Goal: Task Accomplishment & Management: Complete application form

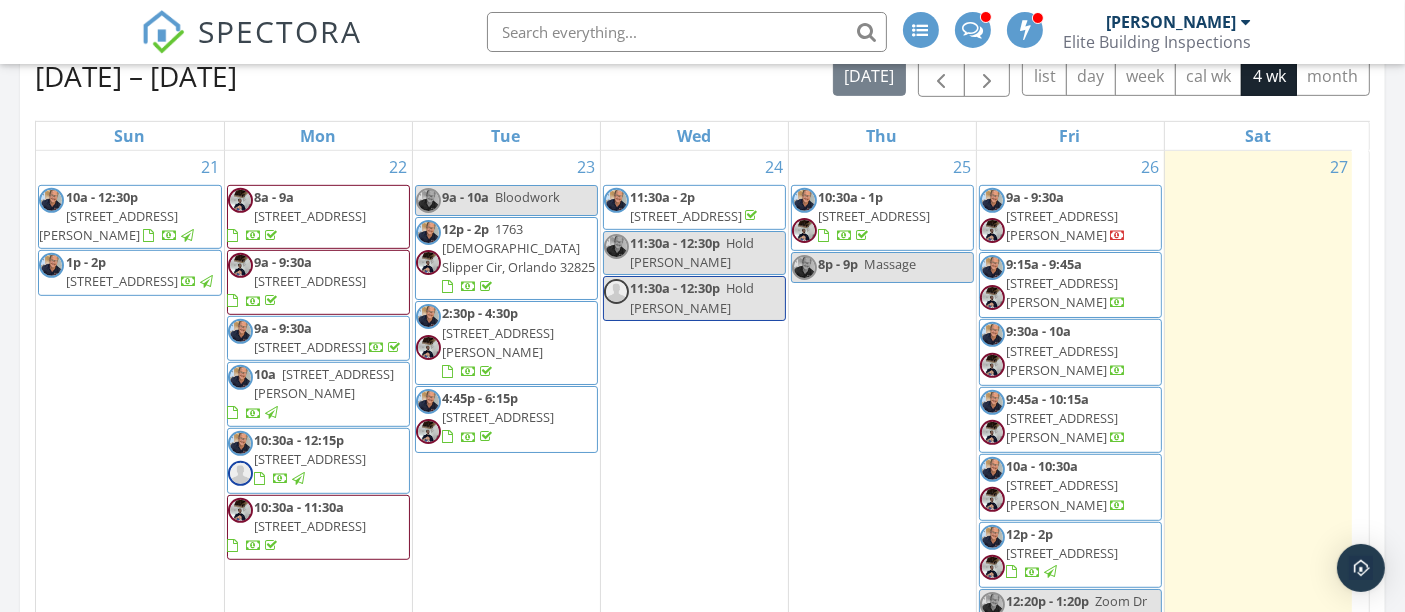
scroll to position [85, 0]
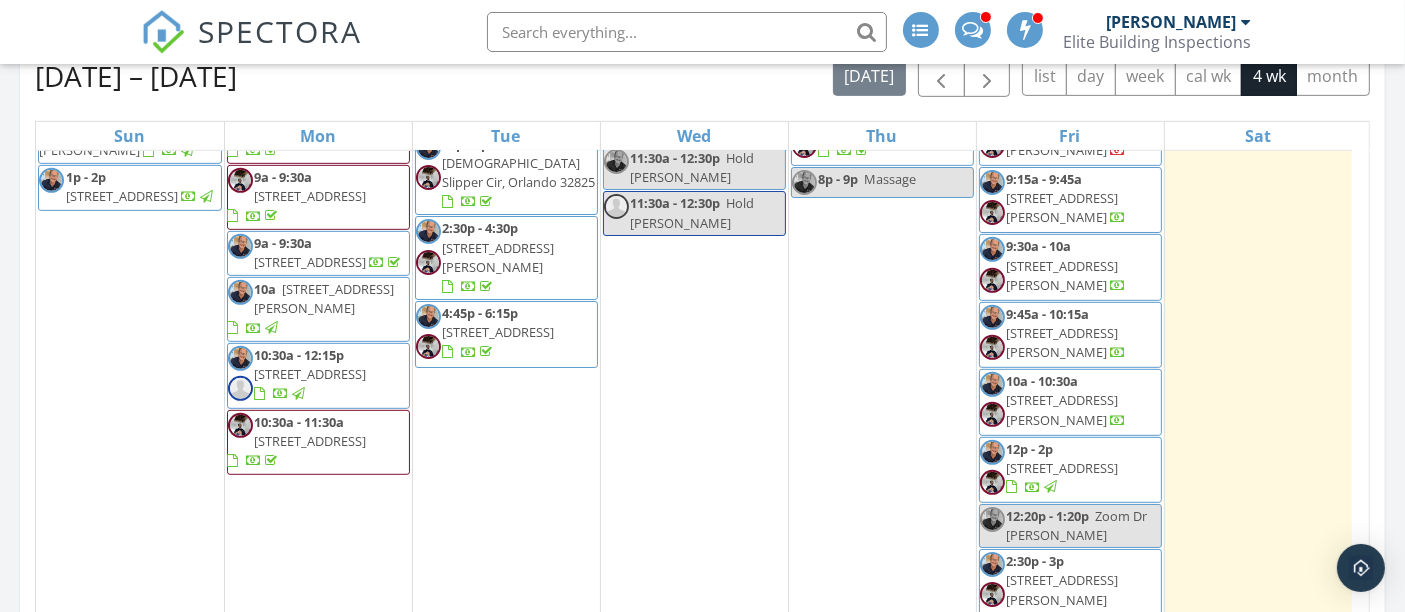
drag, startPoint x: 1096, startPoint y: 431, endPoint x: 1140, endPoint y: 452, distance: 48.8
click at [1140, 452] on span "12p - 2p 8030 Old Town Dr, Orlando 32819" at bounding box center [1070, 470] width 181 height 60
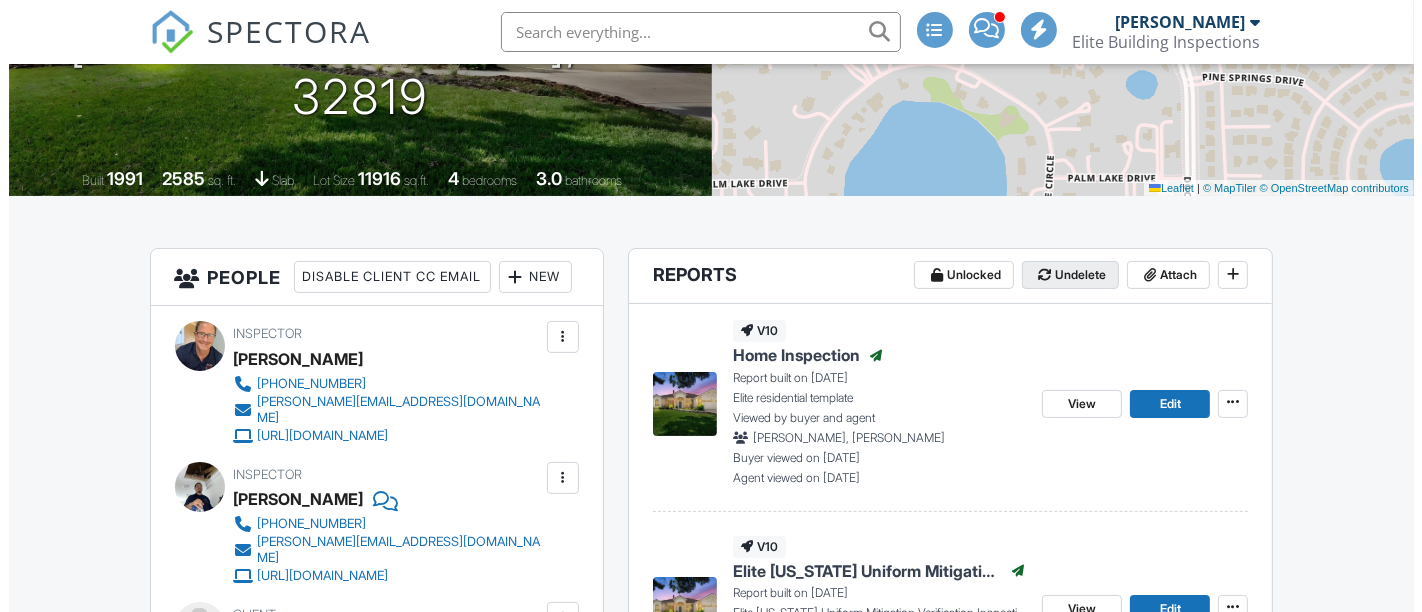
scroll to position [333, 0]
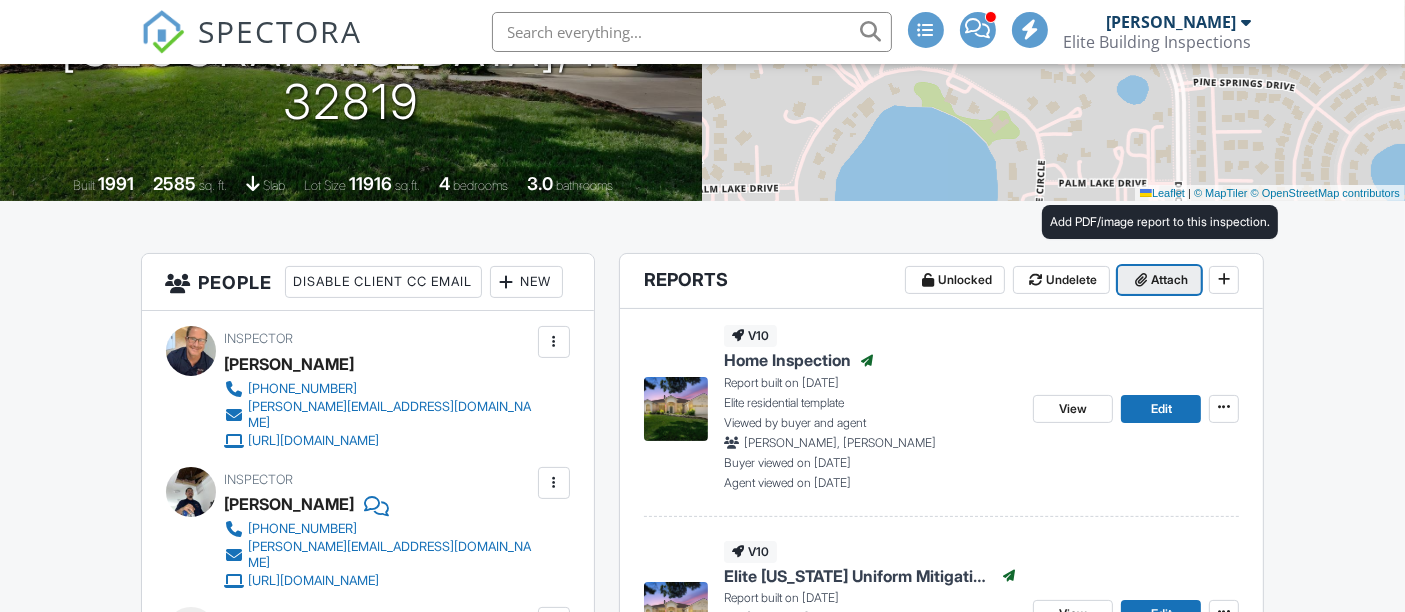
click at [1167, 275] on span "Attach" at bounding box center [1169, 280] width 37 height 20
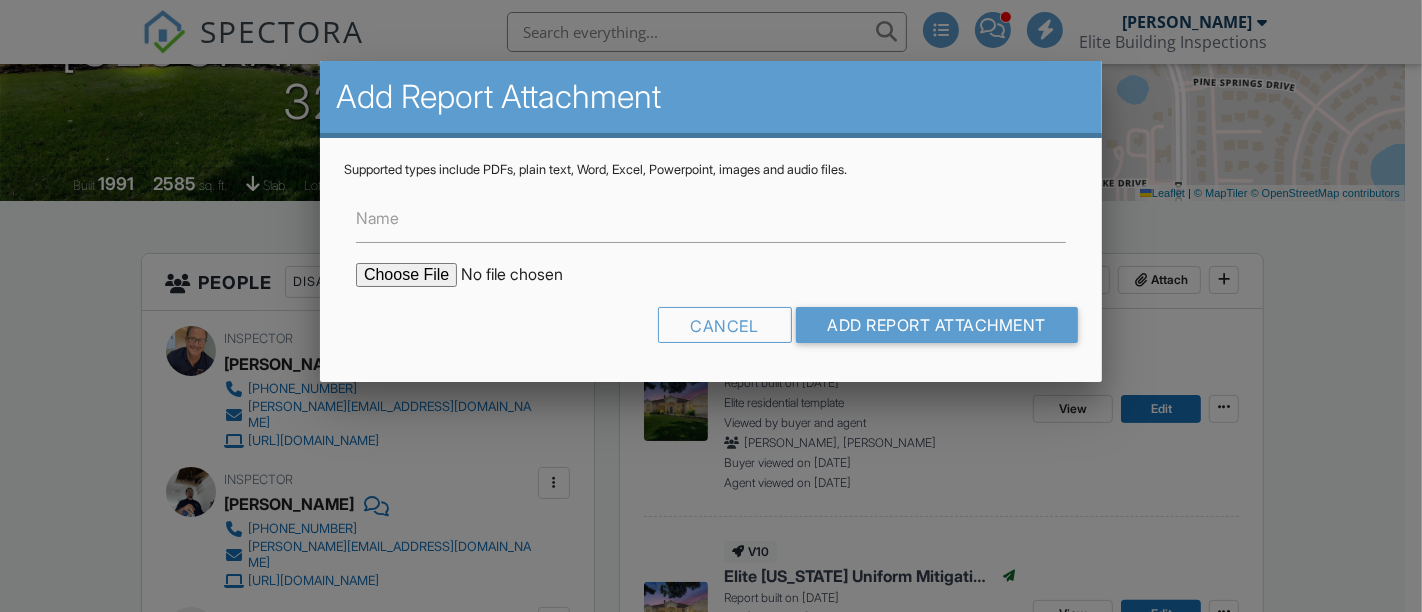
click at [391, 272] on input "file" at bounding box center [526, 275] width 340 height 24
type input "C:\fakepath\SR549149_WDO_8030_Old_Town_Drive_HUMBERTO_DAVILA_09262025.pdf"
drag, startPoint x: 888, startPoint y: 326, endPoint x: 1214, endPoint y: 367, distance: 328.6
click at [891, 327] on input "Add Report Attachment" at bounding box center [937, 325] width 283 height 36
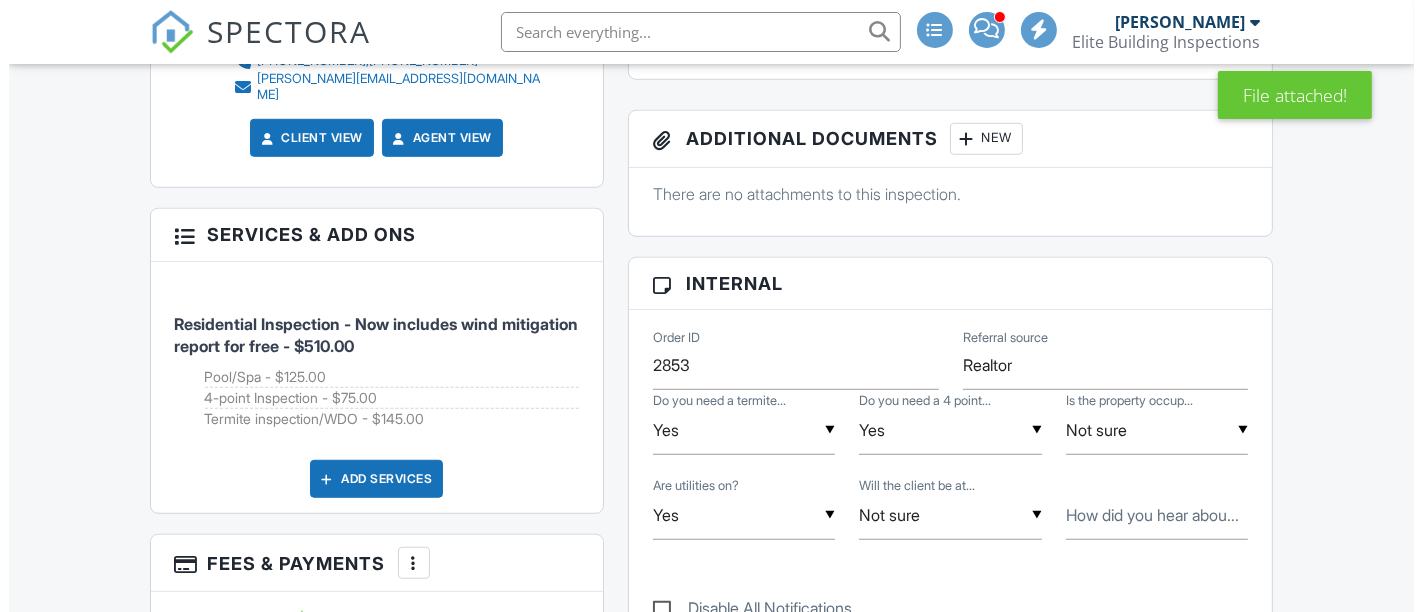
scroll to position [1073, 0]
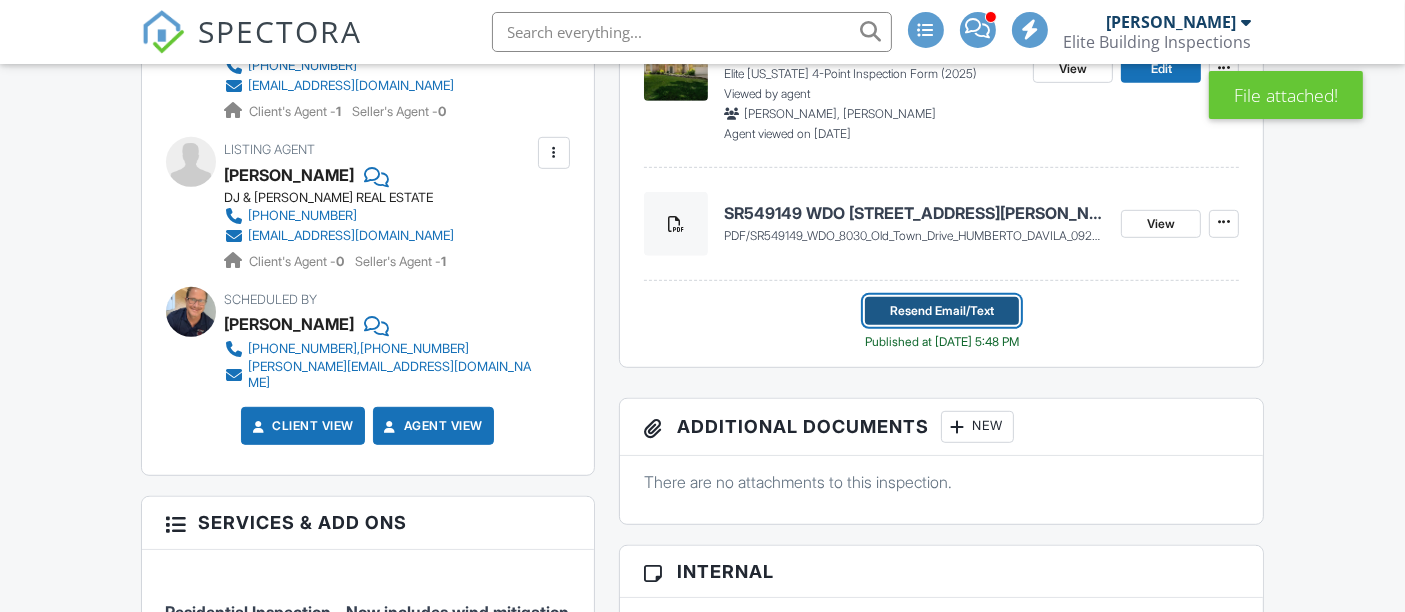
click at [961, 304] on span "Resend Email/Text" at bounding box center [942, 311] width 104 height 20
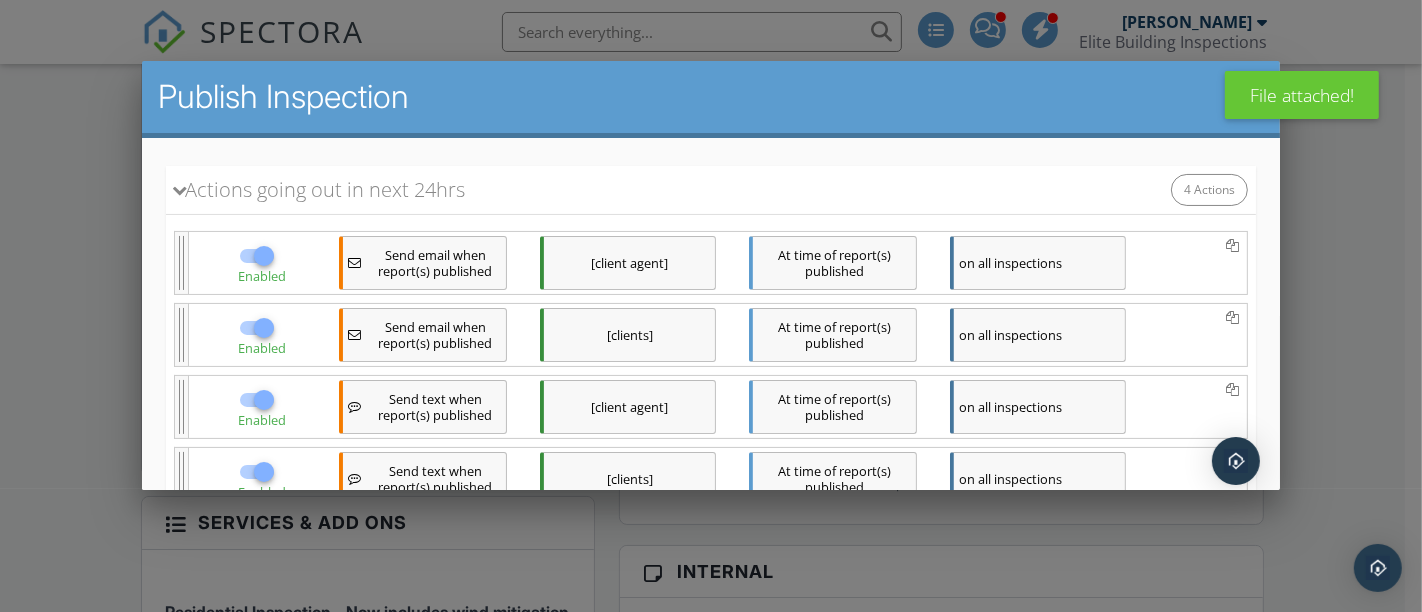
scroll to position [442, 0]
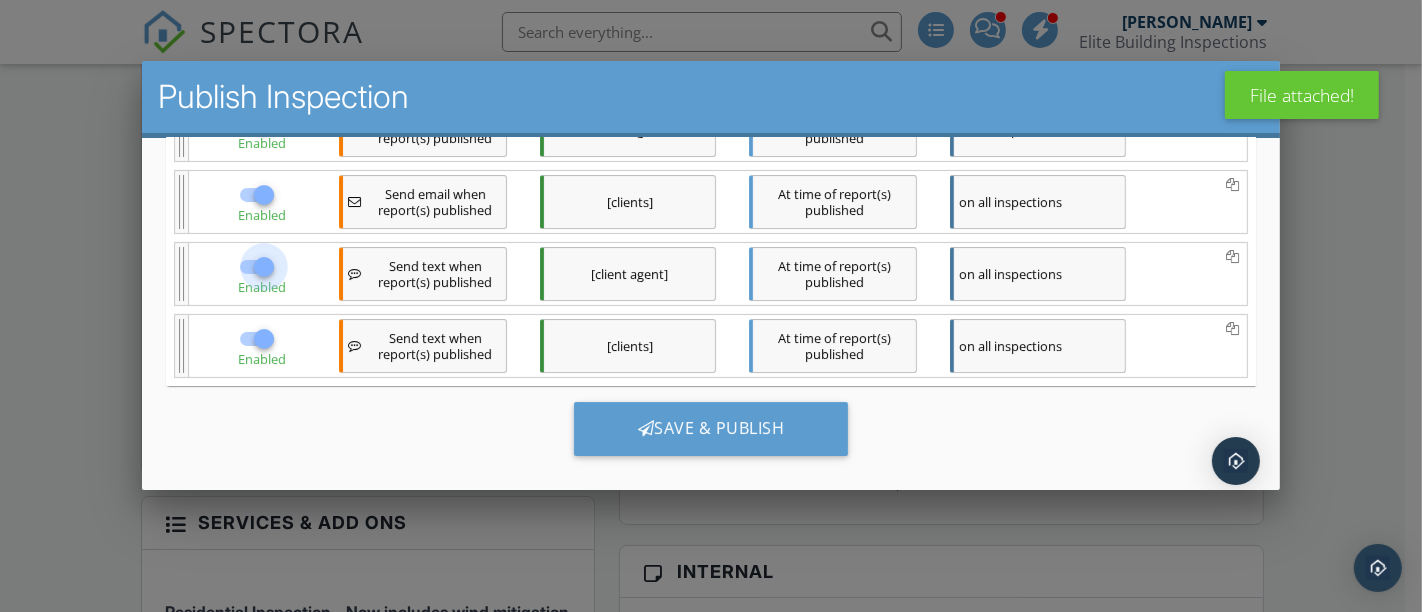
click at [247, 265] on div at bounding box center [264, 267] width 34 height 34
checkbox input "false"
click at [247, 336] on div at bounding box center [264, 339] width 34 height 34
checkbox input "false"
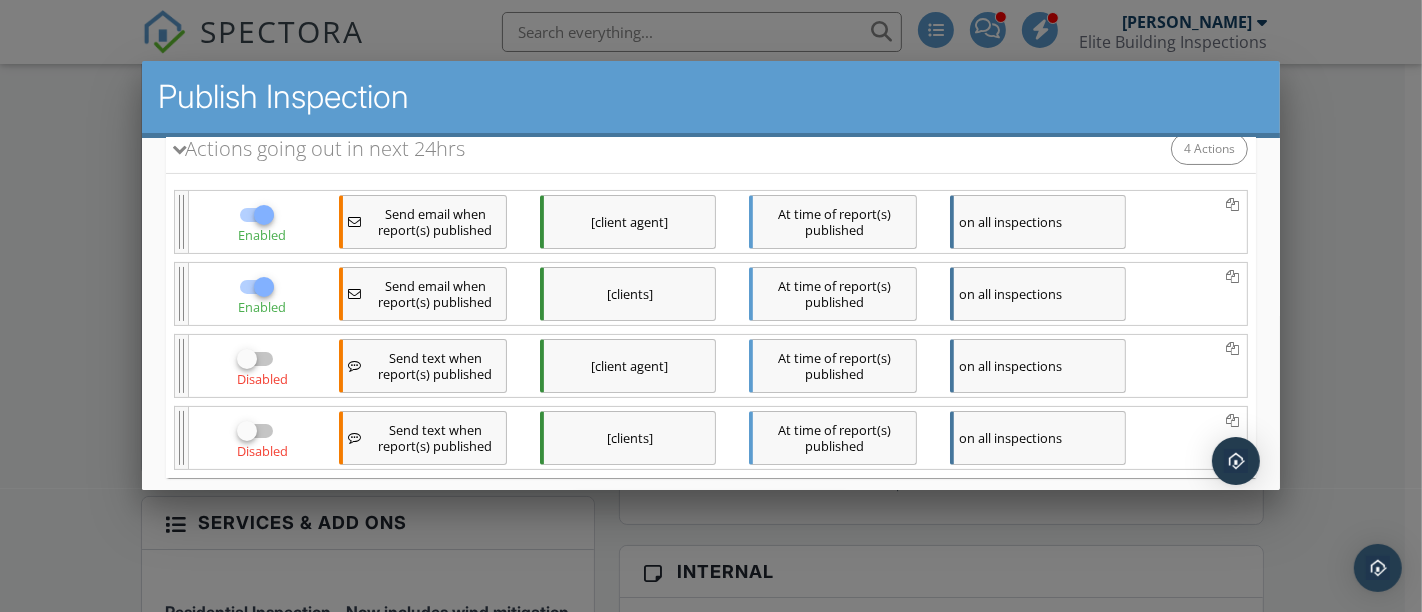
scroll to position [331, 0]
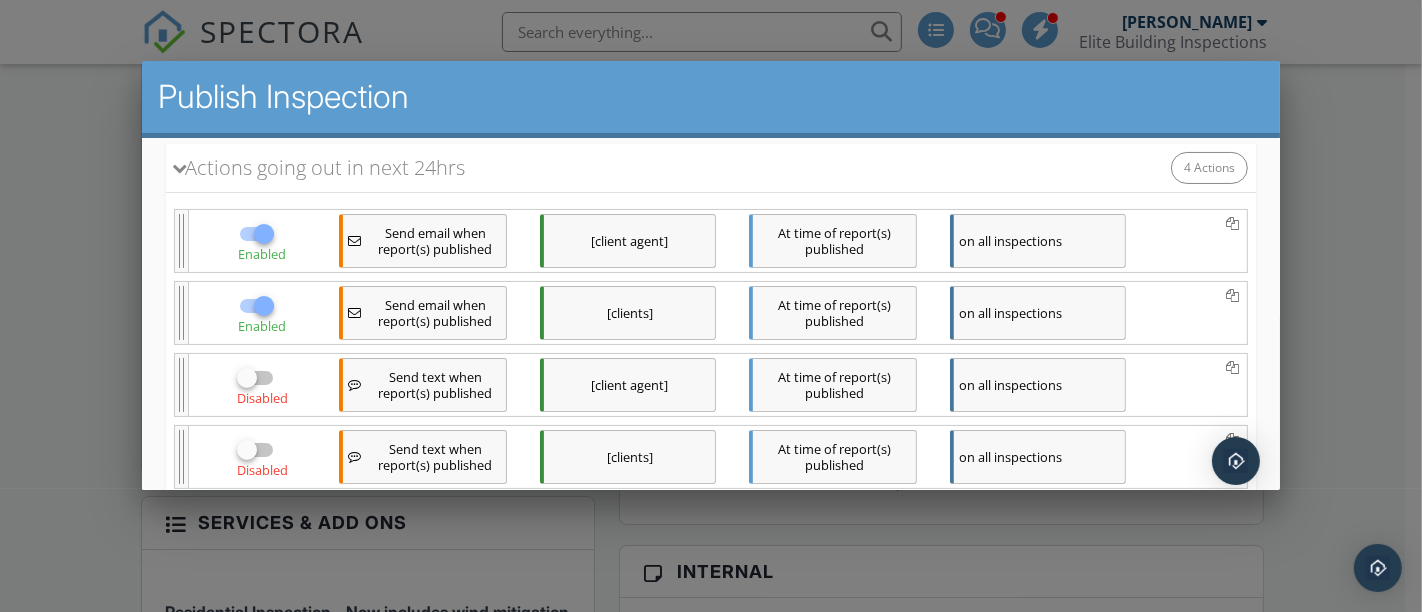
click at [622, 246] on div "[client agent]" at bounding box center [628, 241] width 176 height 54
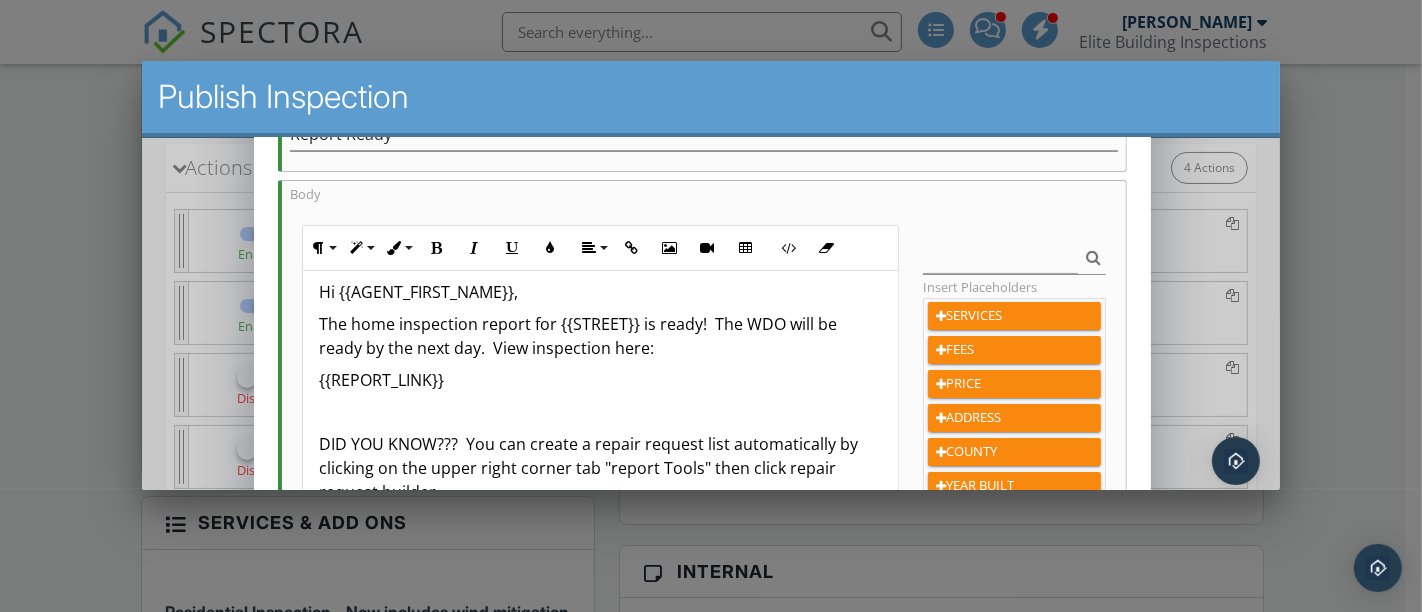
scroll to position [0, 0]
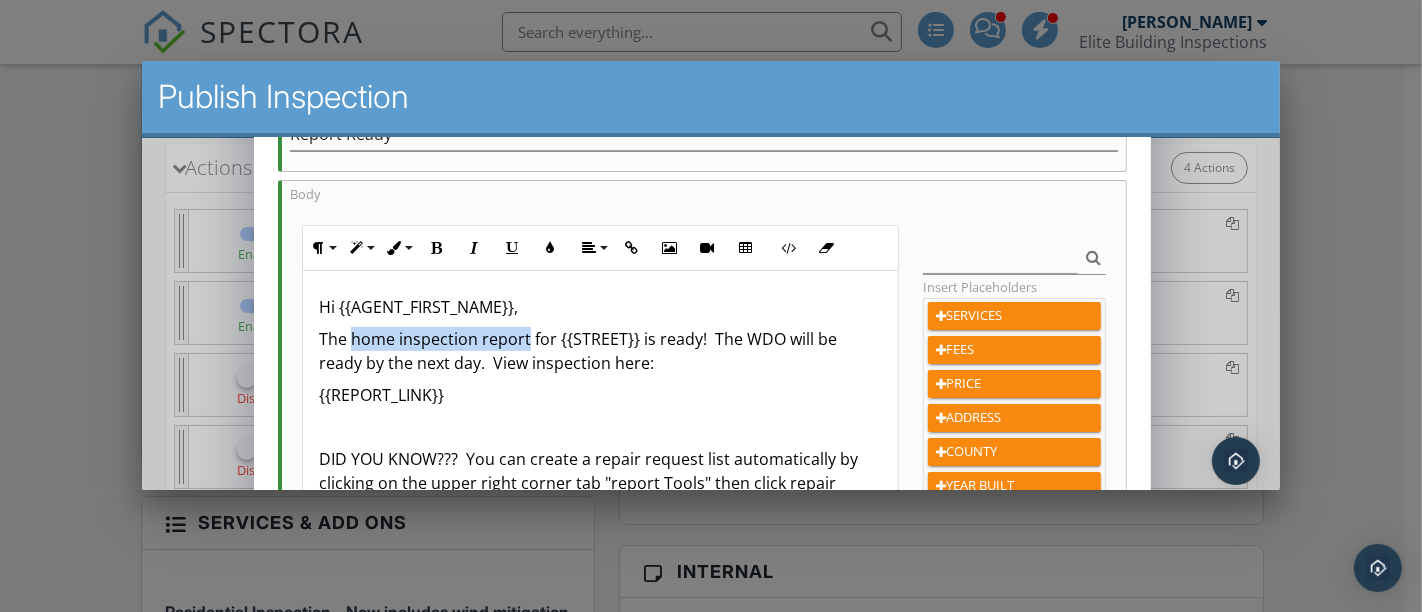
drag, startPoint x: 353, startPoint y: 337, endPoint x: 523, endPoint y: 331, distance: 170.1
click at [523, 331] on p "The home inspection report for {{STREET}} is ready! The WDO will be ready by th…" at bounding box center [600, 351] width 563 height 48
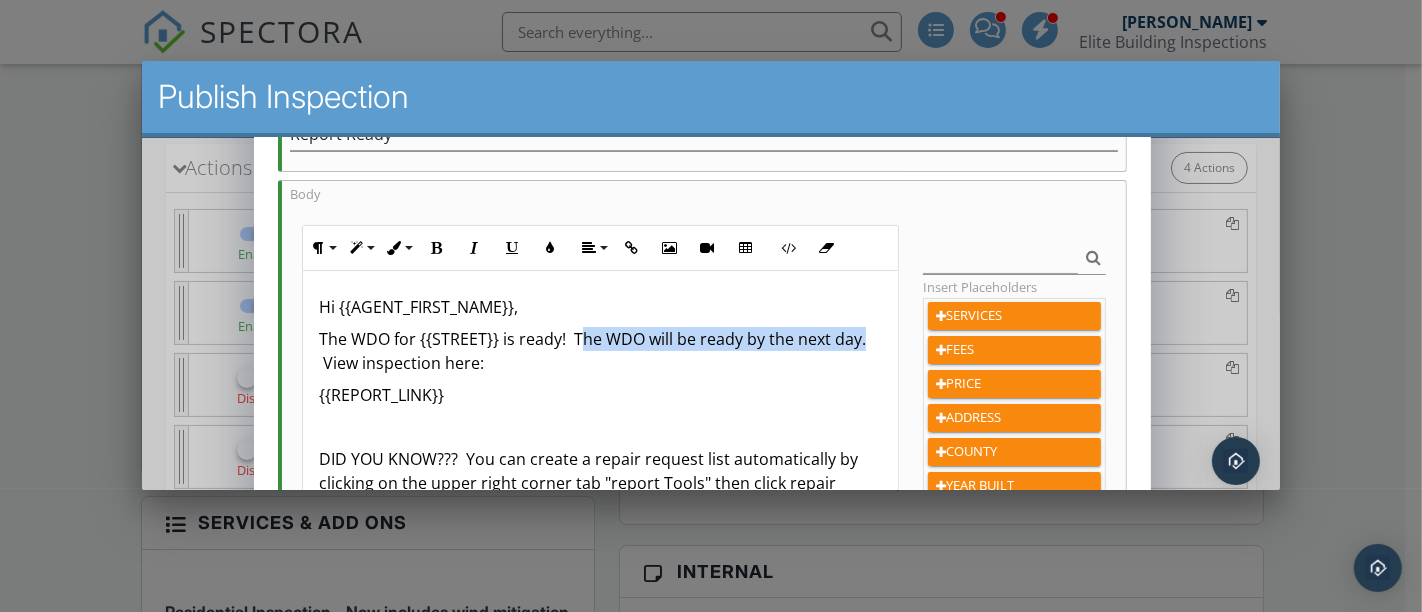
drag, startPoint x: 578, startPoint y: 339, endPoint x: 862, endPoint y: 339, distance: 284.0
click at [862, 339] on p "The WDO for {{STREET}} is ready! The WDO will be ready by the next day. View in…" at bounding box center [600, 351] width 563 height 48
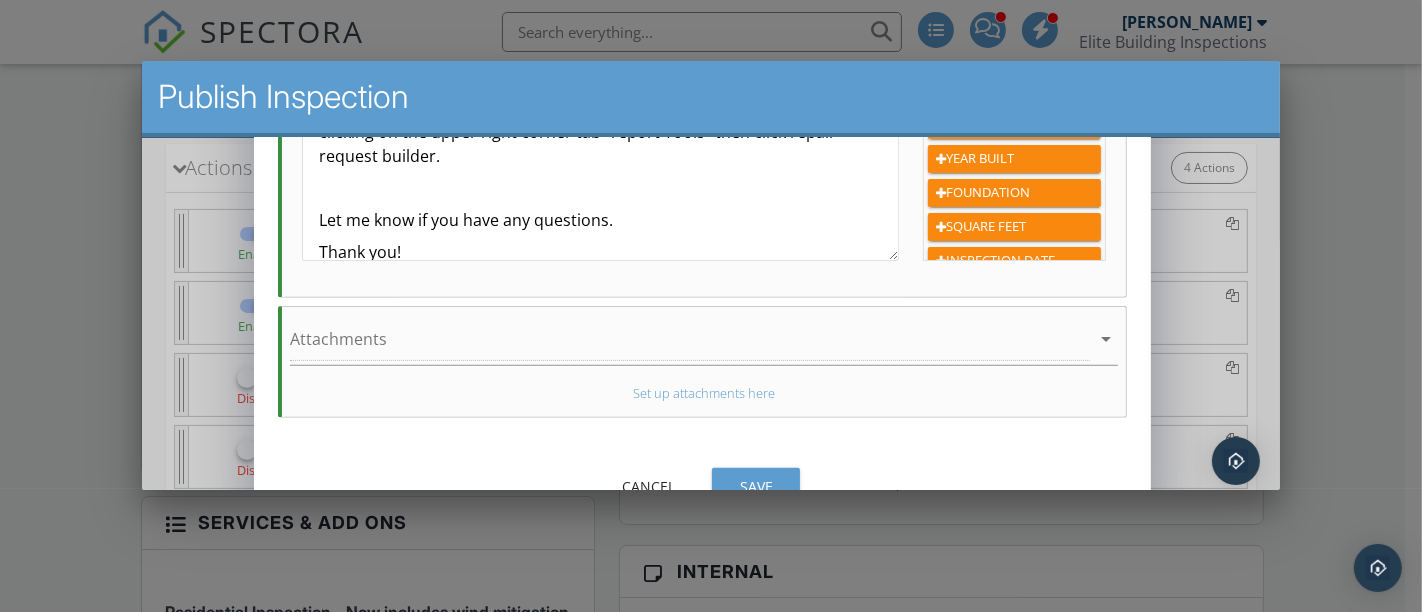
scroll to position [681, 0]
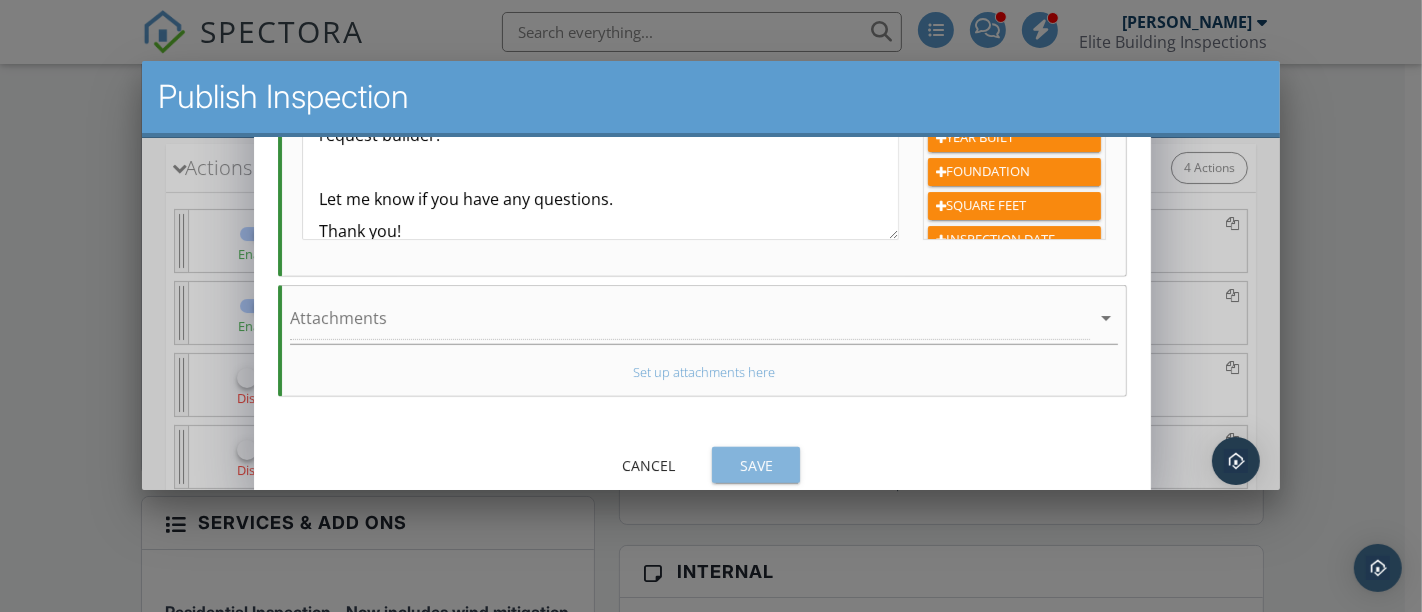
click at [747, 457] on div "Save" at bounding box center [756, 465] width 56 height 21
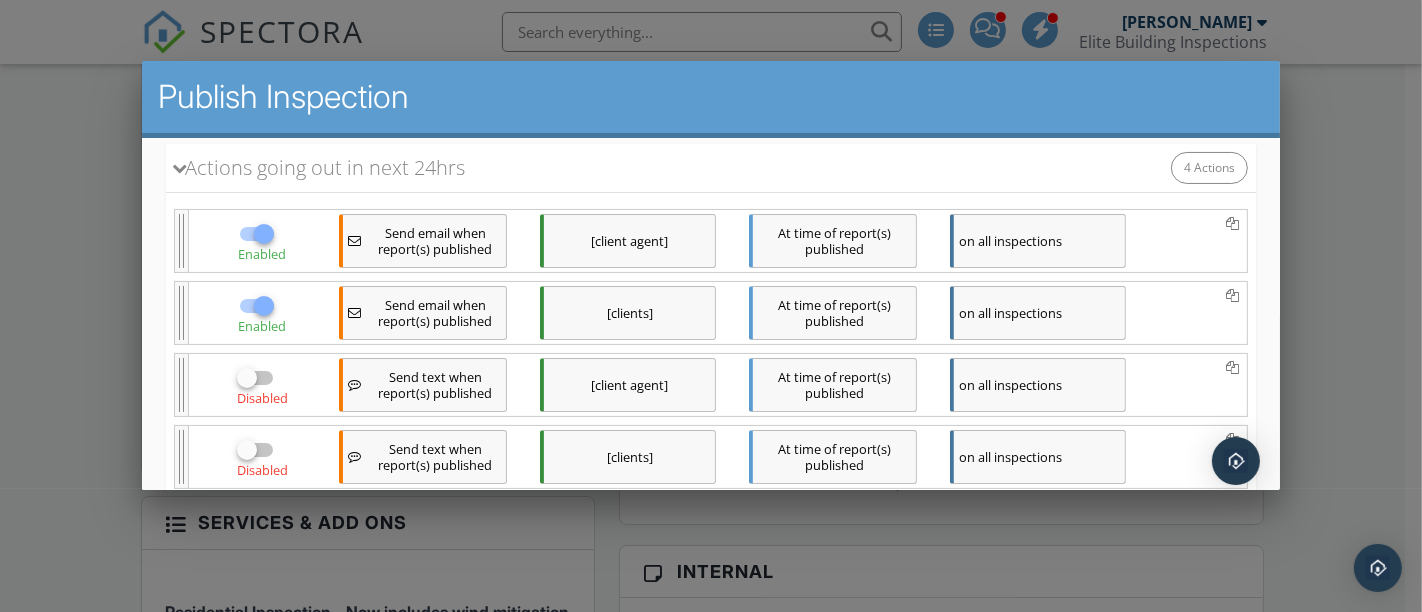
click at [661, 308] on div "[clients]" at bounding box center [628, 313] width 176 height 54
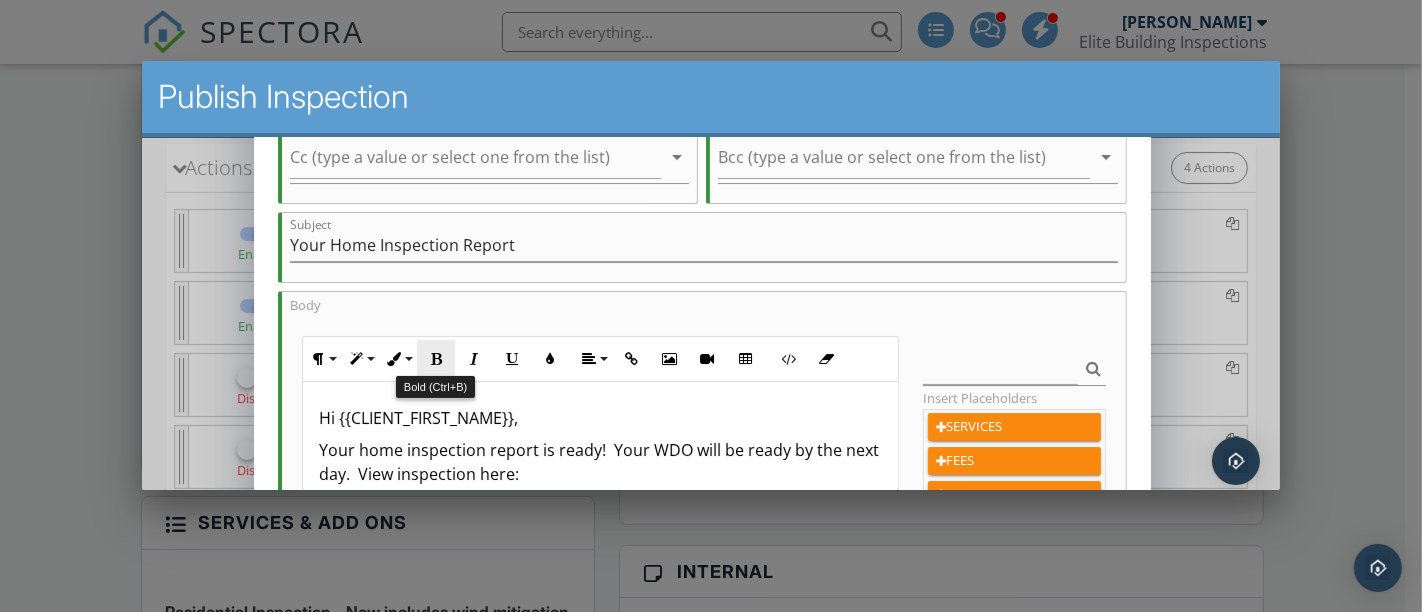
scroll to position [333, 0]
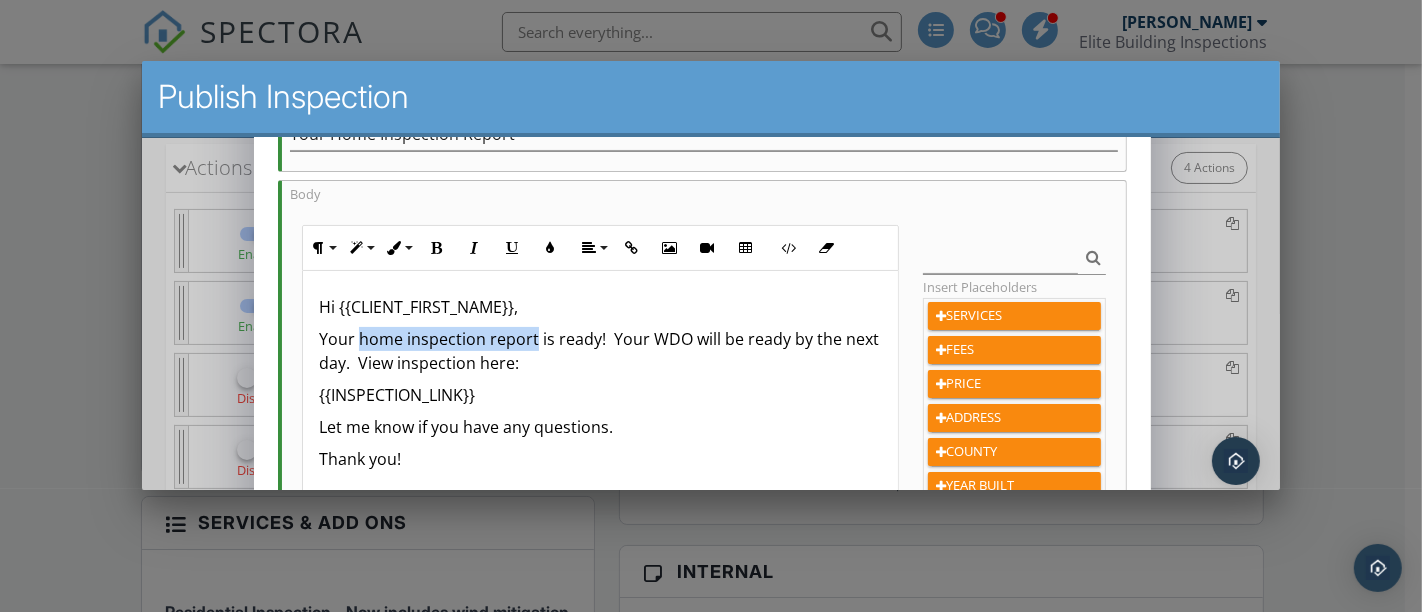
drag, startPoint x: 359, startPoint y: 339, endPoint x: 551, endPoint y: 340, distance: 192.0
click at [534, 339] on p "Your home inspection report is ready! Your WDO will be ready by the next day. V…" at bounding box center [600, 351] width 563 height 48
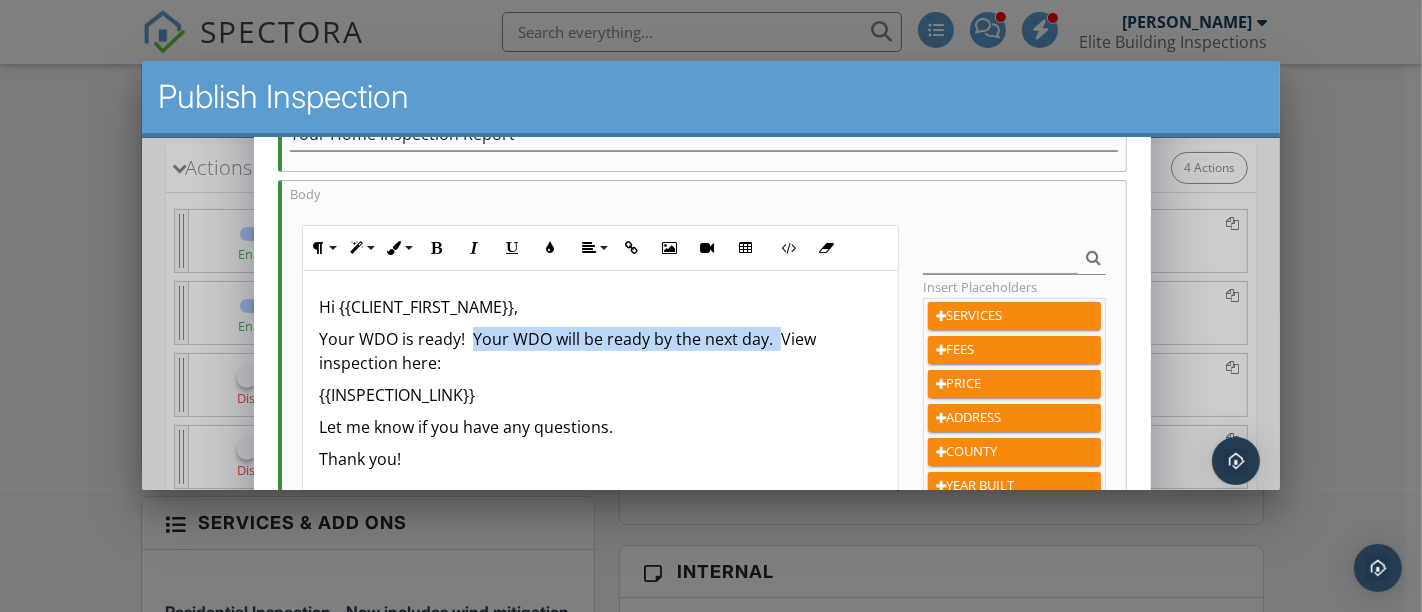
drag, startPoint x: 470, startPoint y: 339, endPoint x: 787, endPoint y: 339, distance: 317.0
click at [777, 343] on p "Your WDO is ready! Your WDO will be ready by the next day. View inspection here:" at bounding box center [600, 351] width 563 height 48
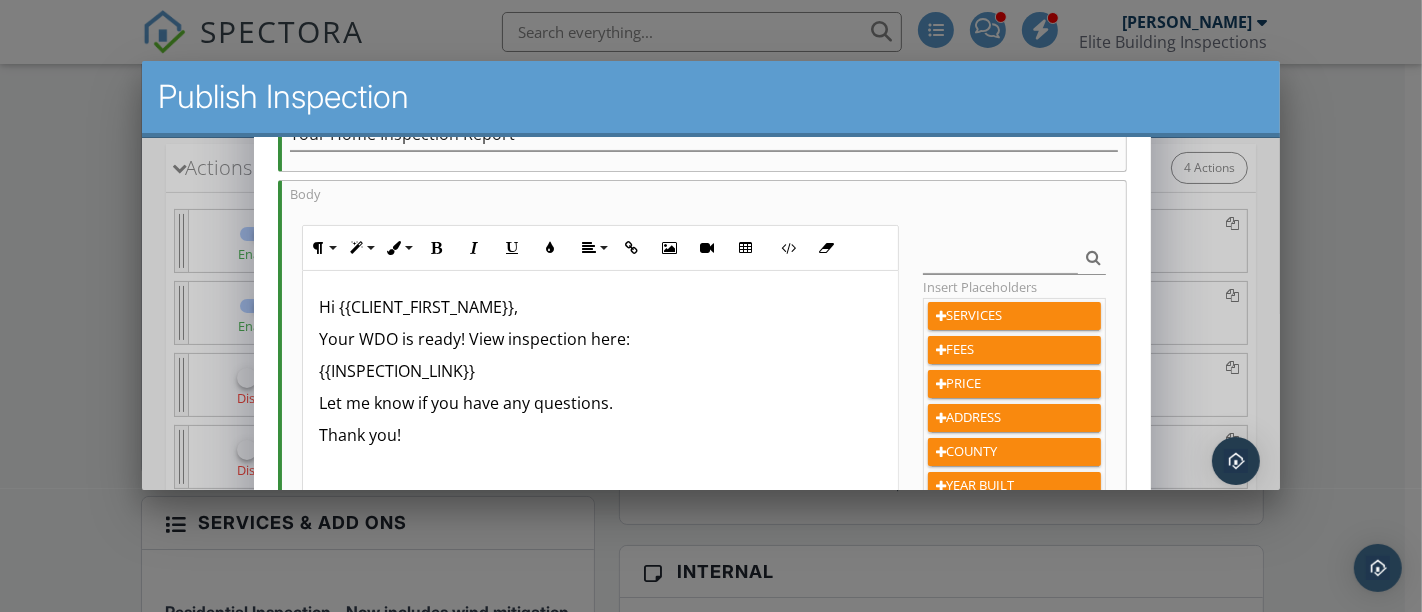
scroll to position [681, 0]
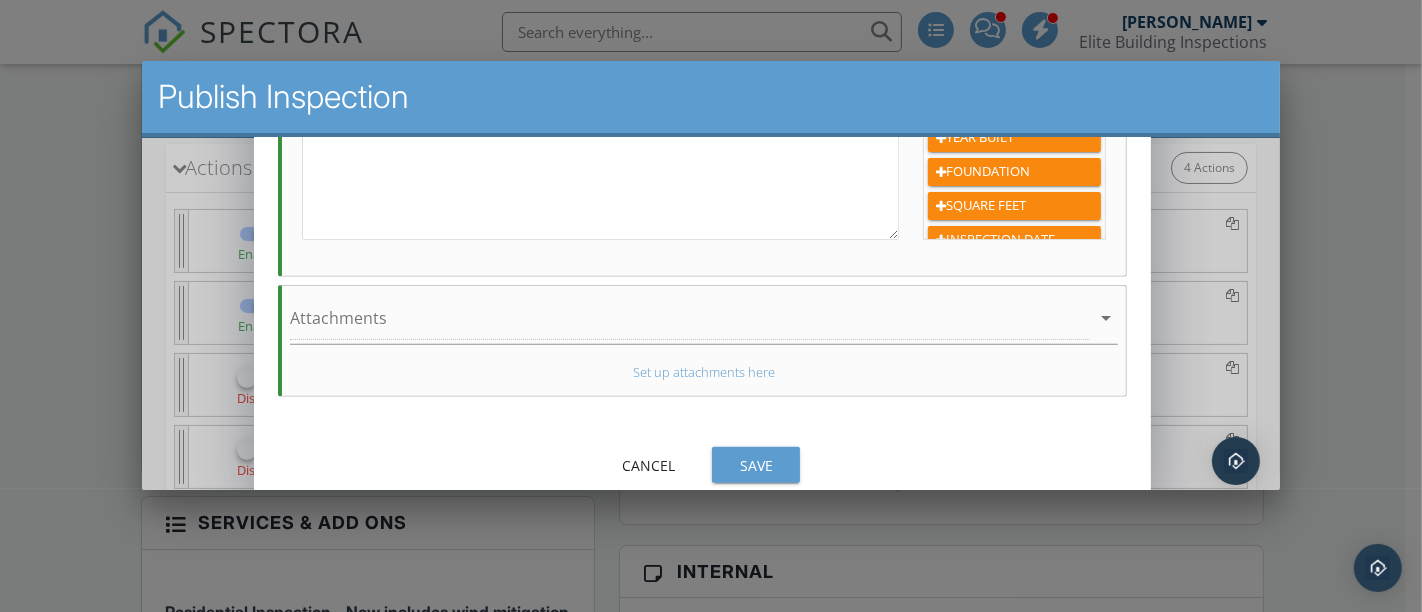
click at [759, 466] on div "Save" at bounding box center [756, 465] width 56 height 21
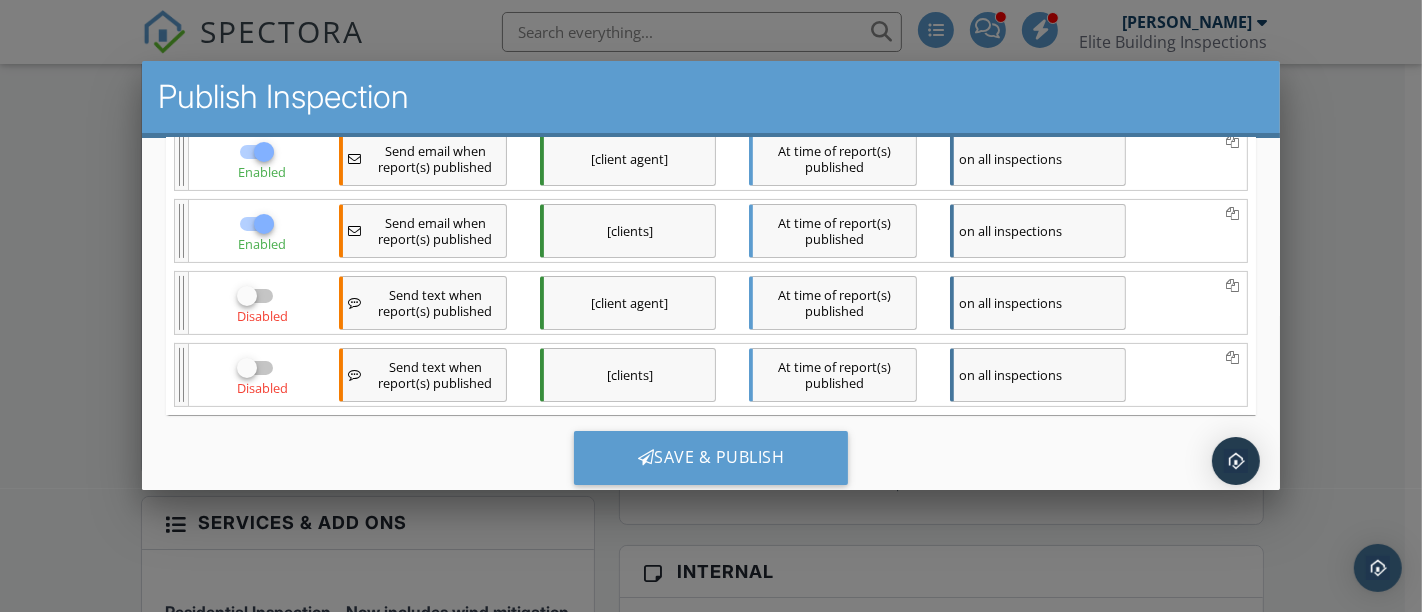
scroll to position [442, 0]
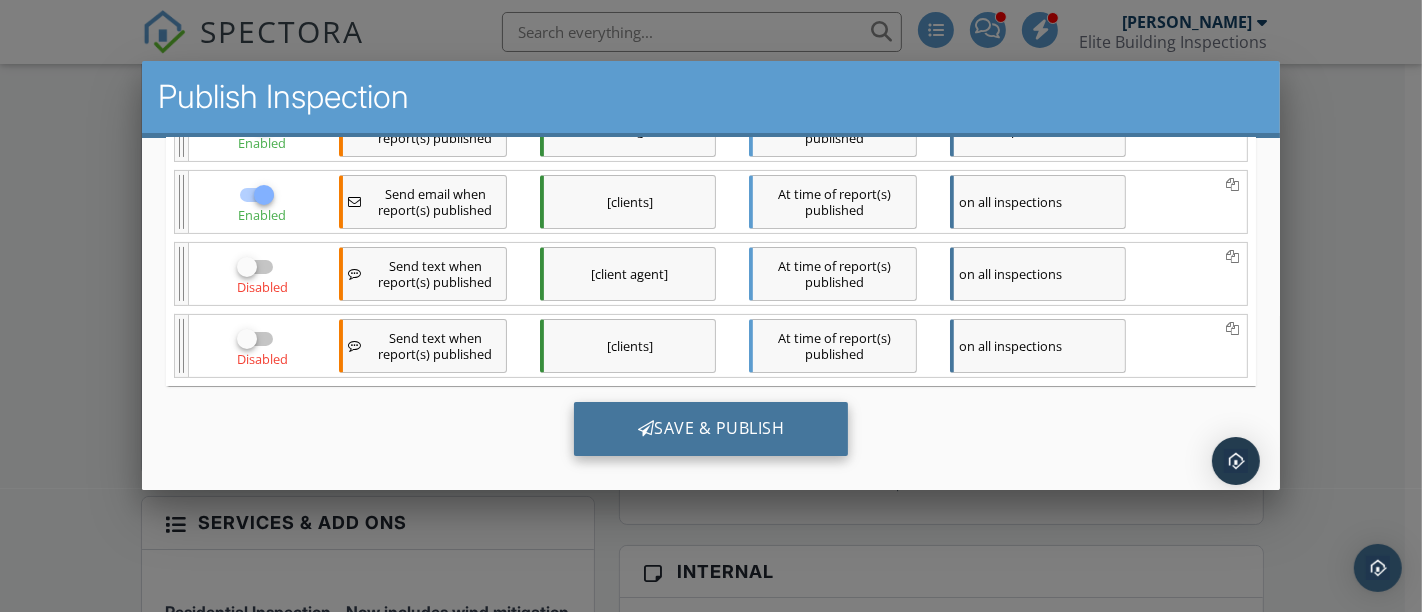
click at [687, 431] on div "Save & Publish" at bounding box center [711, 429] width 275 height 54
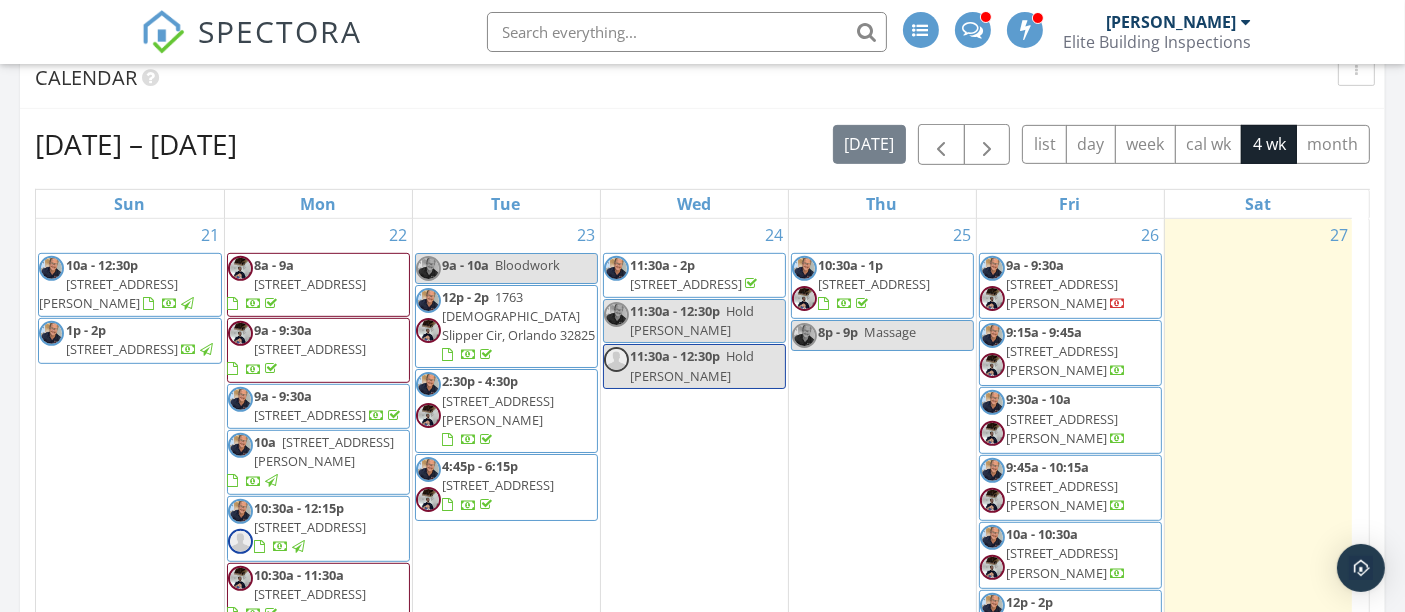
scroll to position [1000, 0]
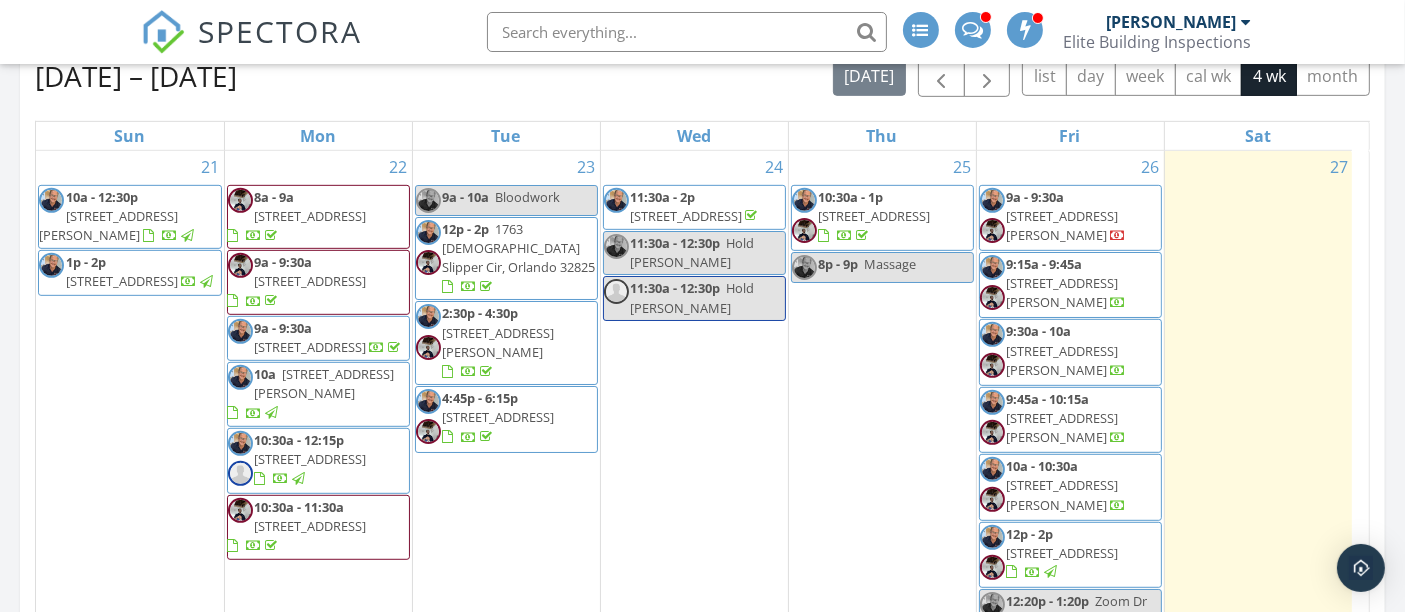
click at [280, 468] on span "[STREET_ADDRESS]" at bounding box center [311, 459] width 112 height 18
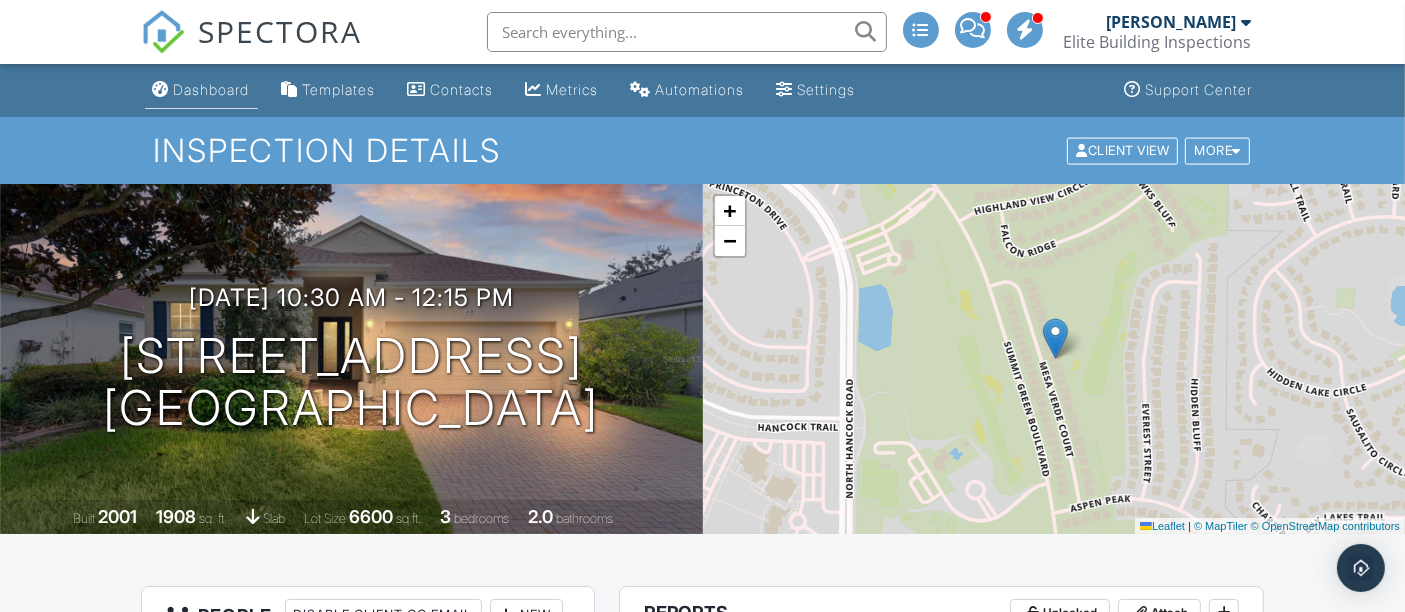
click at [217, 90] on div "Dashboard" at bounding box center [212, 89] width 76 height 17
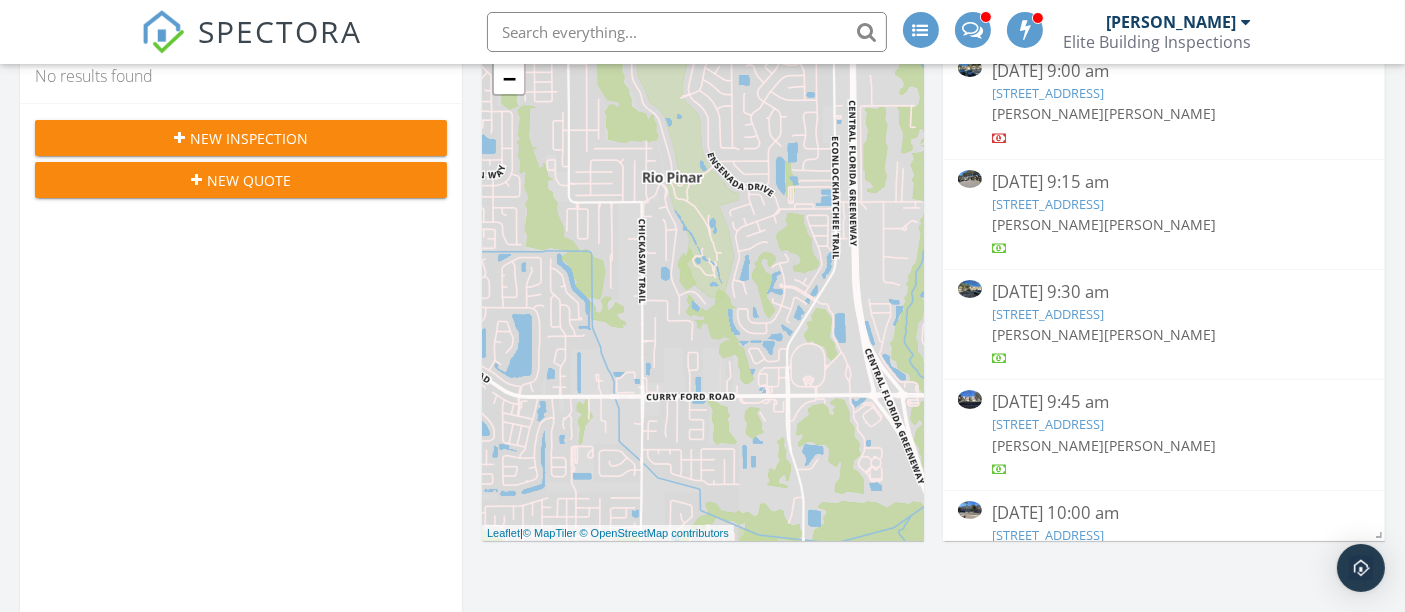
scroll to position [222, 0]
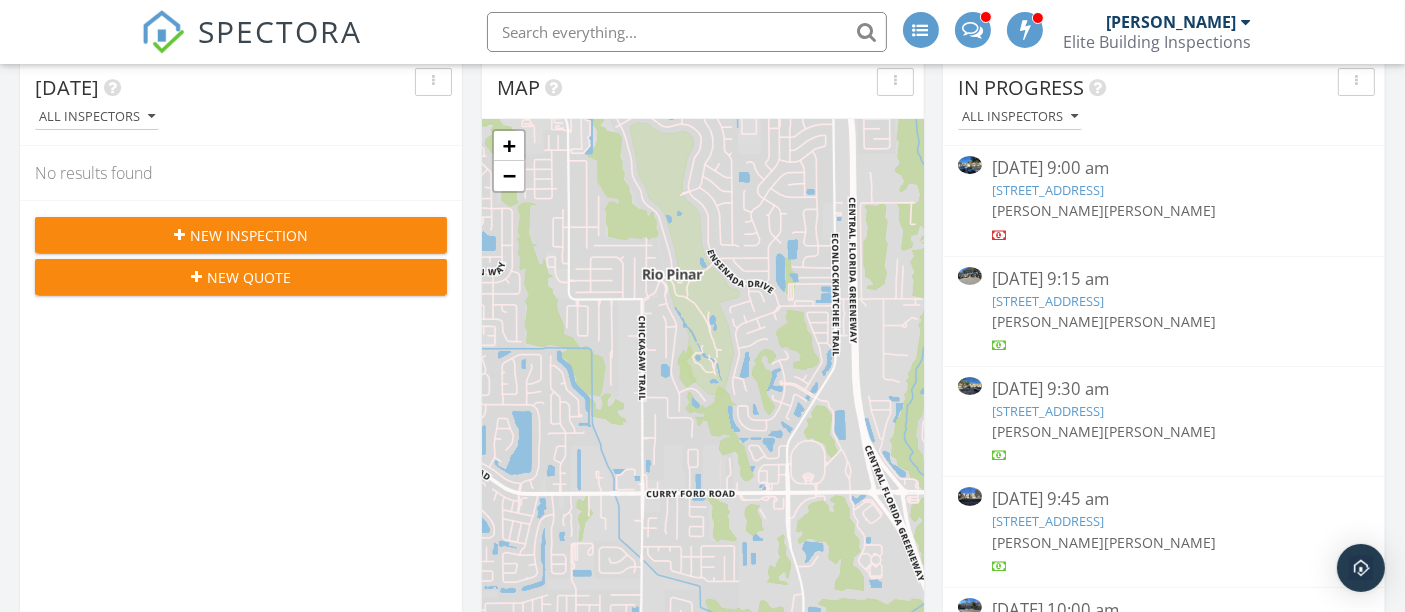
click at [271, 217] on button "New Inspection" at bounding box center [241, 235] width 412 height 36
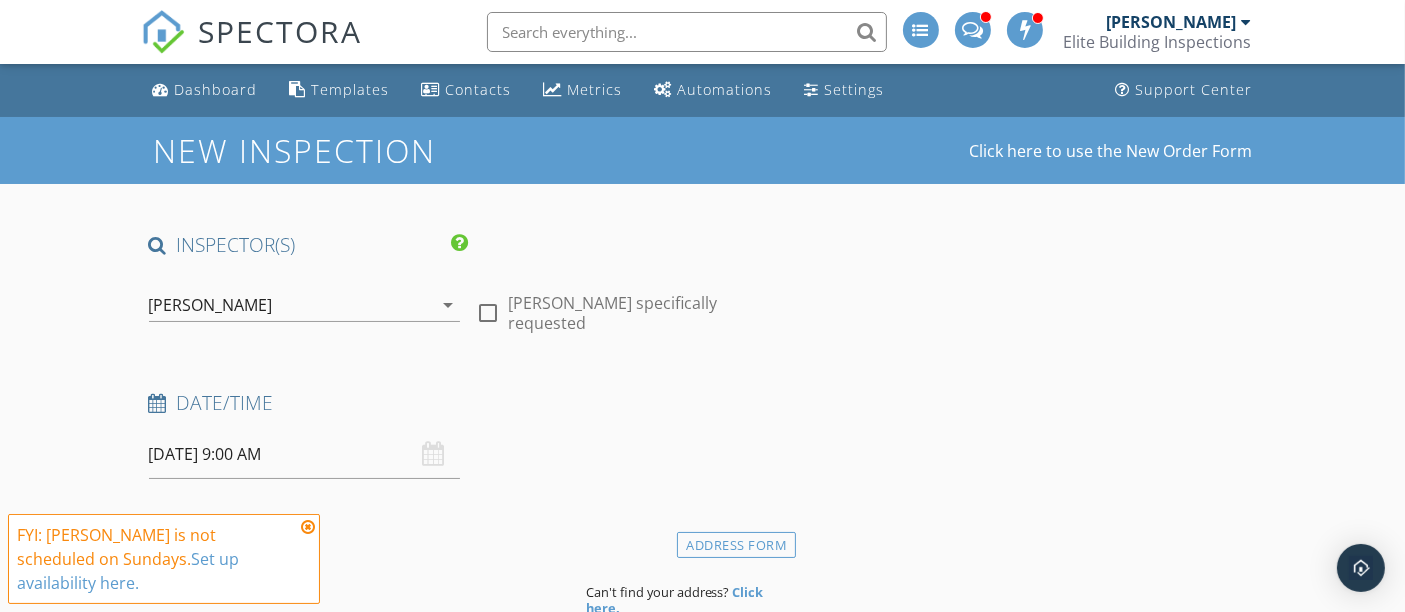
click at [222, 306] on div "[PERSON_NAME]" at bounding box center [211, 305] width 124 height 18
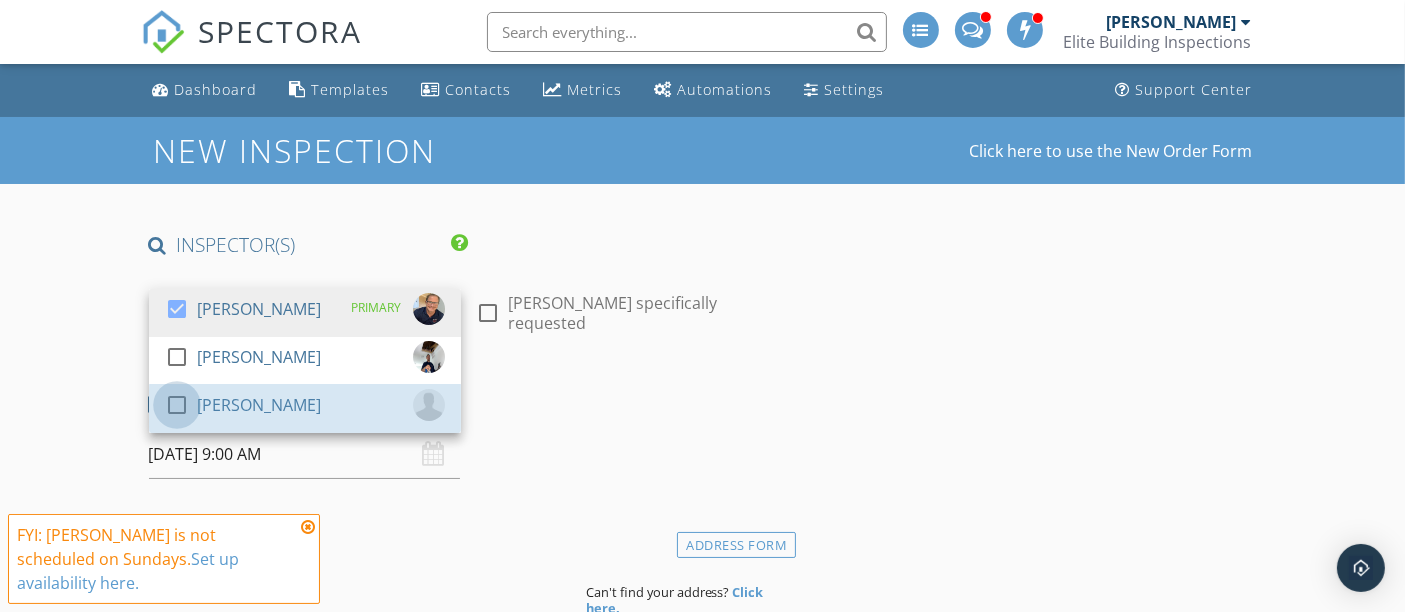
drag, startPoint x: 180, startPoint y: 410, endPoint x: 86, endPoint y: 390, distance: 96.1
click at [172, 407] on div at bounding box center [177, 405] width 34 height 34
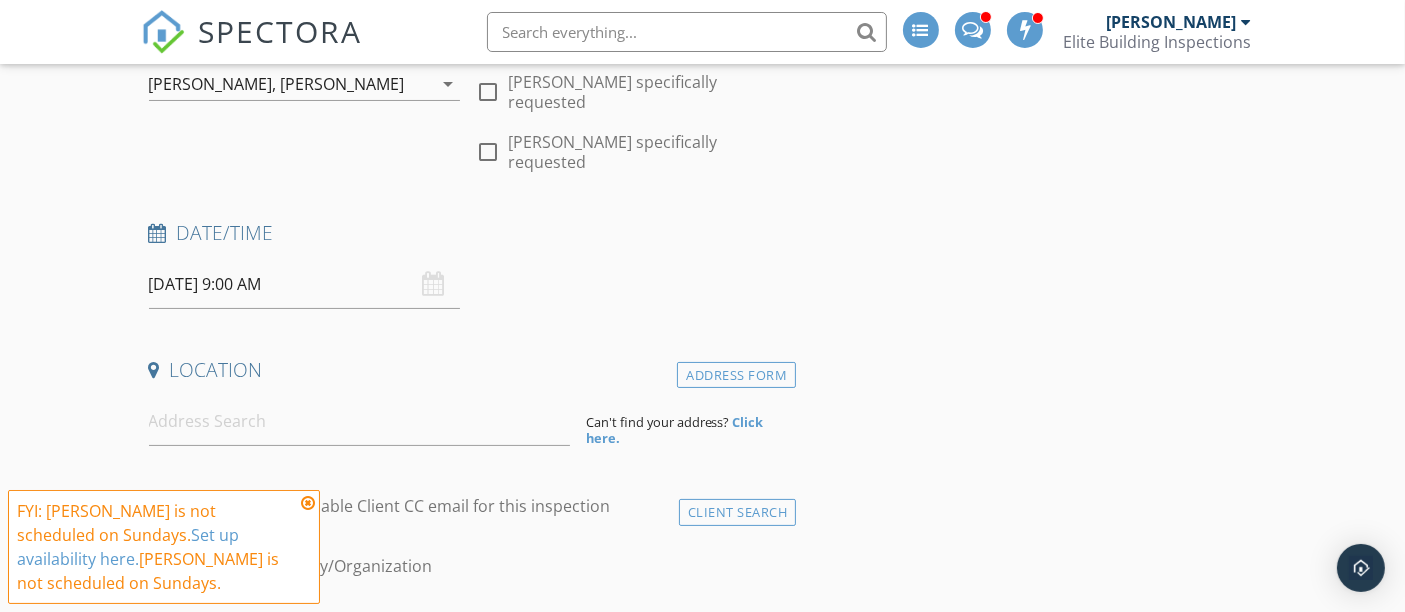
scroll to position [222, 0]
click at [221, 261] on input "09/28/2025 9:00 AM" at bounding box center [305, 283] width 312 height 49
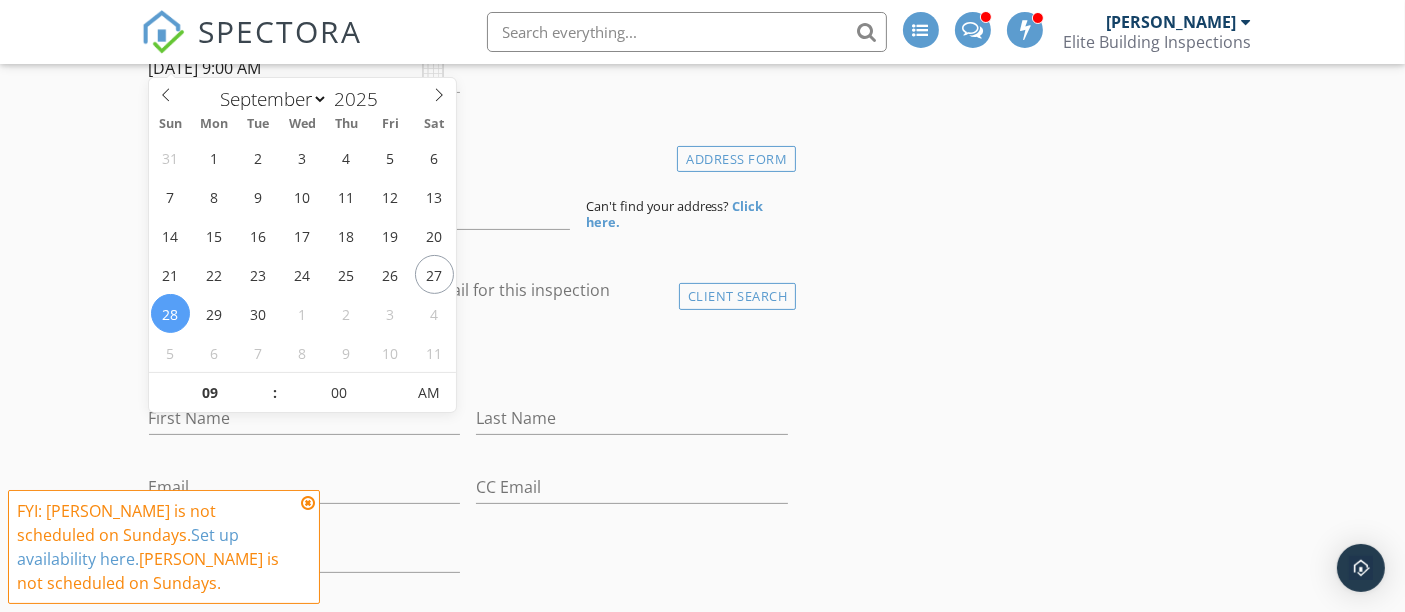
scroll to position [444, 0]
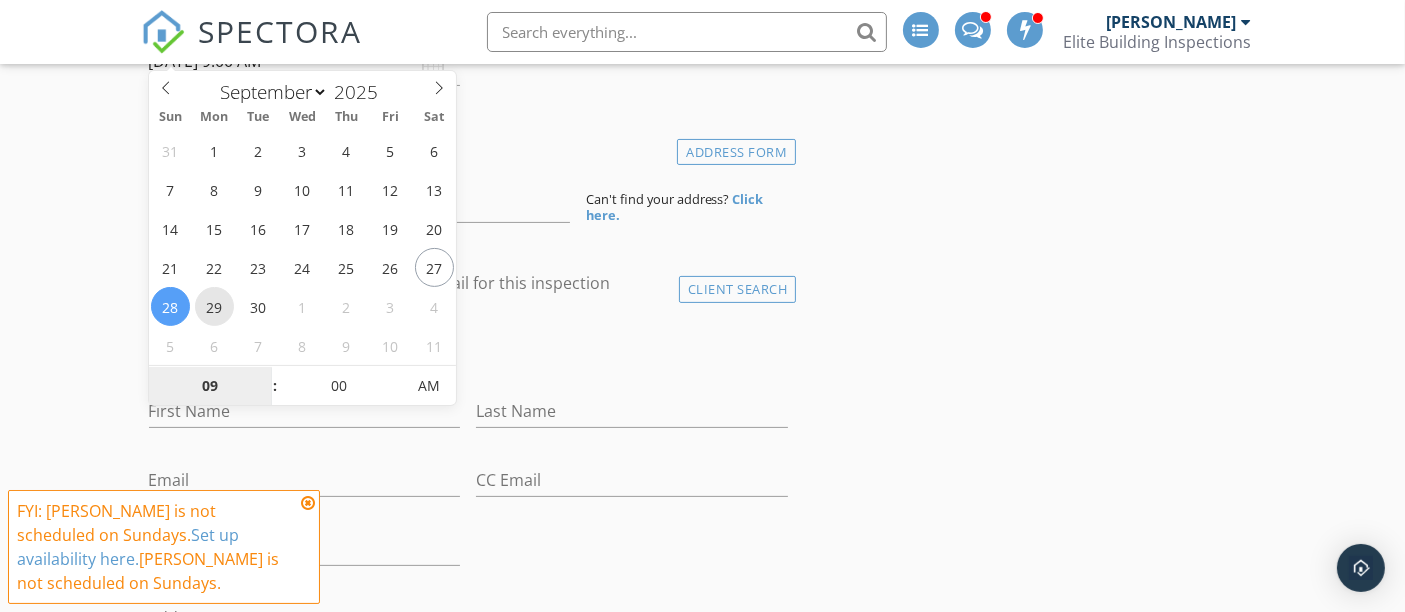
type input "09/29/2025 9:00 AM"
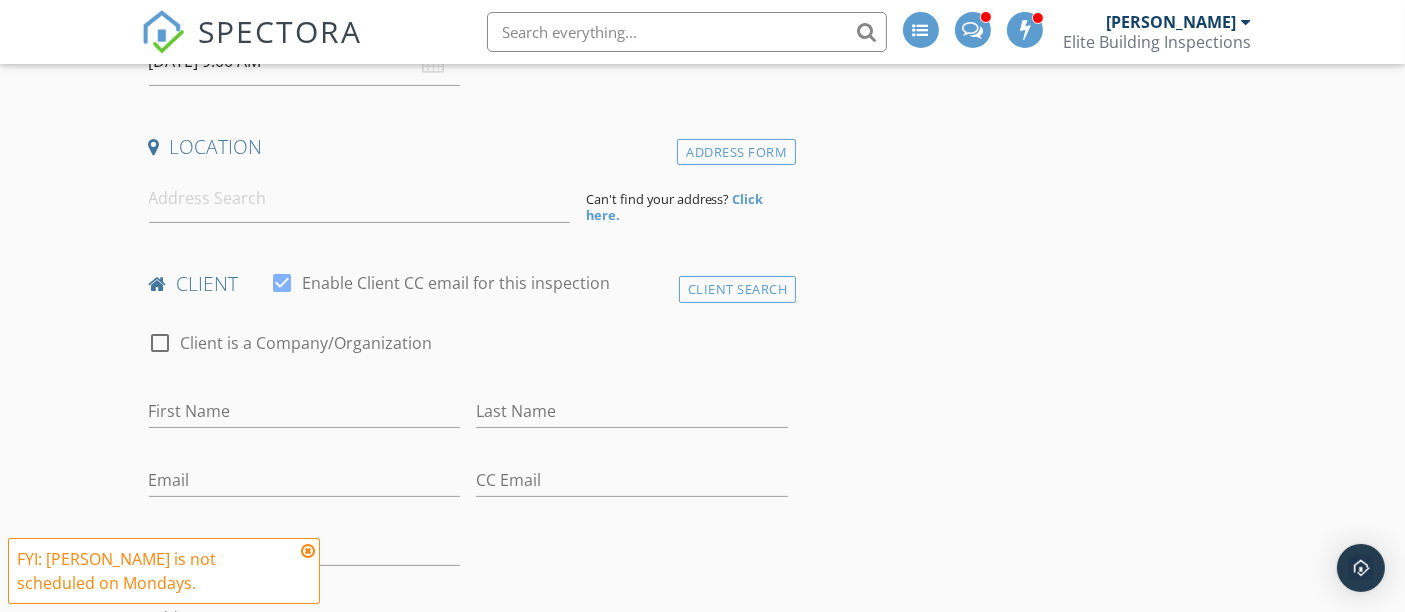
drag, startPoint x: 61, startPoint y: 284, endPoint x: 117, endPoint y: 326, distance: 70.0
click at [255, 192] on input at bounding box center [359, 198] width 421 height 49
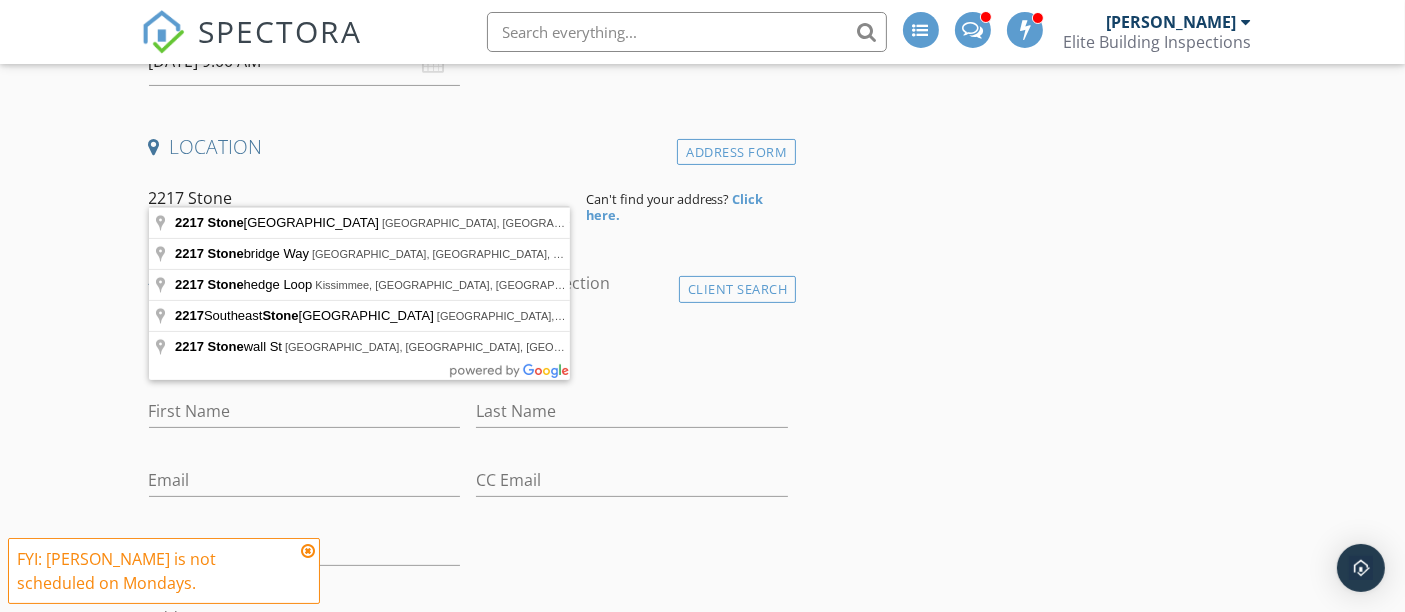
type input "2217 Stonebridge Way, Clermont, FL, USA"
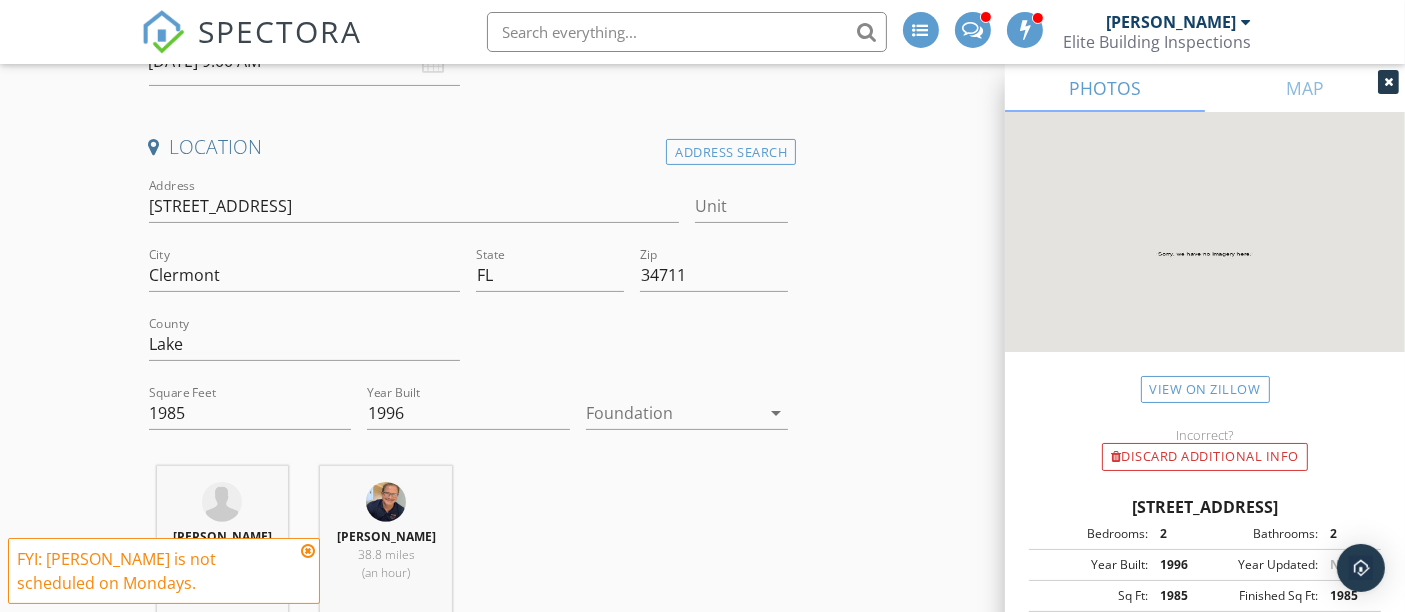
click at [1381, 75] on div at bounding box center [1388, 82] width 21 height 24
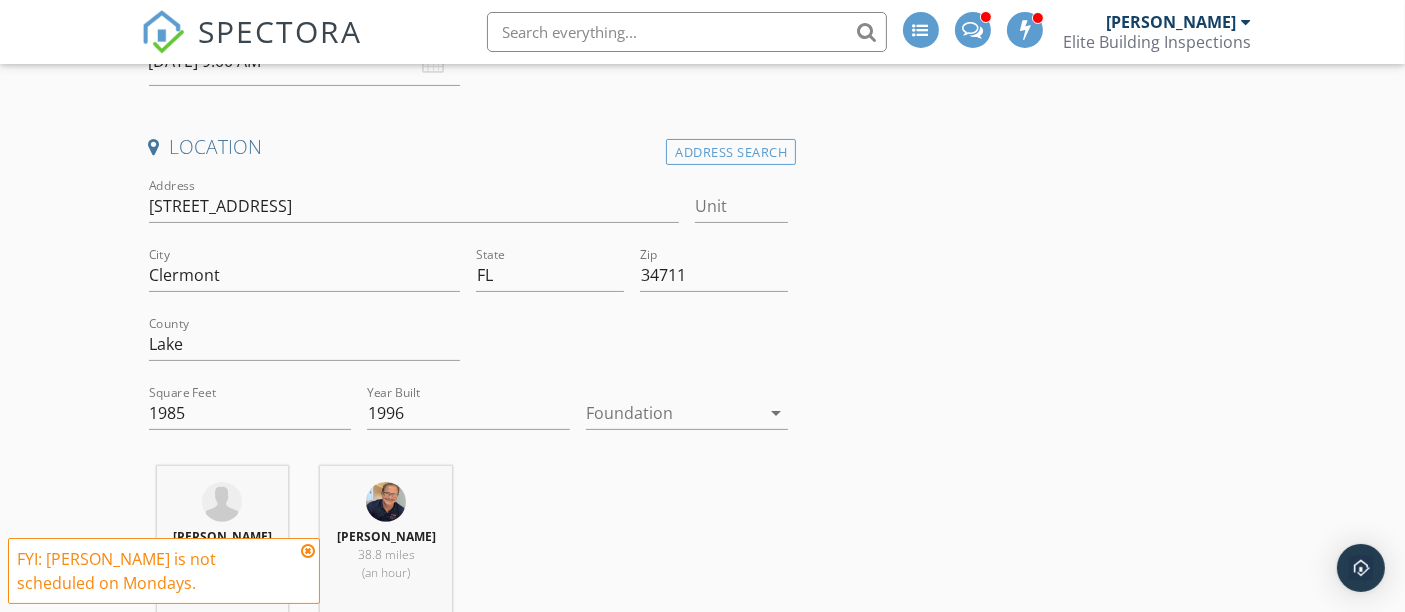
click at [664, 403] on div at bounding box center [673, 413] width 175 height 32
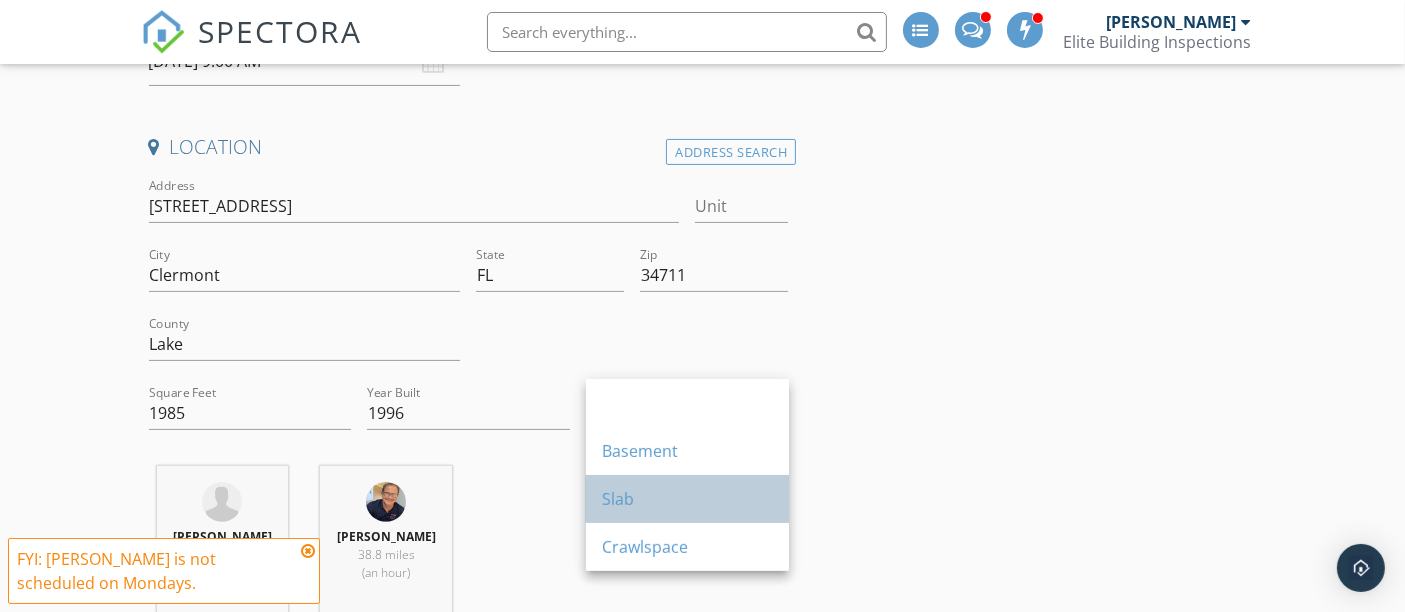
click at [625, 512] on div "Slab" at bounding box center [687, 499] width 171 height 48
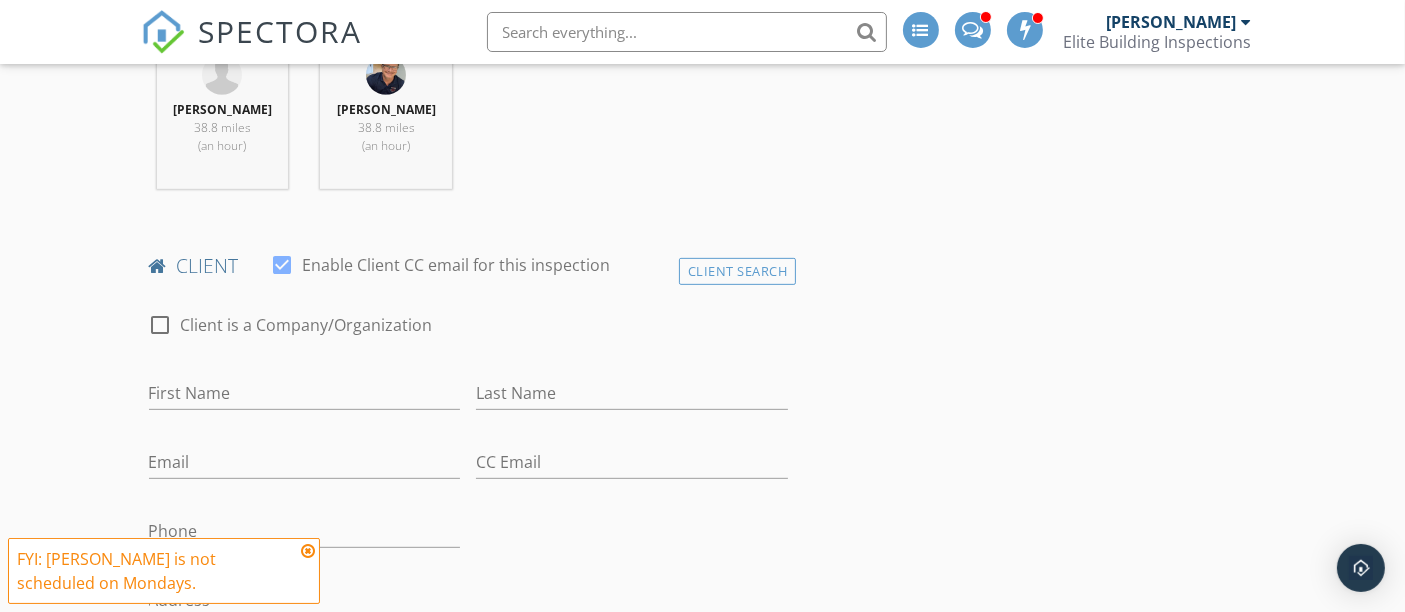
scroll to position [888, 0]
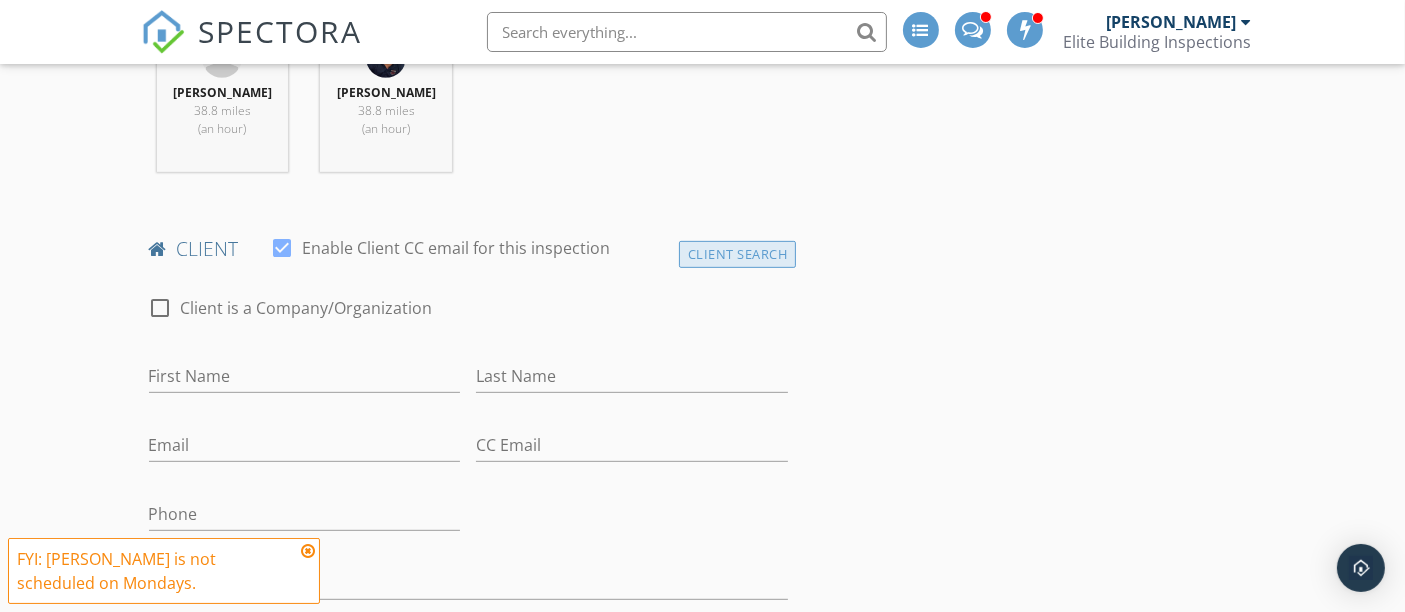
drag, startPoint x: 756, startPoint y: 228, endPoint x: 734, endPoint y: 242, distance: 26.1
click at [756, 241] on div "Client Search" at bounding box center [738, 254] width 118 height 27
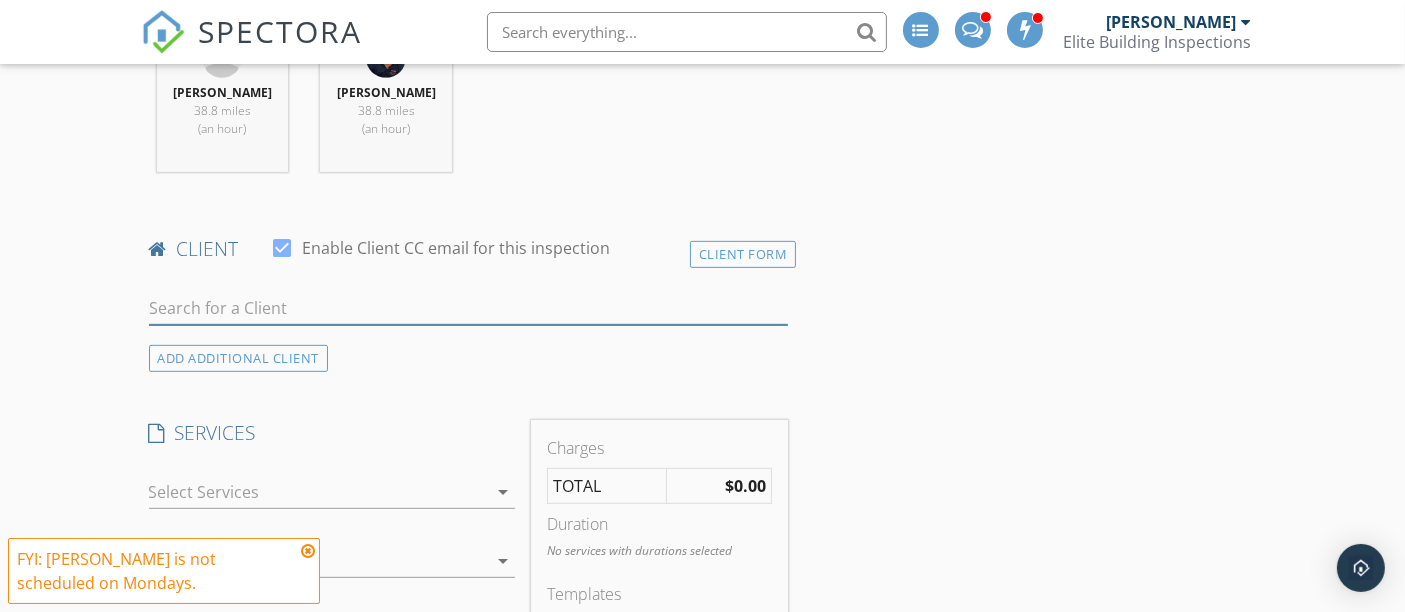
click at [360, 297] on input "text" at bounding box center [469, 308] width 640 height 33
type input "Esmer"
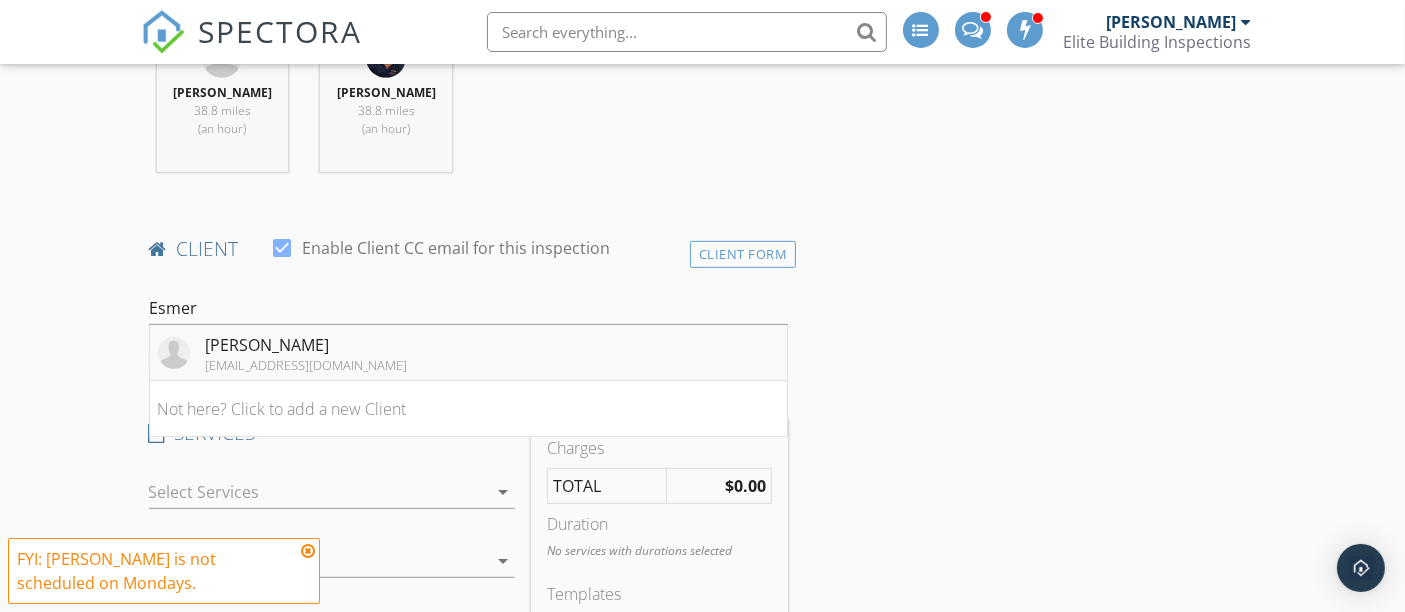
click at [230, 333] on div "[PERSON_NAME]" at bounding box center [307, 345] width 202 height 24
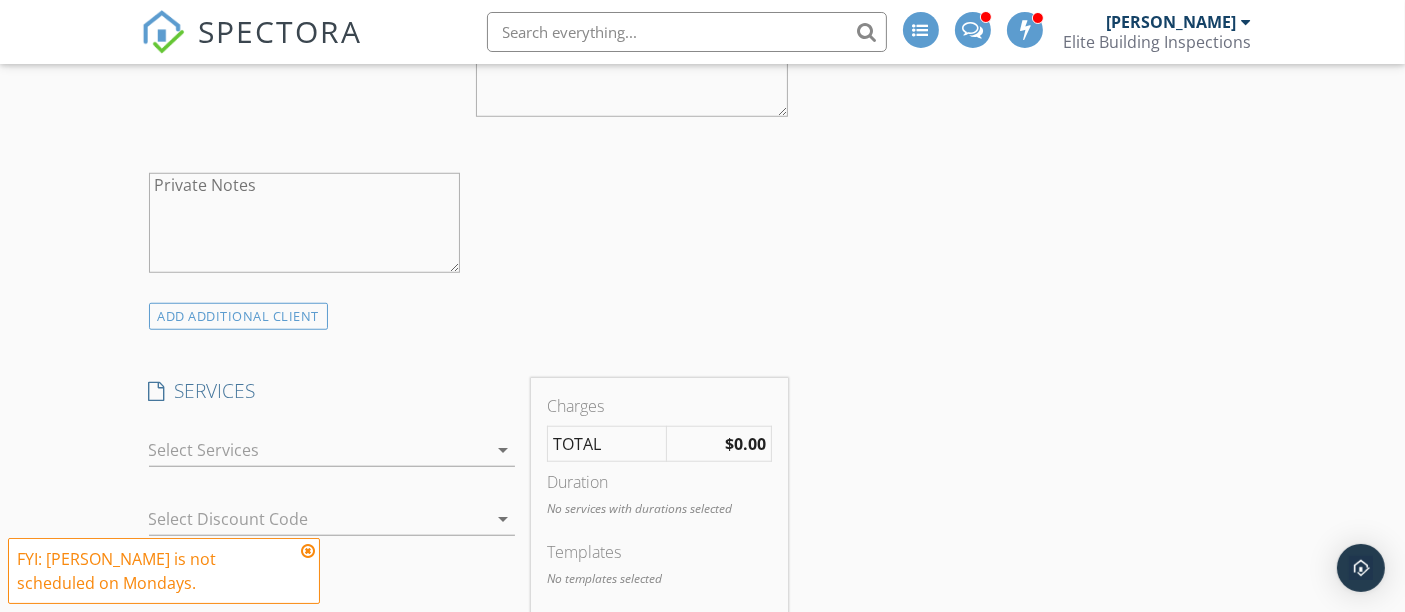
scroll to position [1666, 0]
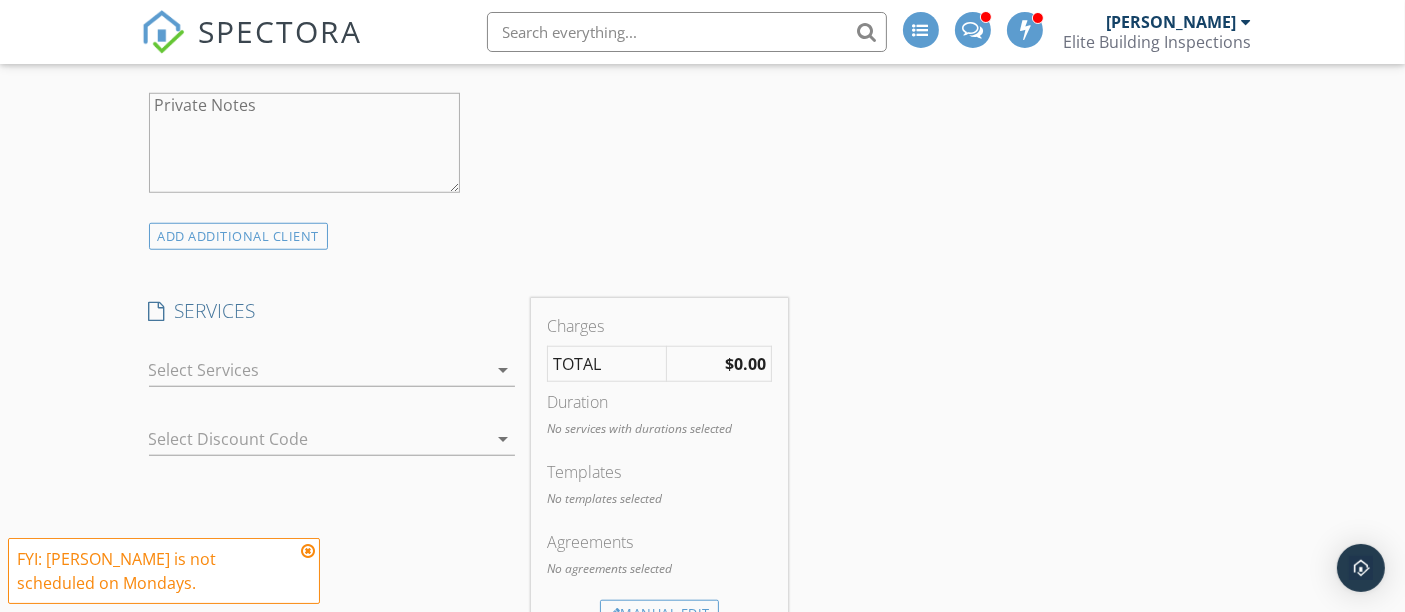
click at [212, 358] on div at bounding box center [318, 370] width 338 height 32
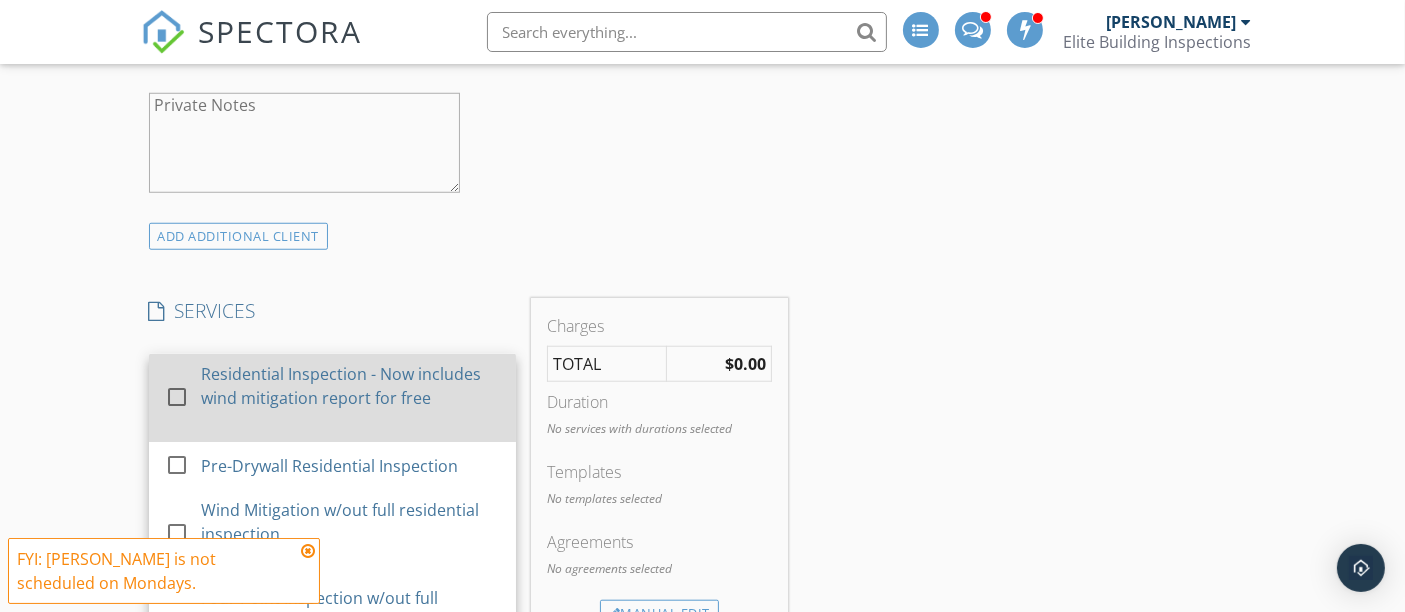
click at [174, 380] on div at bounding box center [177, 397] width 34 height 34
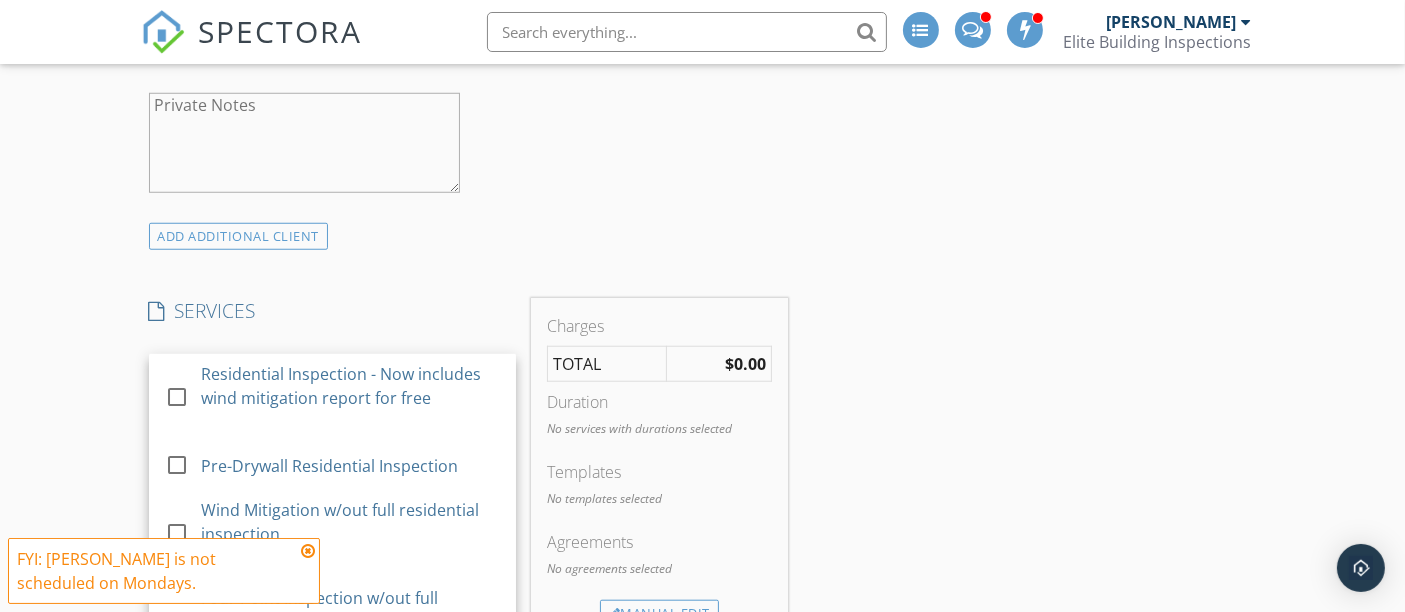
checkbox input "true"
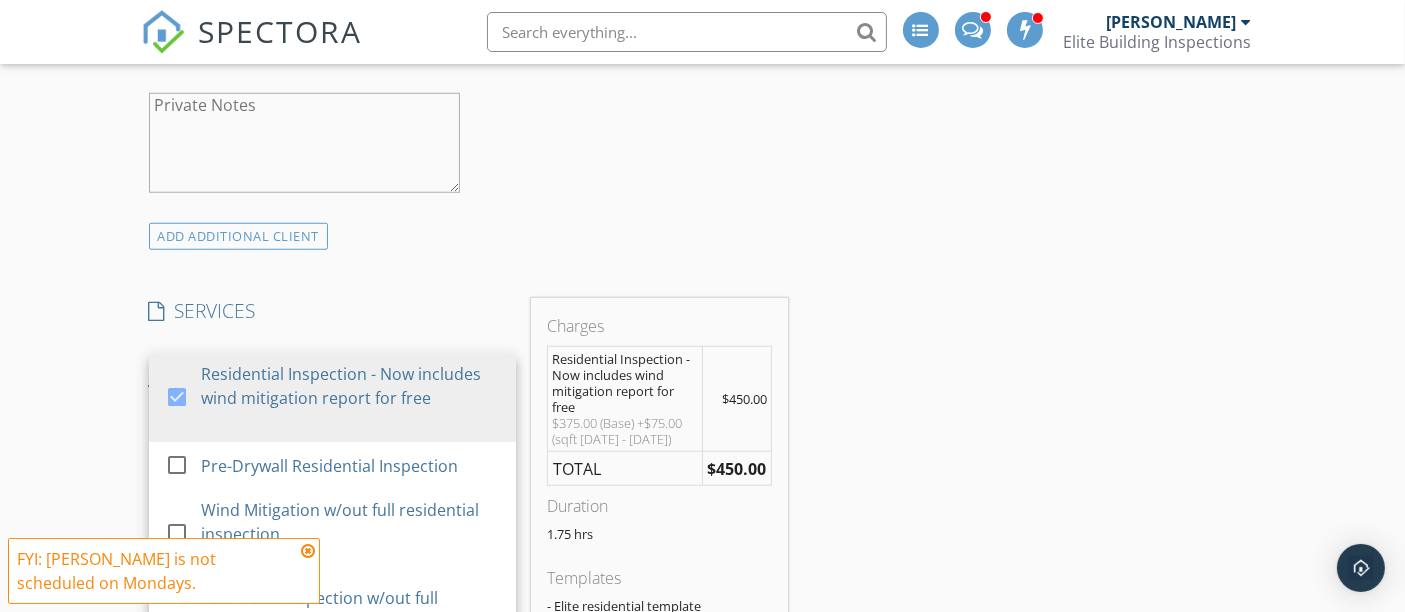
drag, startPoint x: 94, startPoint y: 291, endPoint x: 102, endPoint y: 312, distance: 22.5
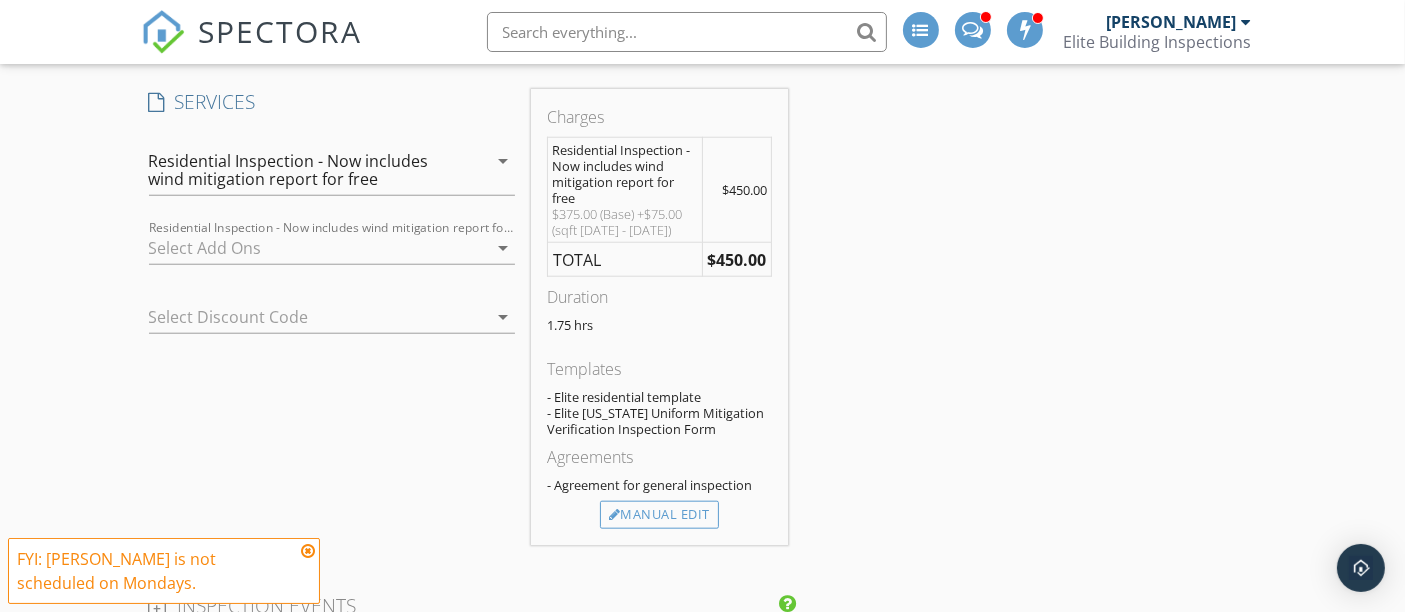
scroll to position [1888, 0]
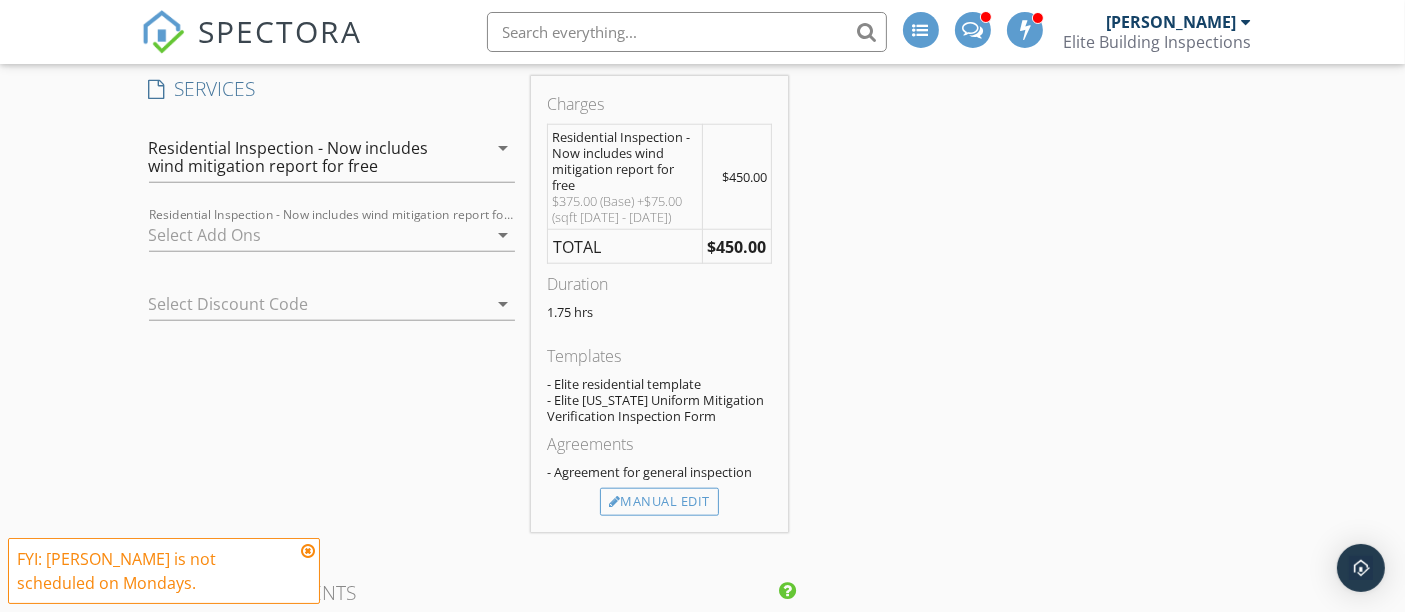
drag, startPoint x: 241, startPoint y: 208, endPoint x: 176, endPoint y: 230, distance: 68.6
click at [234, 219] on div at bounding box center [318, 235] width 338 height 32
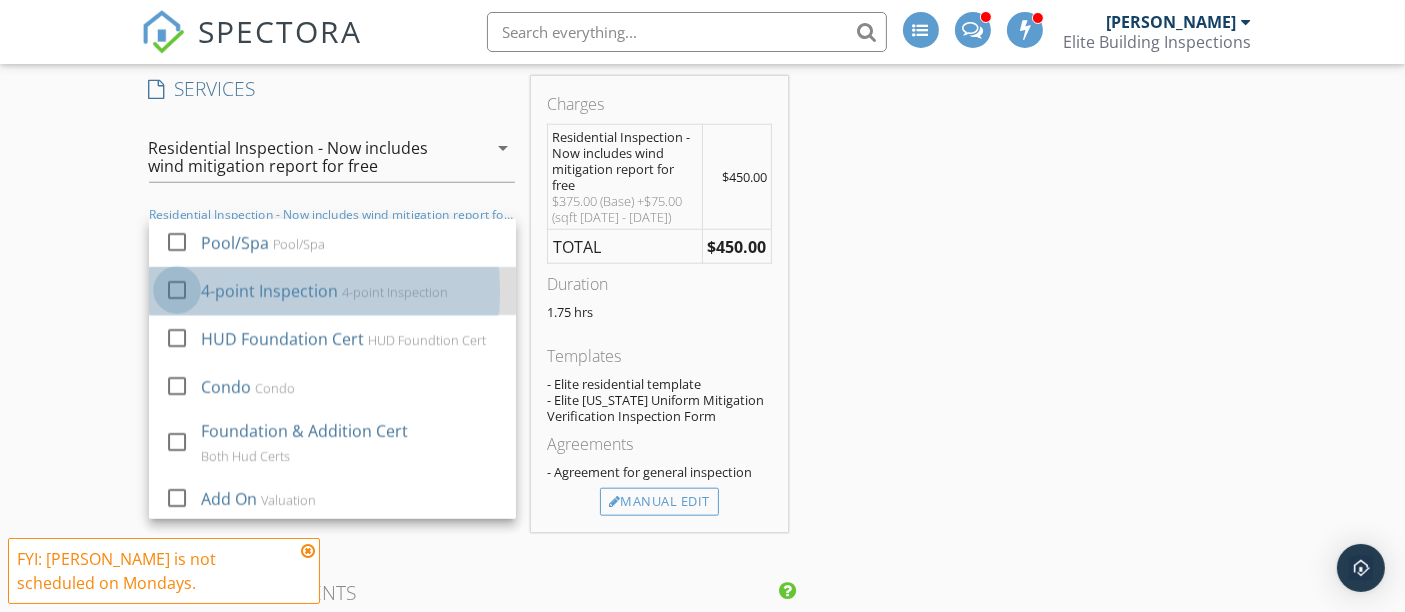
click at [177, 273] on div at bounding box center [177, 290] width 34 height 34
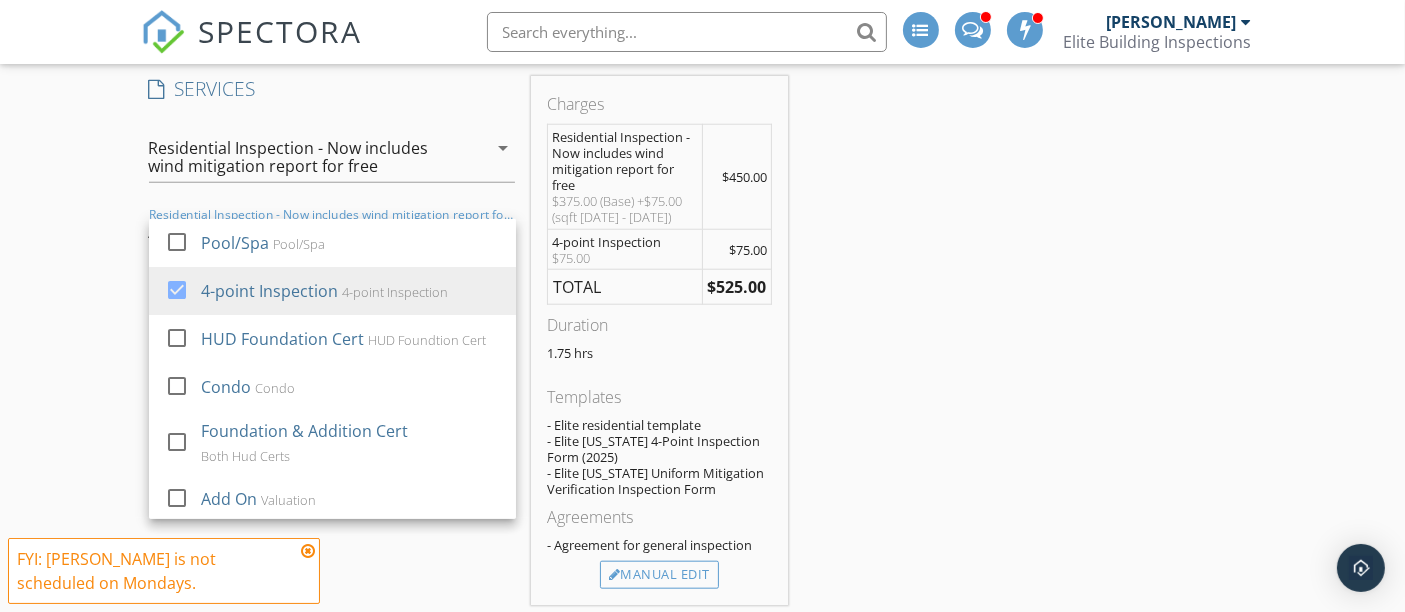
drag, startPoint x: 1000, startPoint y: 339, endPoint x: 753, endPoint y: 610, distance: 366.7
click at [965, 362] on div "INSPECTOR(S) check_box Chad Bordner PRIMARY check_box_outline_blank Axl Ospina …" at bounding box center [703, 538] width 1124 height 4389
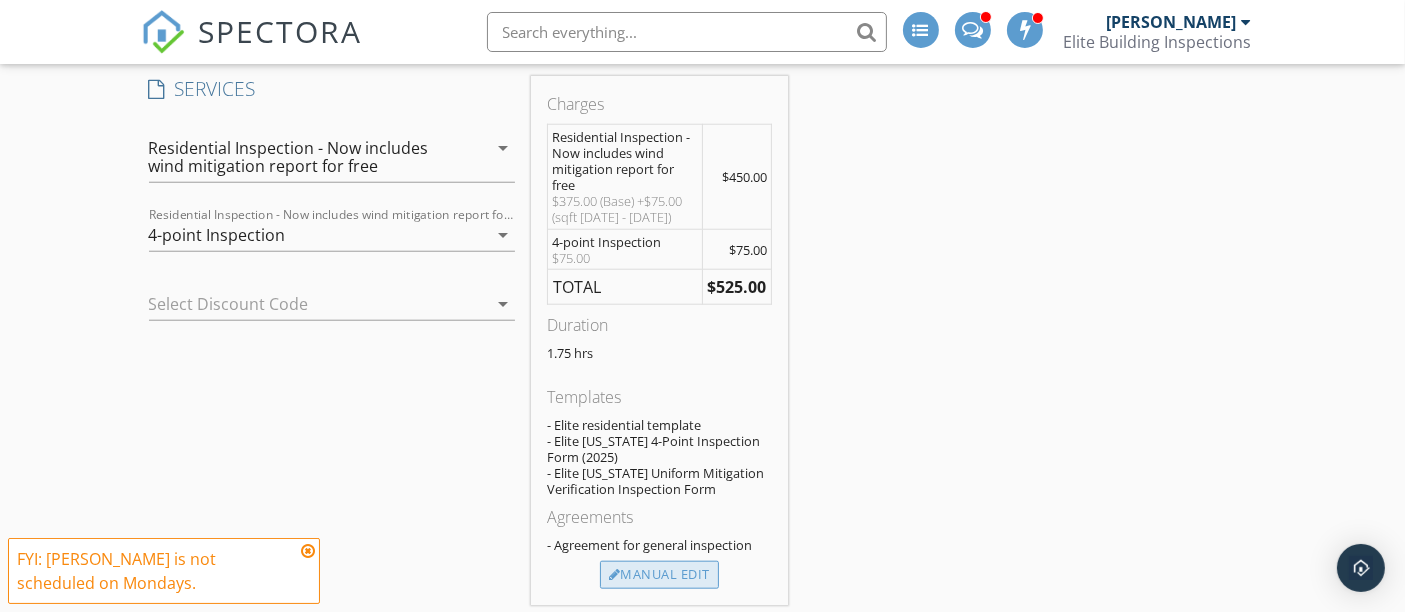
click at [683, 561] on div "Manual Edit" at bounding box center [659, 575] width 119 height 28
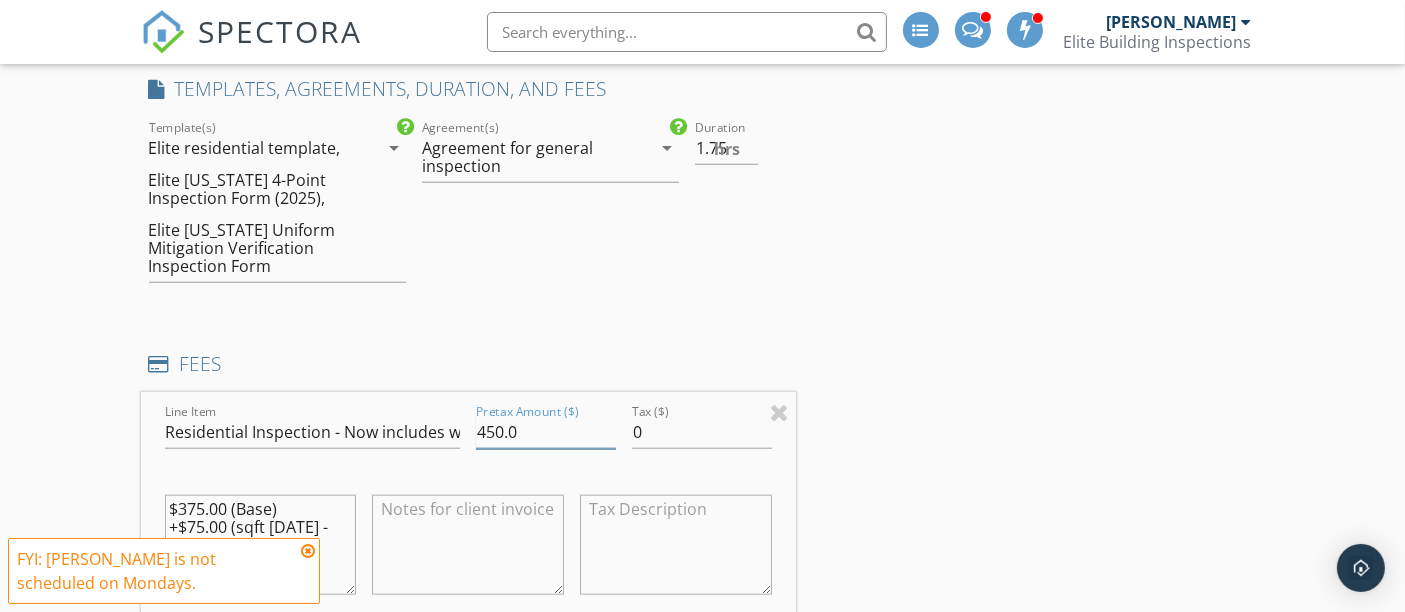
drag, startPoint x: 478, startPoint y: 408, endPoint x: 504, endPoint y: 407, distance: 26.0
click at [504, 416] on input "450.0" at bounding box center [546, 432] width 140 height 33
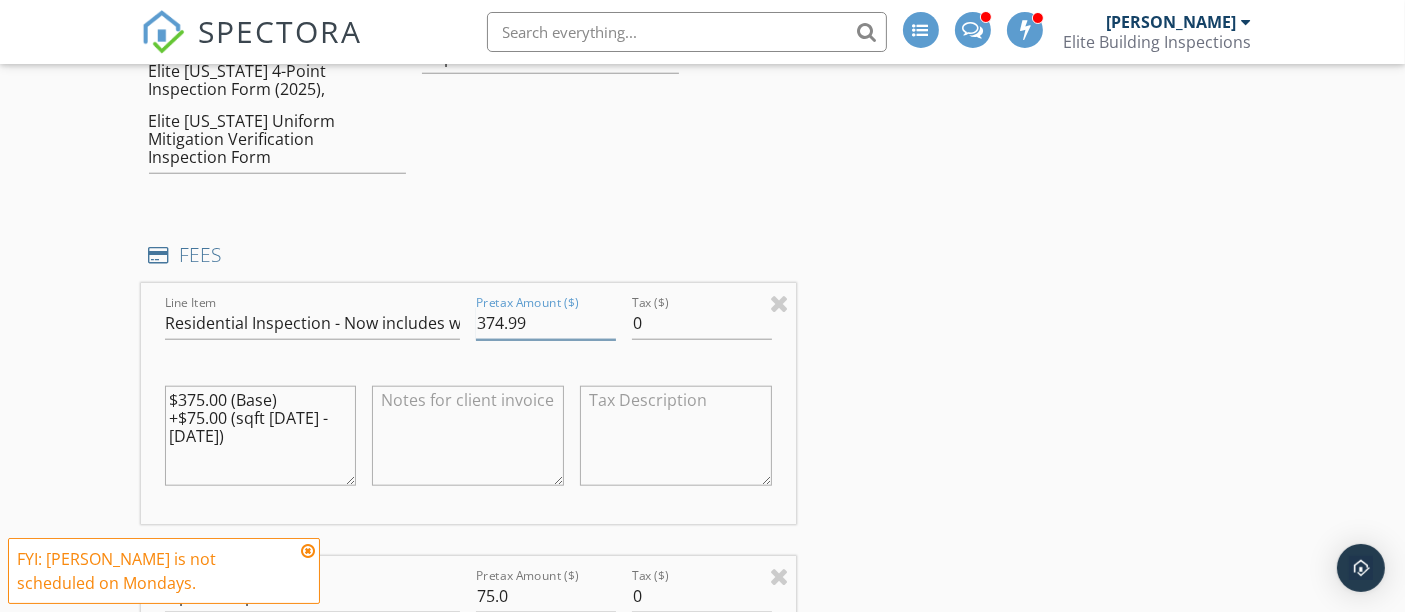
scroll to position [2111, 0]
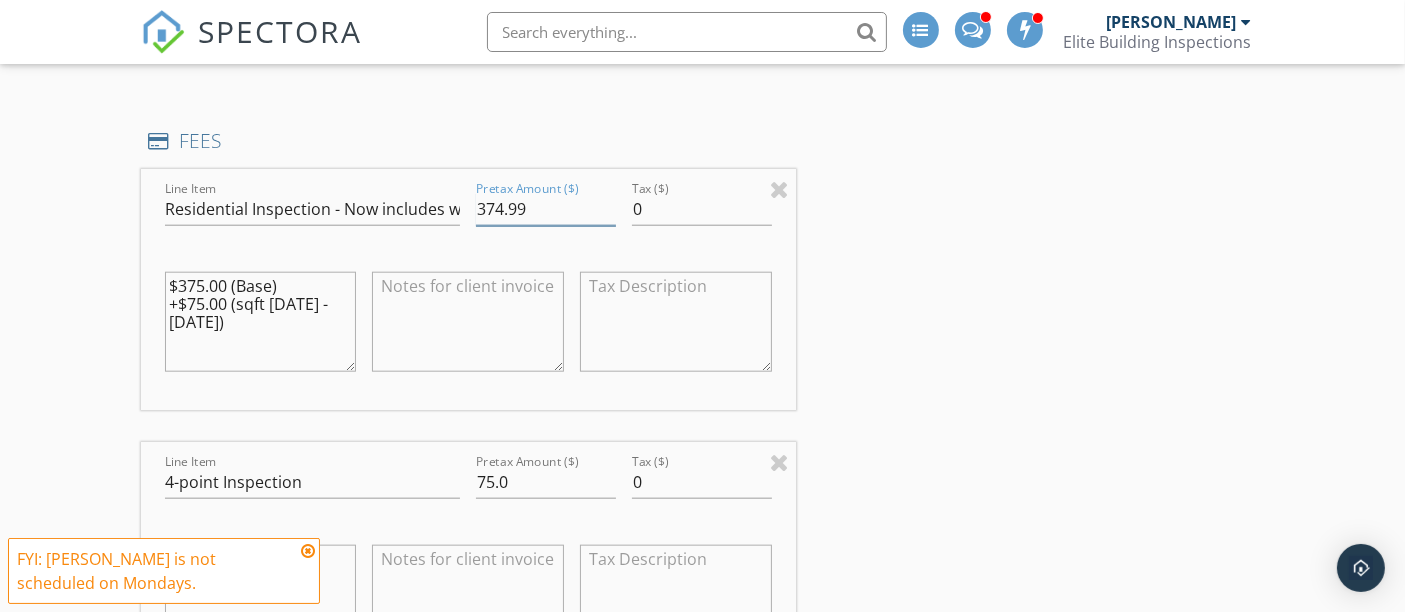
type input "374.99"
click at [458, 278] on textarea at bounding box center [468, 322] width 192 height 100
type textarea "-$75 discount"
drag, startPoint x: 487, startPoint y: 192, endPoint x: 551, endPoint y: 185, distance: 64.4
click at [553, 193] on input "374.99" at bounding box center [546, 209] width 140 height 33
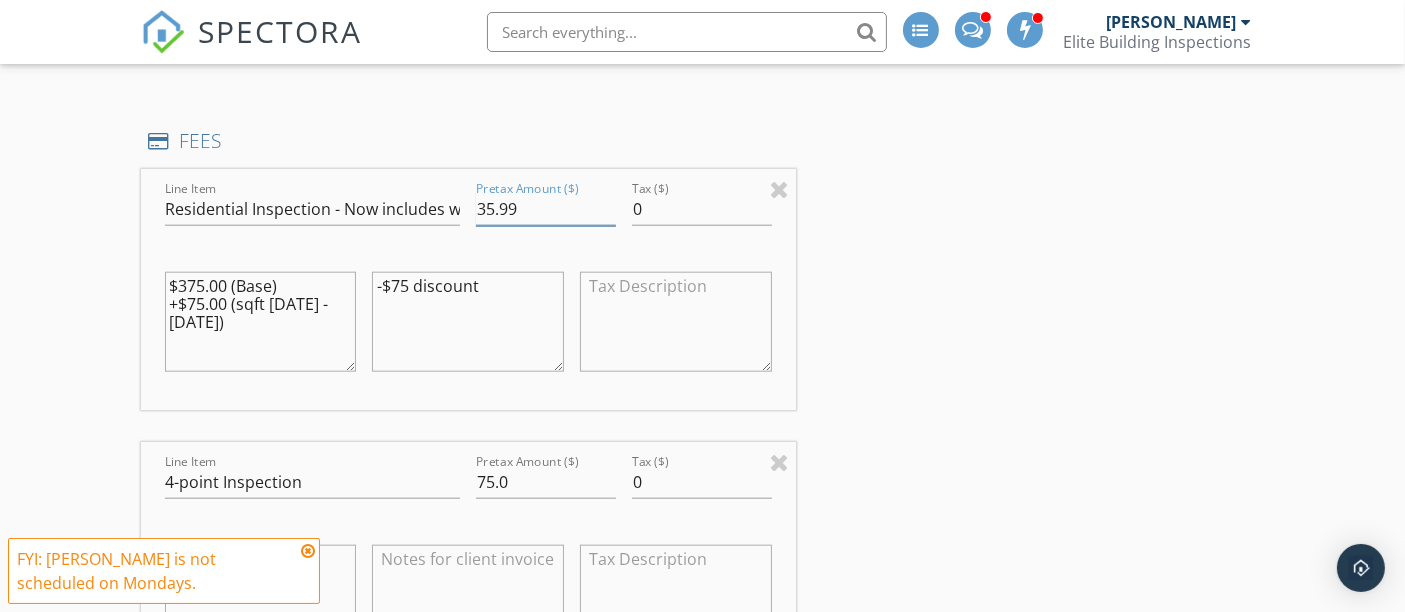
drag, startPoint x: 476, startPoint y: 184, endPoint x: 548, endPoint y: 171, distance: 73.2
click at [548, 181] on div "Pretax Amount ($) 35.99" at bounding box center [546, 213] width 140 height 65
type input "375.00"
click at [941, 310] on div "INSPECTOR(S) check_box Chad Bordner PRIMARY check_box_outline_blank Axl Ospina …" at bounding box center [703, 529] width 1124 height 4816
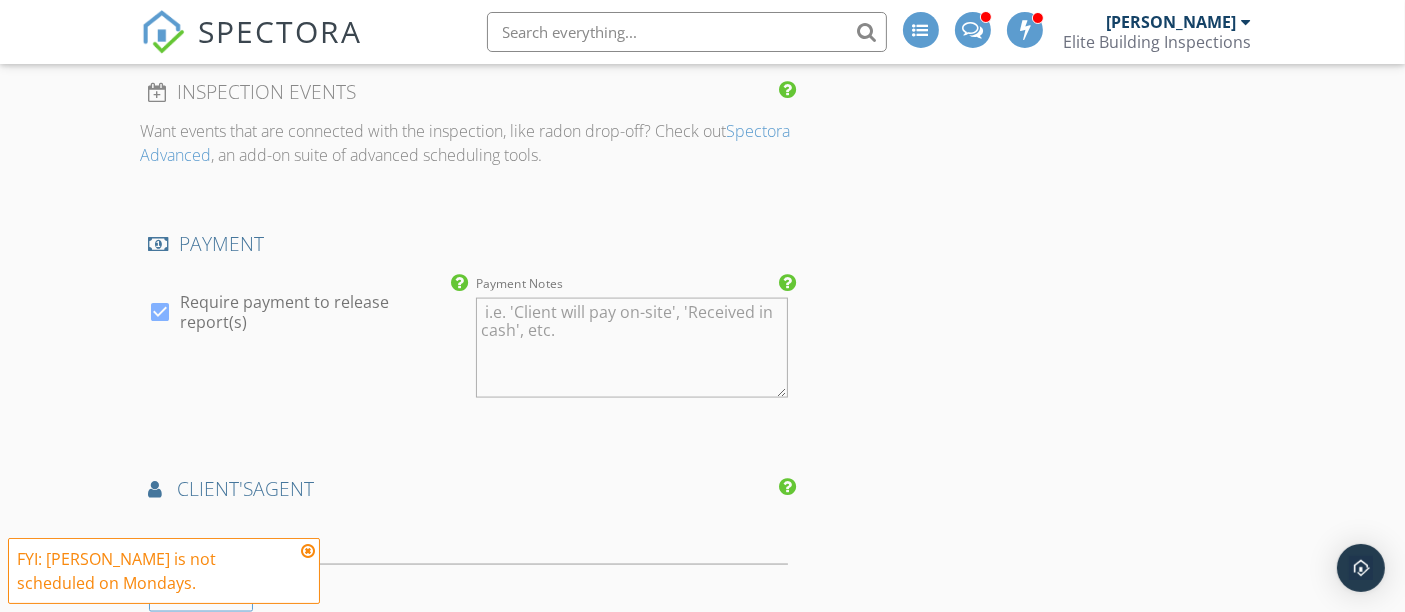
scroll to position [3222, 0]
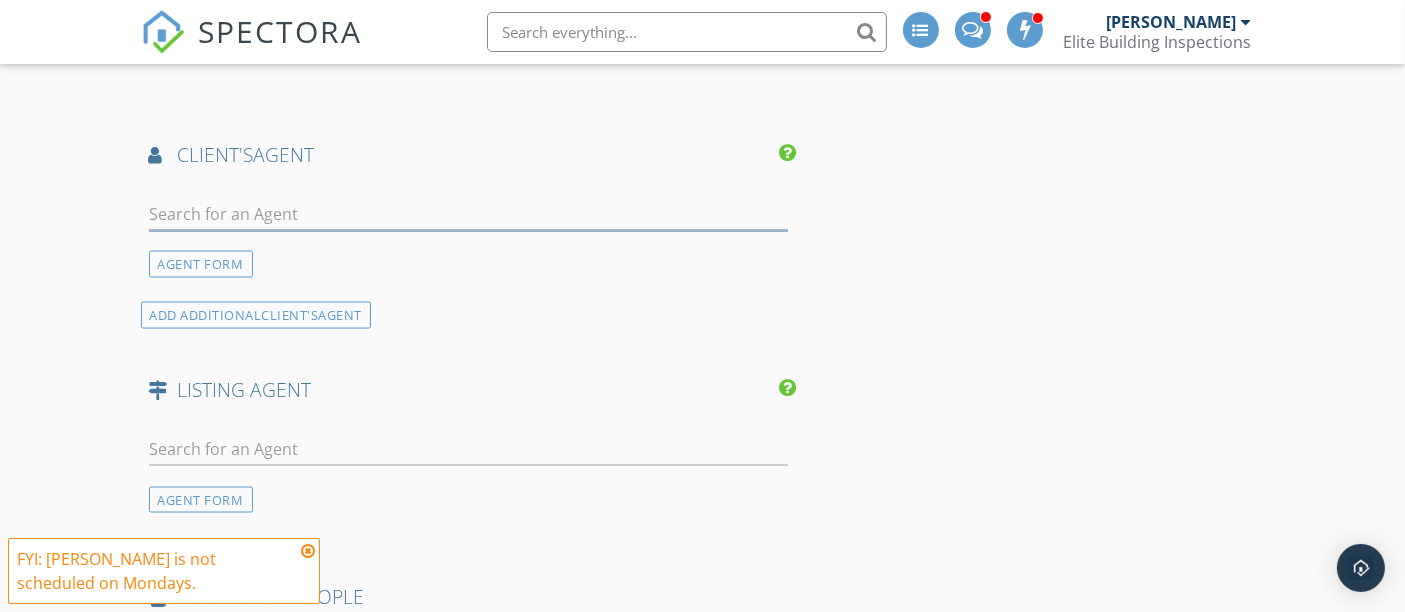
click at [300, 198] on input "text" at bounding box center [469, 214] width 640 height 33
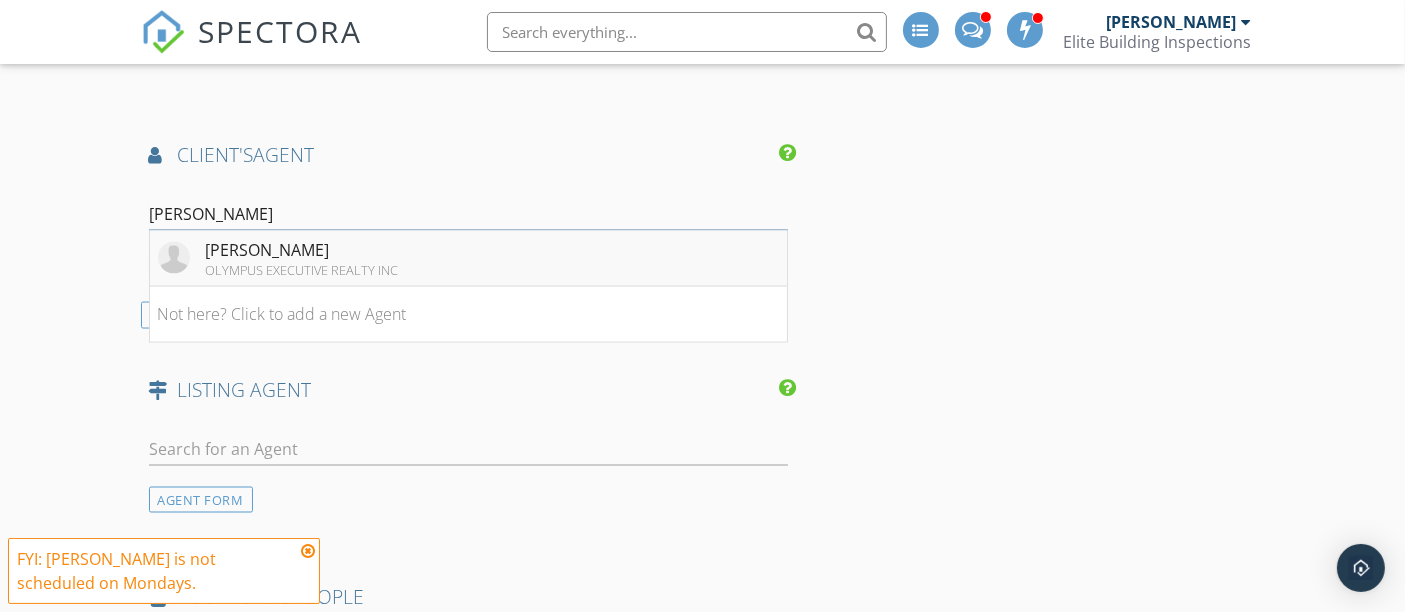
type input "Julian cam"
click at [218, 238] on div "[PERSON_NAME]" at bounding box center [302, 250] width 193 height 24
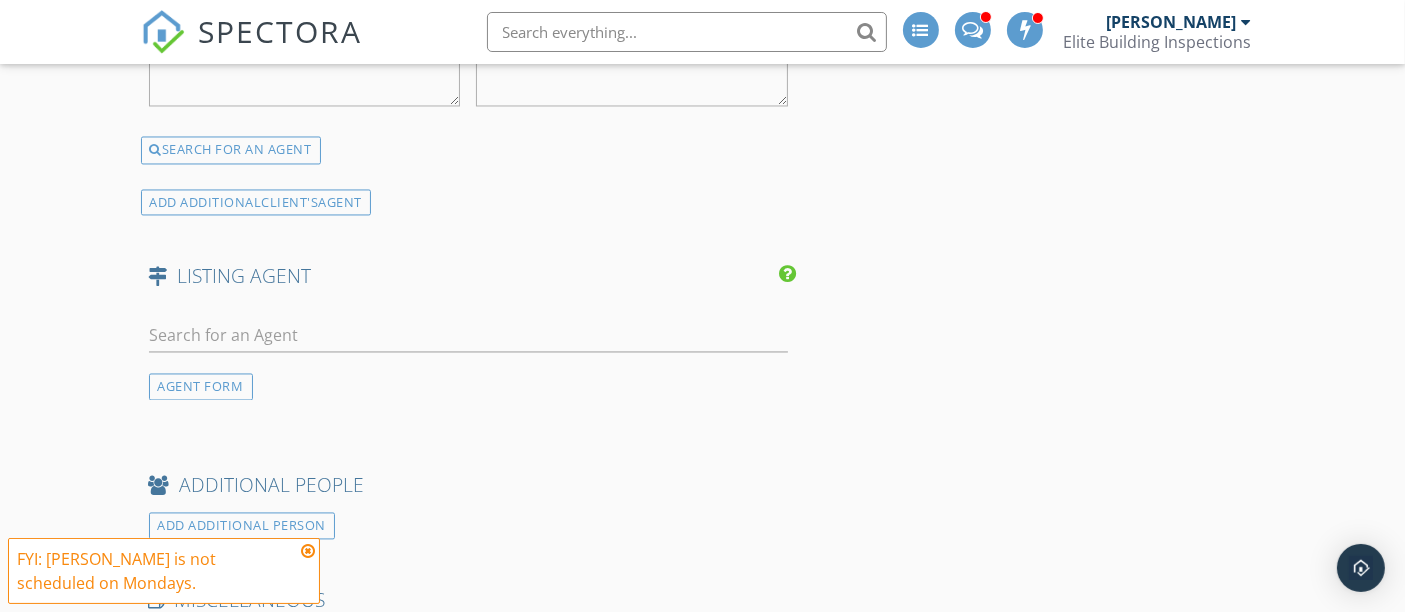
scroll to position [3888, 0]
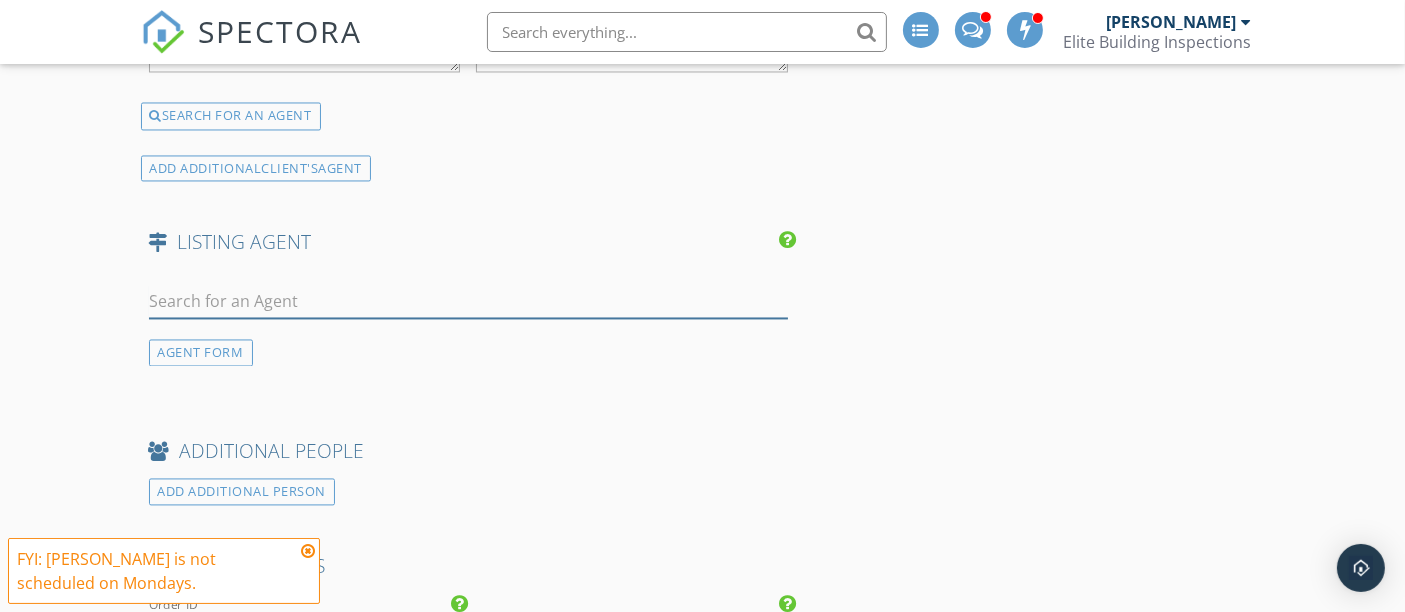
click at [234, 285] on input "text" at bounding box center [469, 301] width 640 height 33
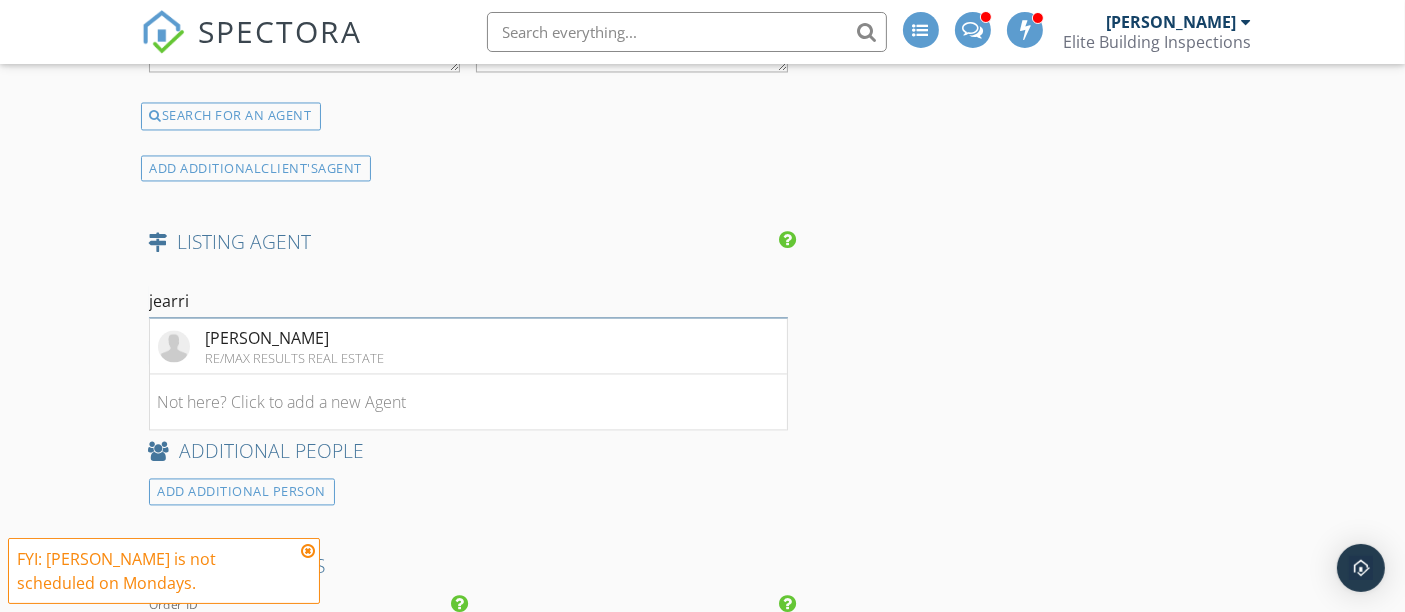
type input "jearri"
drag, startPoint x: 313, startPoint y: 326, endPoint x: 121, endPoint y: 355, distance: 194.2
click at [313, 350] on div "RE/MAX RESULTS REAL ESTATE" at bounding box center [295, 358] width 179 height 16
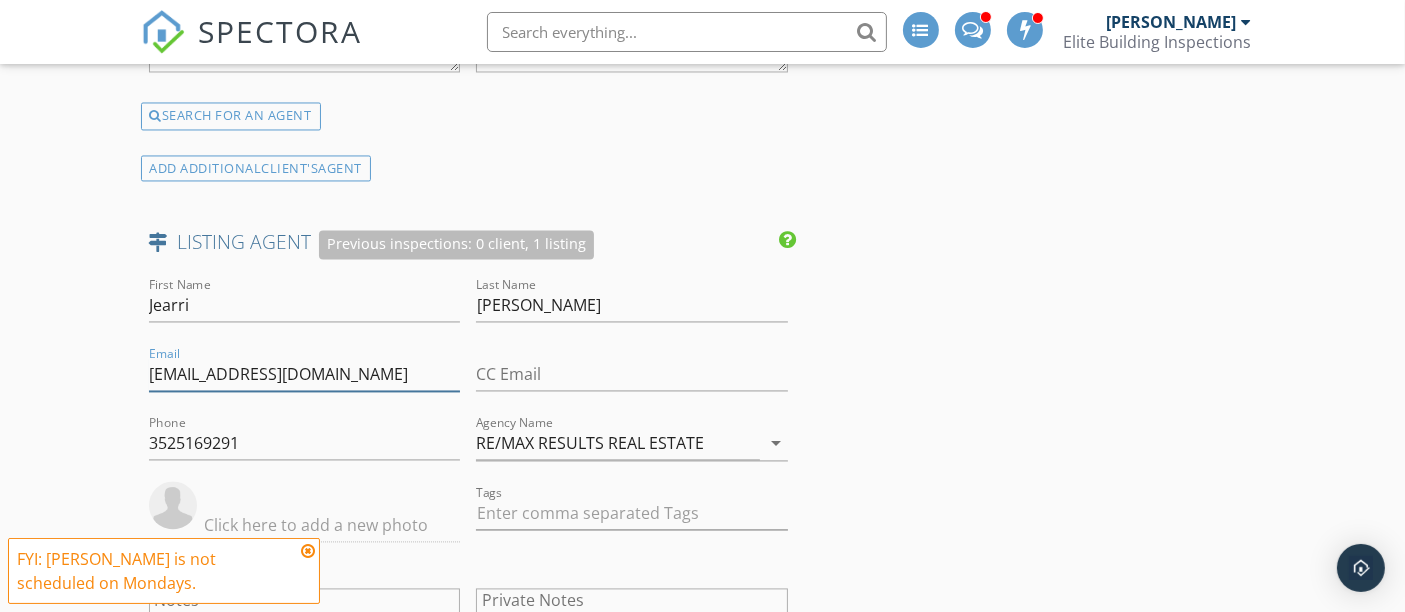
drag, startPoint x: 332, startPoint y: 350, endPoint x: 88, endPoint y: 357, distance: 244.1
paste input "RealtorJearriBush@gmail"
type input "RealtorJearriBush@gmail.com"
drag, startPoint x: 145, startPoint y: 412, endPoint x: 294, endPoint y: 424, distance: 149.5
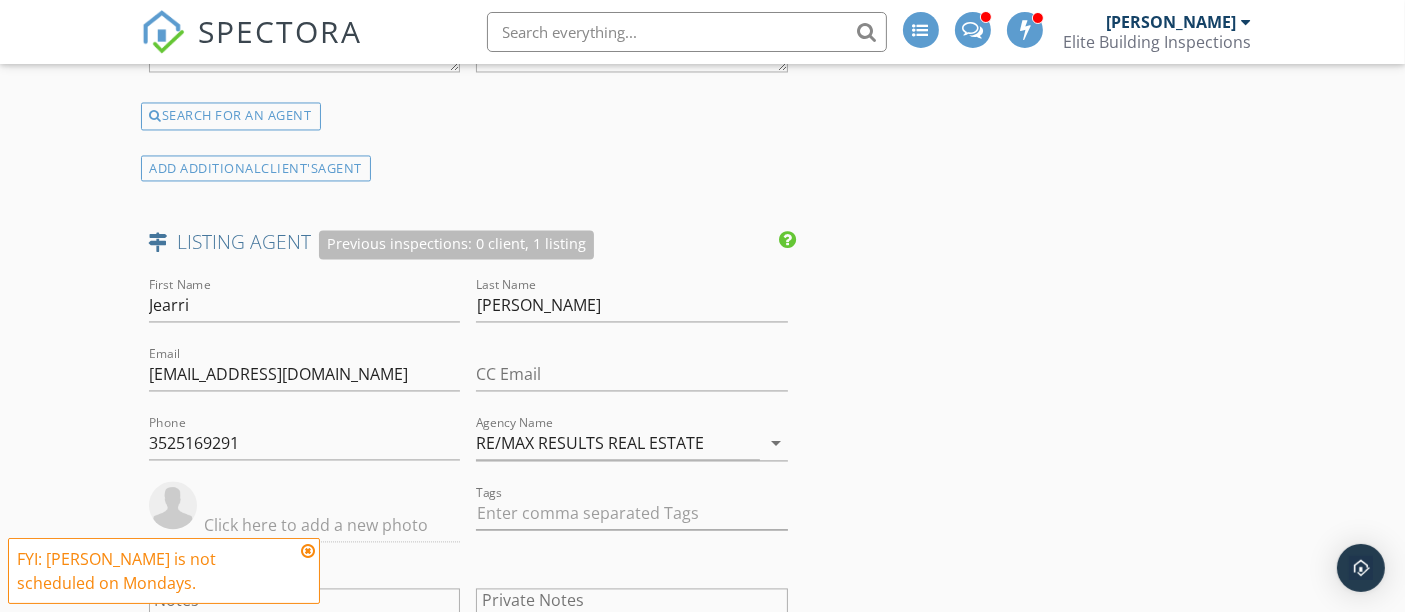
click at [294, 424] on div "Phone 3525169291" at bounding box center [305, 446] width 328 height 70
drag, startPoint x: 285, startPoint y: 427, endPoint x: 128, endPoint y: 430, distance: 157.0
paste input "-516-"
type input "[PHONE_NUMBER]"
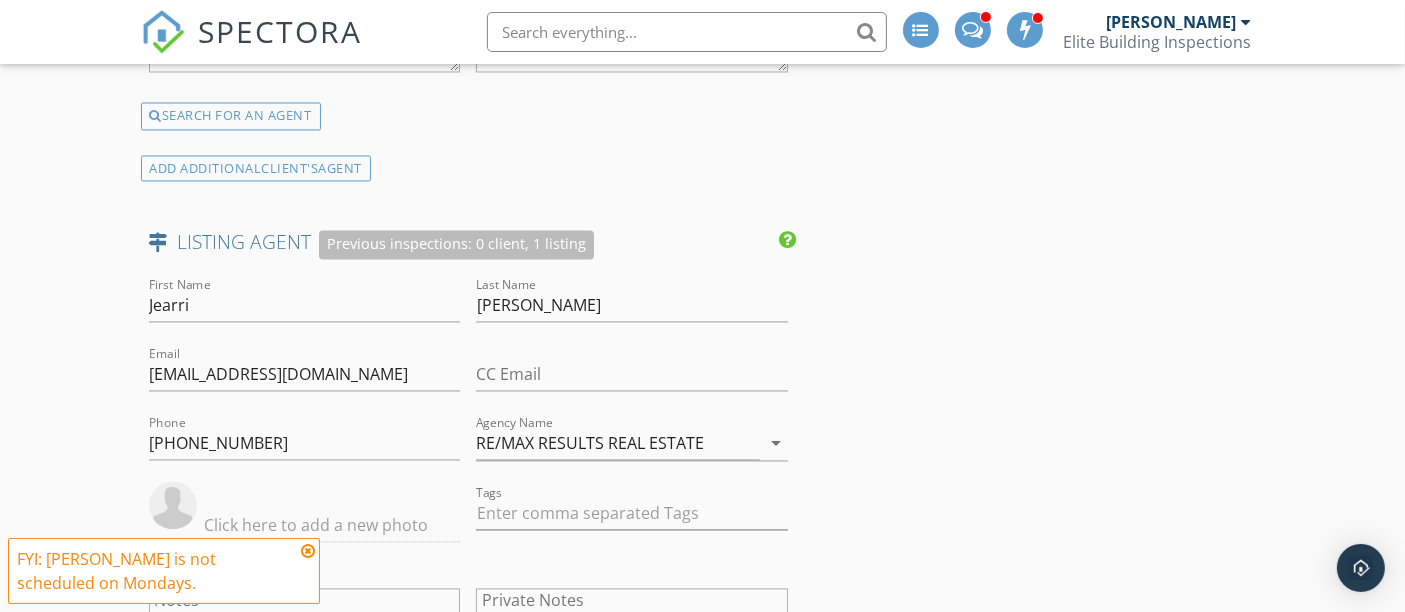
drag, startPoint x: 471, startPoint y: 415, endPoint x: 678, endPoint y: 420, distance: 207.1
click at [678, 420] on div "Agency Name RE/MAX RESULTS REAL ESTATE arrow_drop_down" at bounding box center [632, 446] width 328 height 70
paste input "COLDWELL BANKER [PERSON_NAME] [PERSON_NAME]"
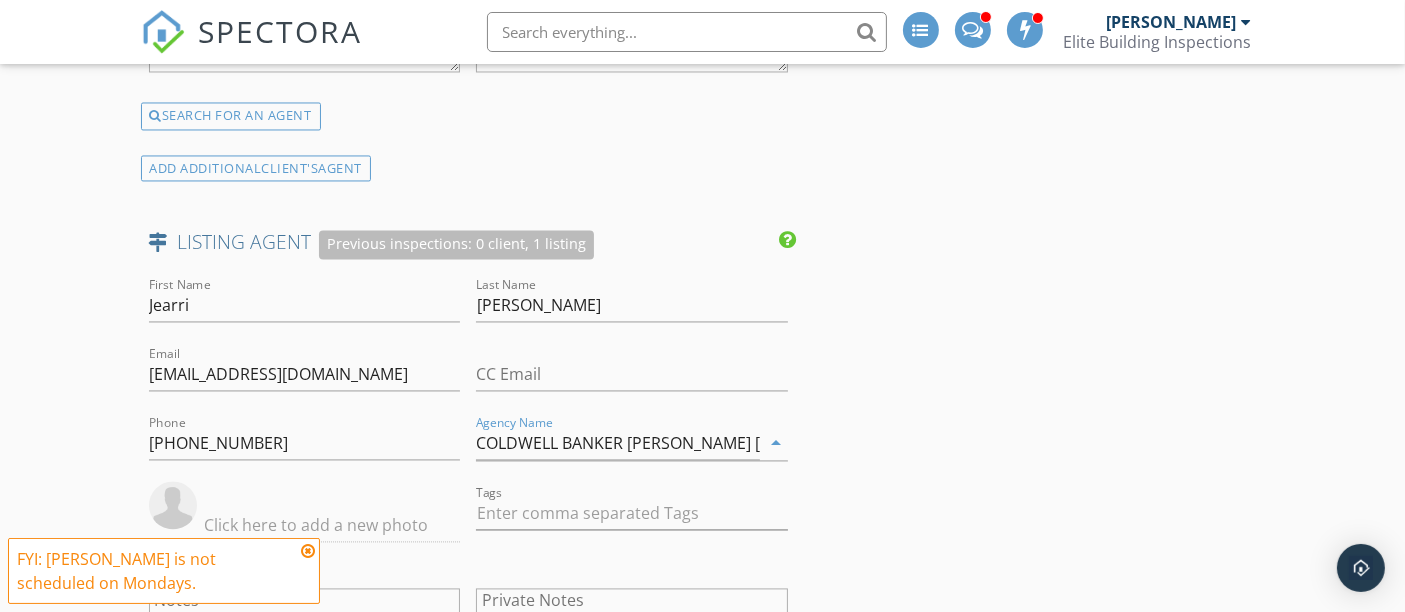
type input "COLDWELL BANKER HUBBARD HANSEN"
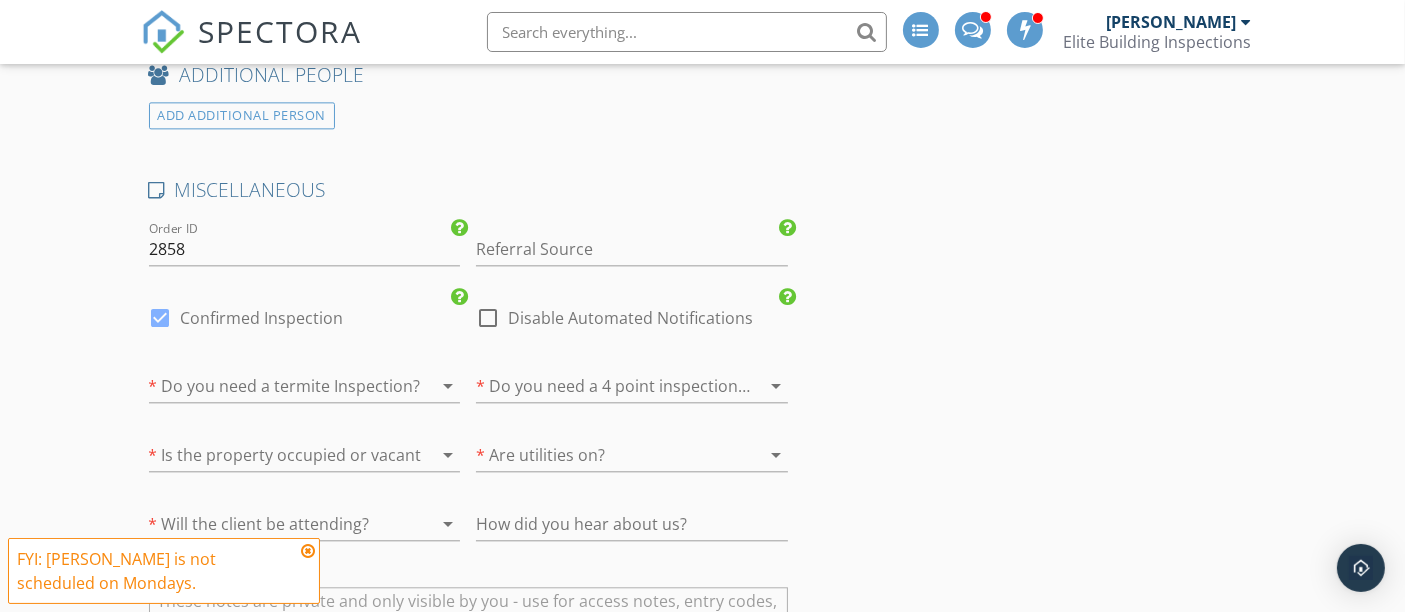
scroll to position [4777, 0]
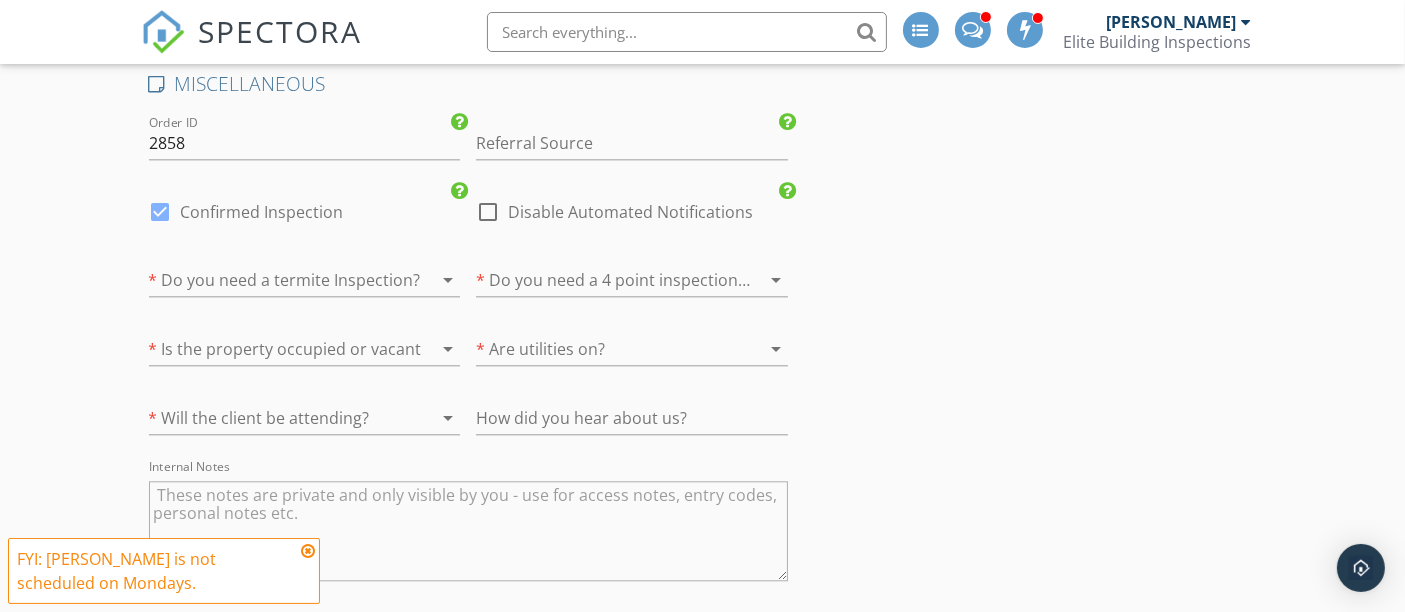
click at [302, 264] on div at bounding box center [277, 280] width 256 height 32
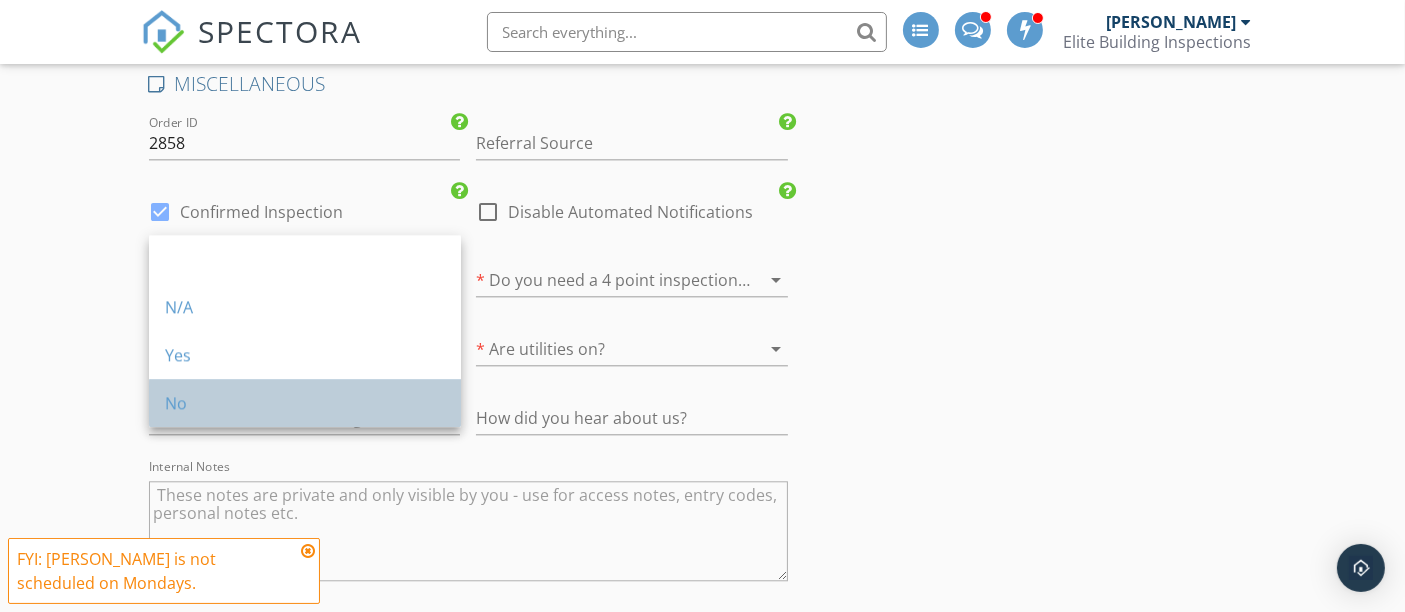
click at [205, 395] on div "No" at bounding box center [305, 403] width 280 height 24
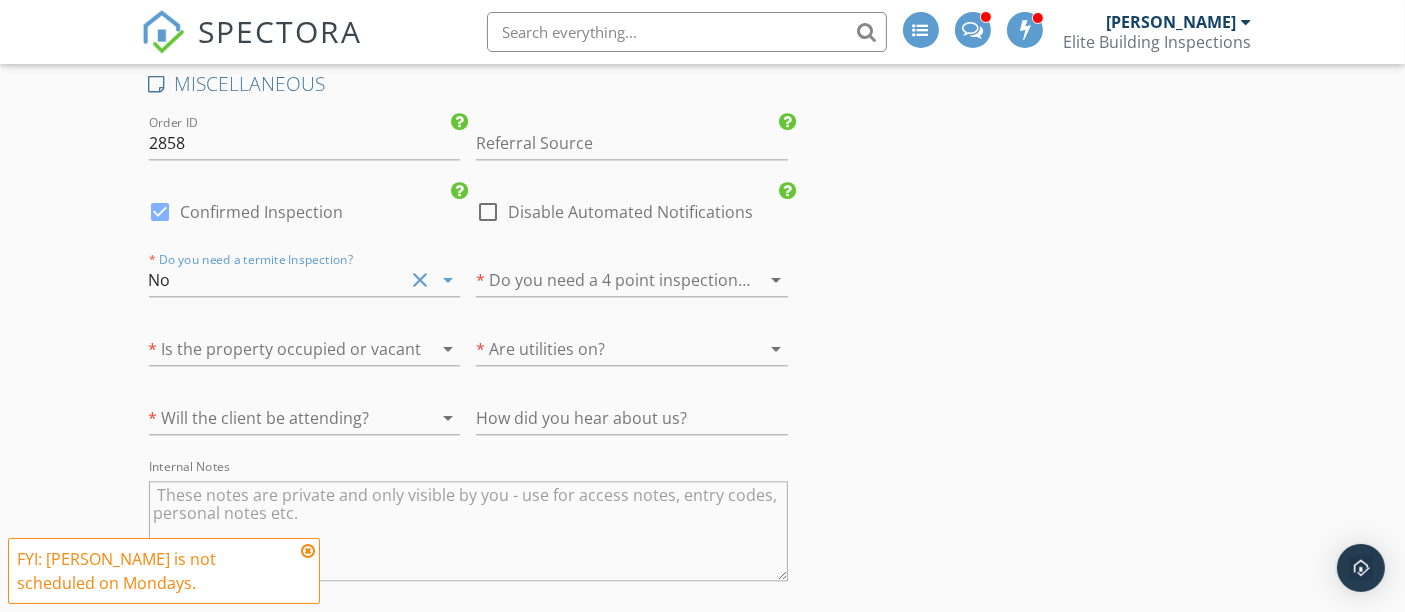
click at [311, 549] on icon at bounding box center [308, 551] width 14 height 16
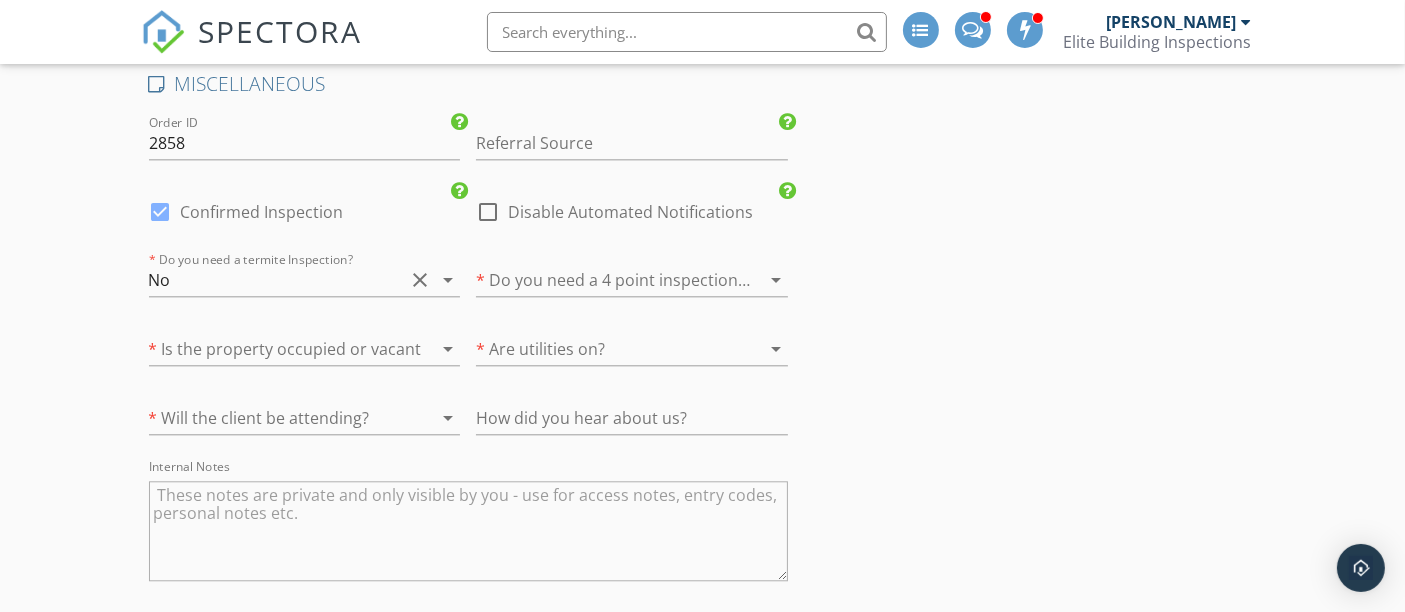
click at [602, 264] on div at bounding box center [604, 280] width 256 height 32
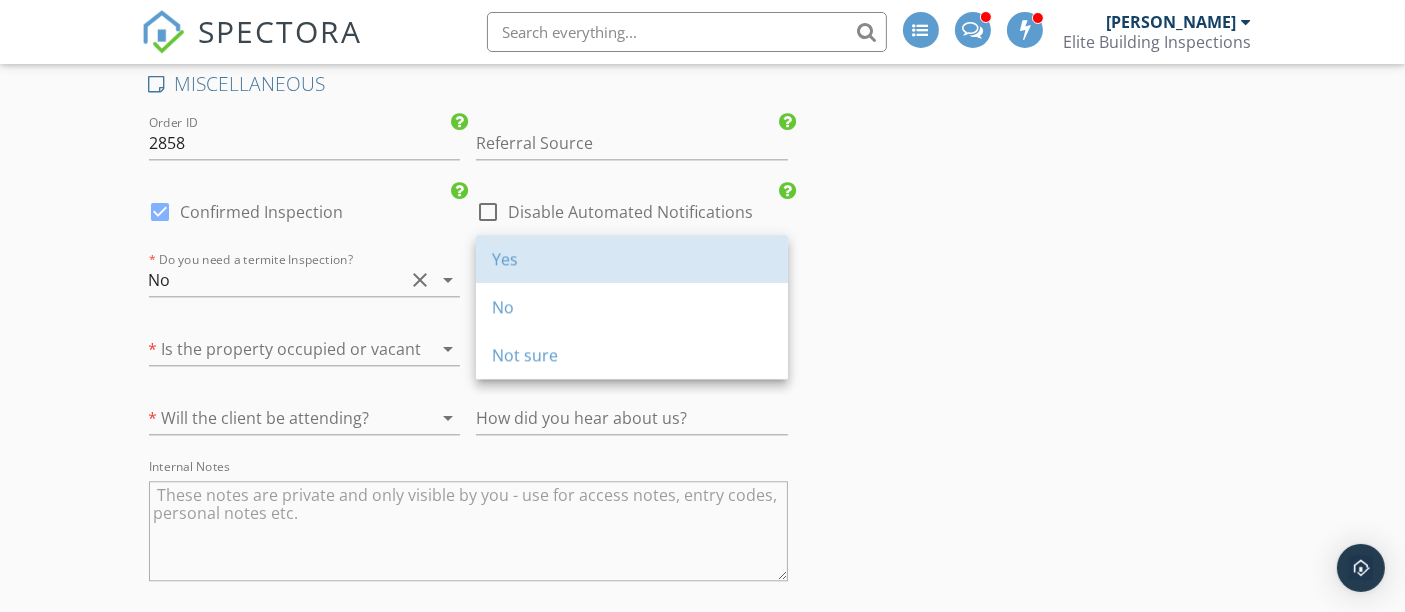
click at [602, 255] on div "Yes" at bounding box center [632, 259] width 280 height 24
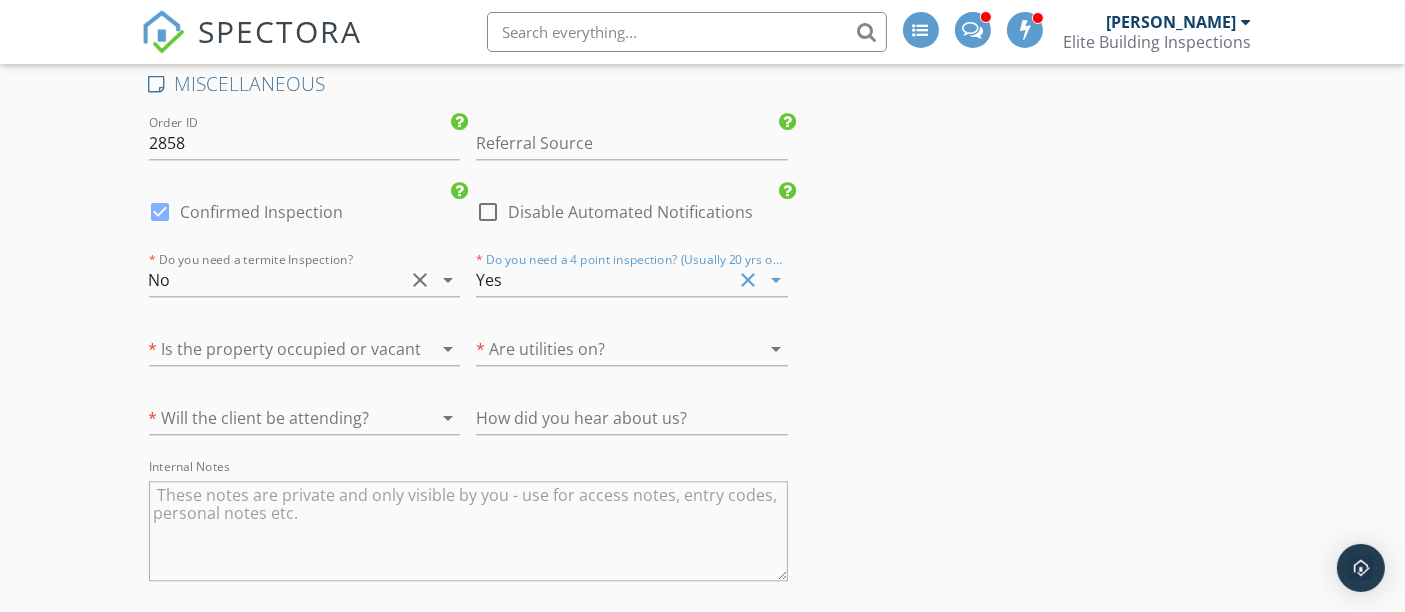
click at [300, 333] on div at bounding box center [277, 349] width 256 height 32
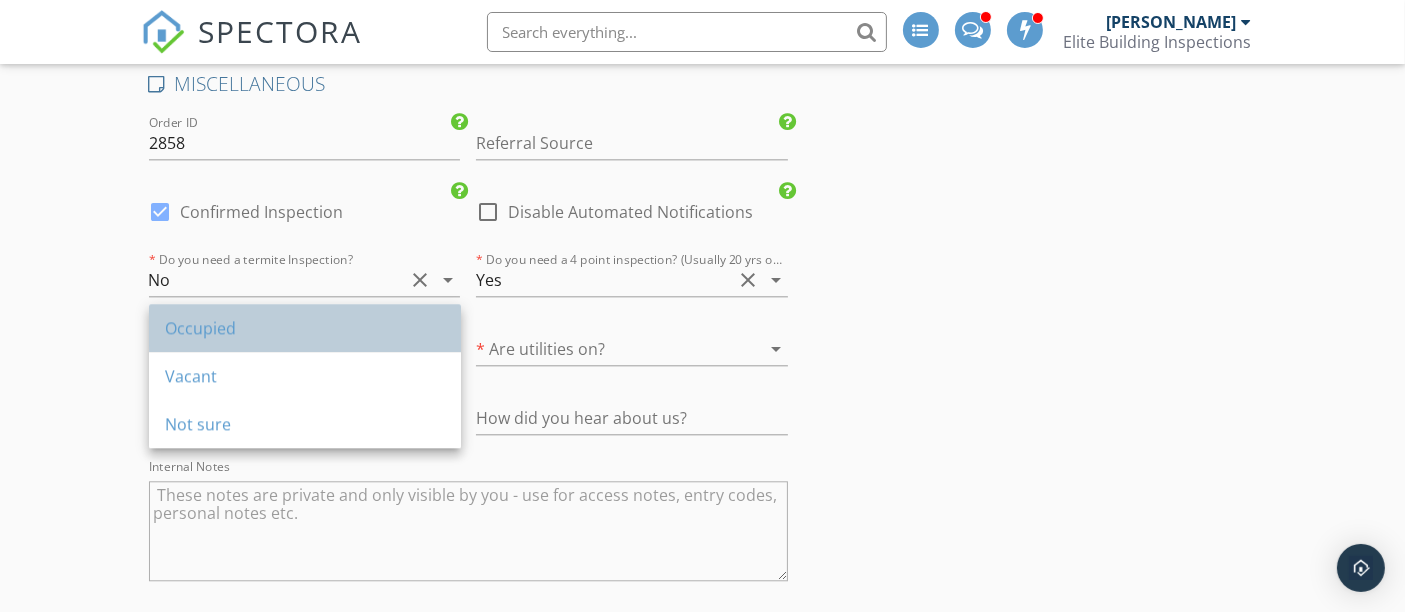
drag, startPoint x: 265, startPoint y: 332, endPoint x: 477, endPoint y: 296, distance: 215.0
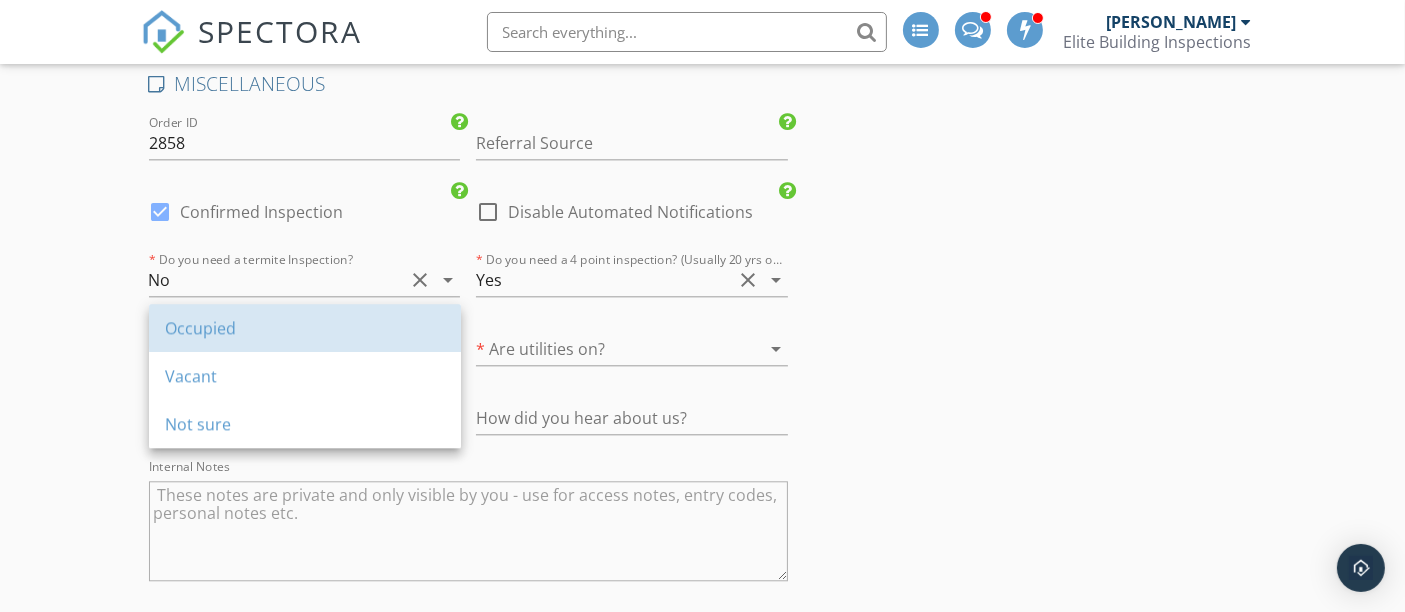
click at [273, 327] on div "Occupied" at bounding box center [305, 328] width 280 height 24
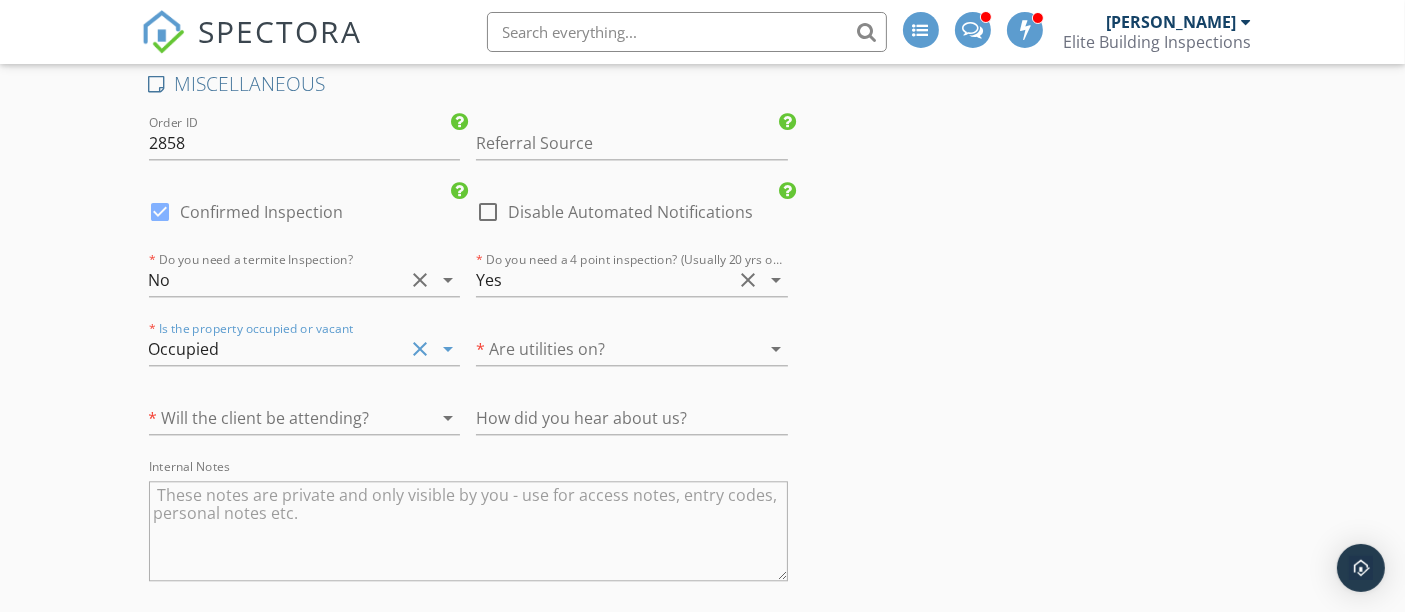
click at [542, 333] on div at bounding box center [604, 349] width 256 height 32
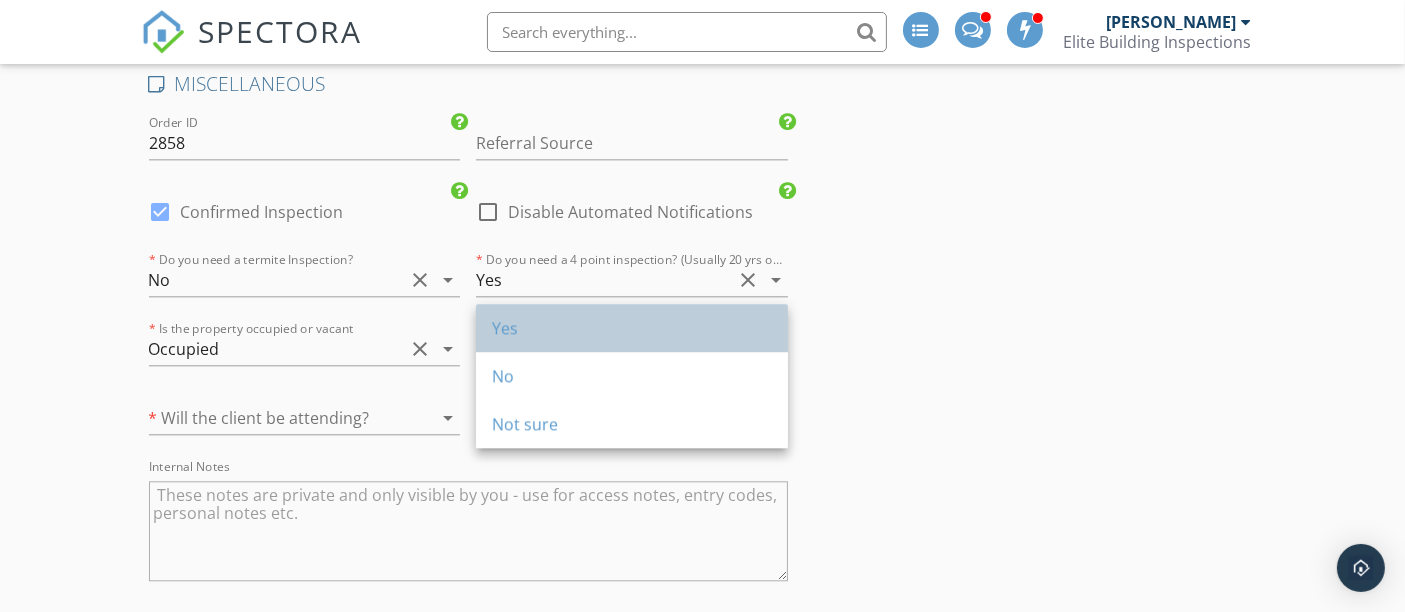
click at [541, 318] on div "Yes" at bounding box center [632, 328] width 280 height 24
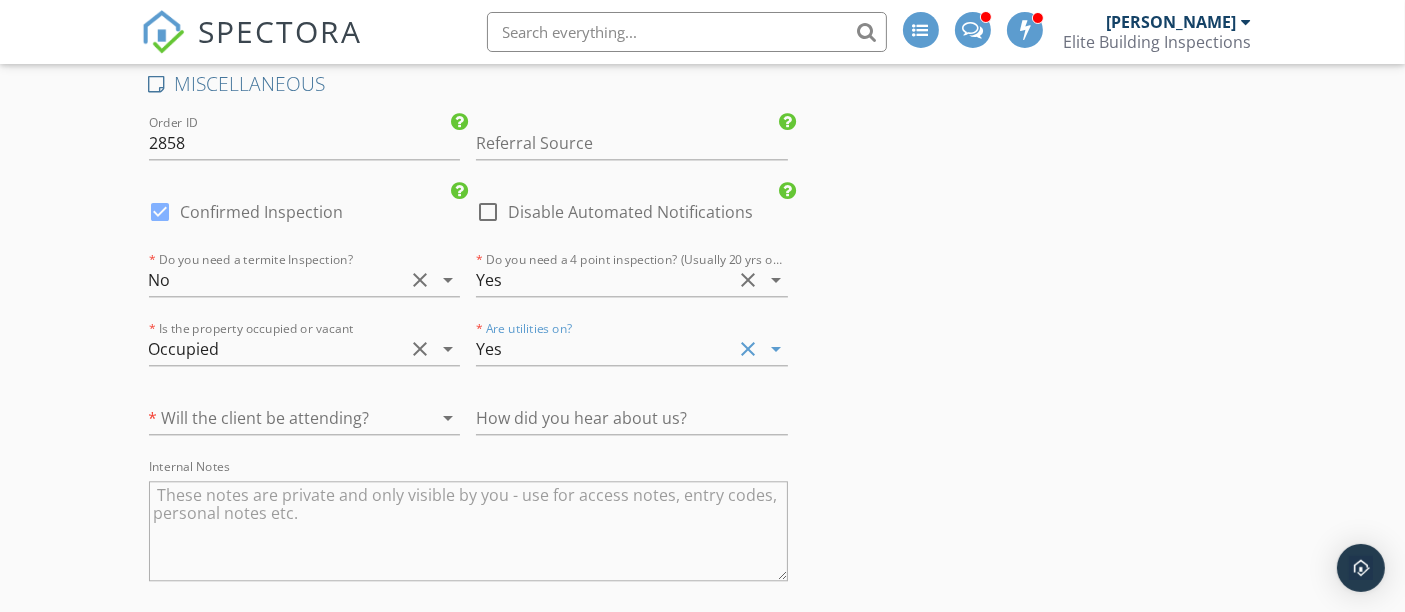
click at [266, 402] on div at bounding box center [277, 418] width 256 height 32
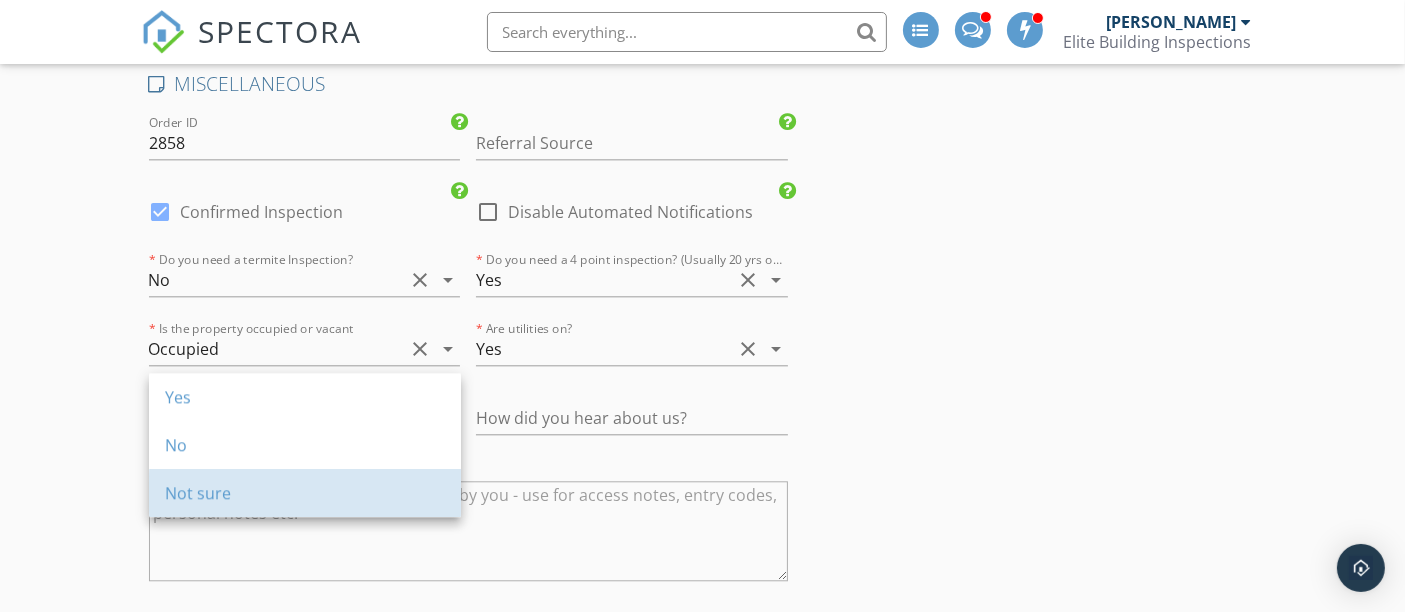
drag, startPoint x: 248, startPoint y: 487, endPoint x: 669, endPoint y: 334, distance: 447.9
click at [263, 481] on div "Not sure" at bounding box center [305, 493] width 280 height 24
type input "1.75"
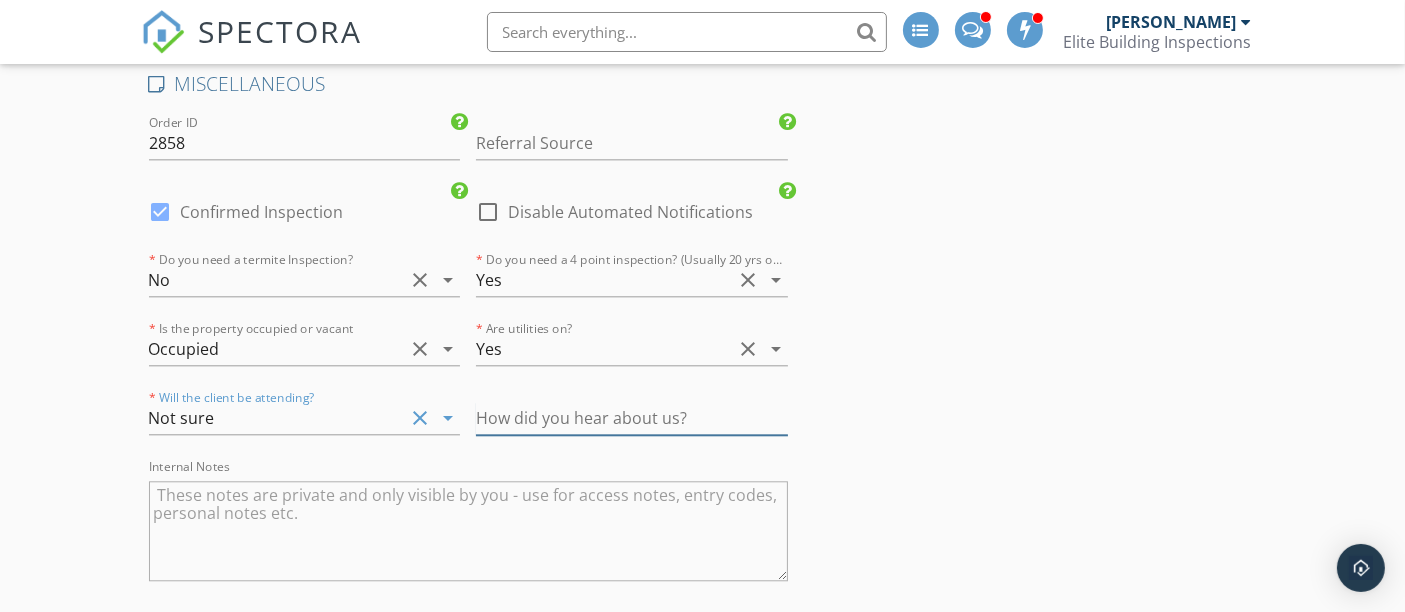
click at [597, 402] on input "text" at bounding box center [632, 418] width 312 height 33
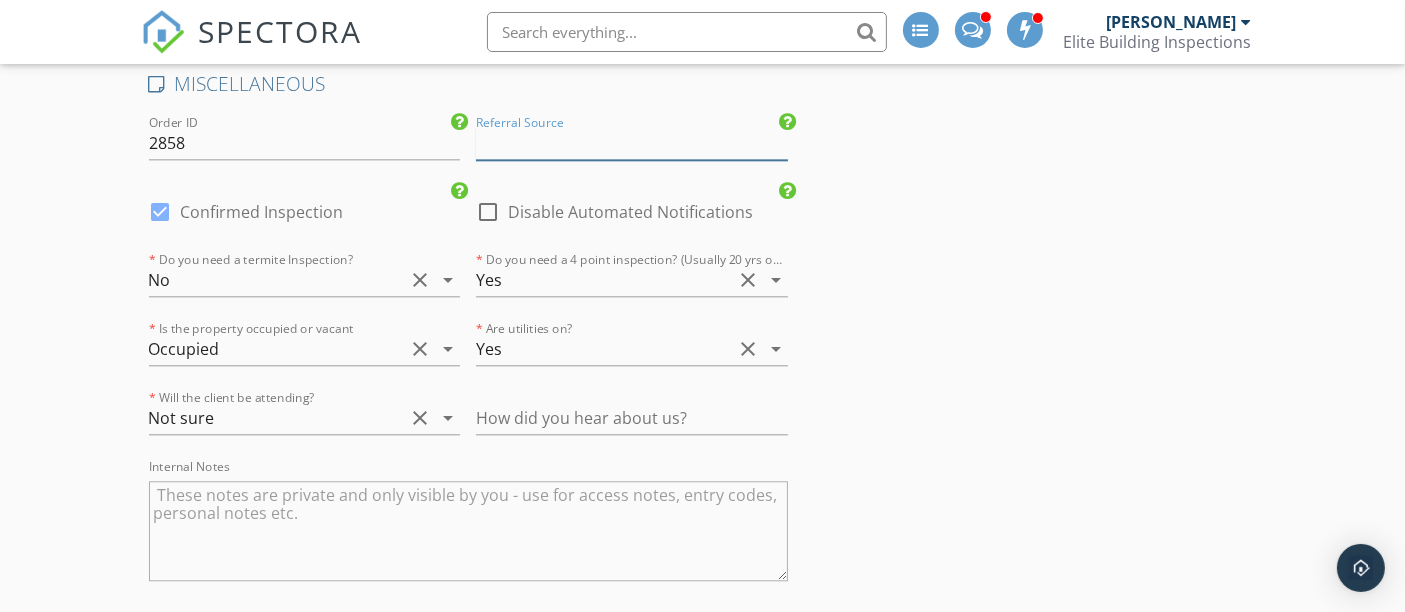
drag, startPoint x: 556, startPoint y: 123, endPoint x: 562, endPoint y: 102, distance: 21.8
click at [563, 127] on input "Referral Source" at bounding box center [632, 143] width 312 height 33
type input "Realtor"
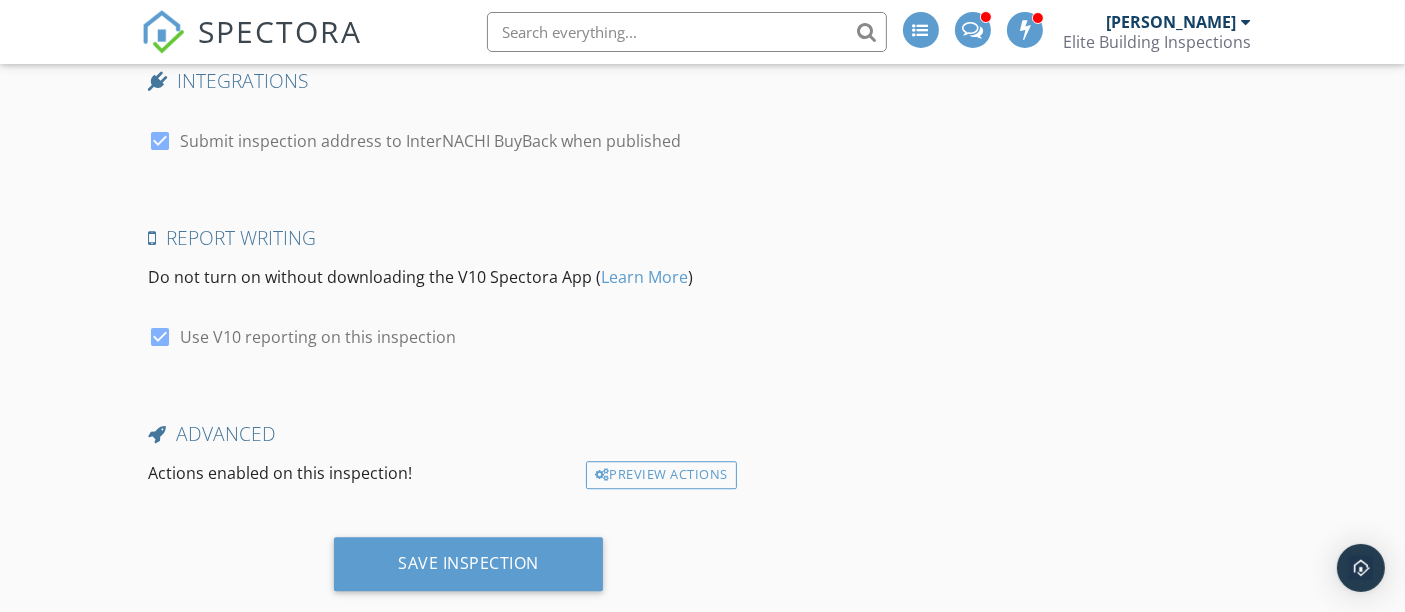
scroll to position [5377, 0]
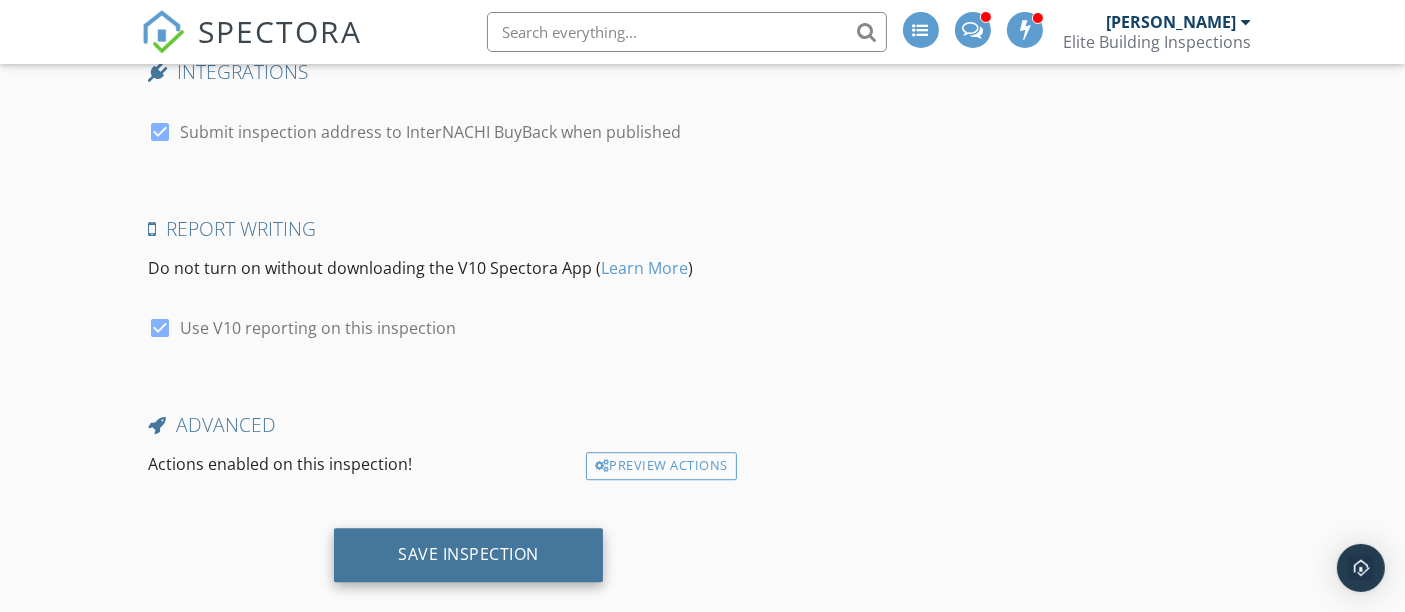
click at [460, 544] on div "Save Inspection" at bounding box center [468, 554] width 141 height 20
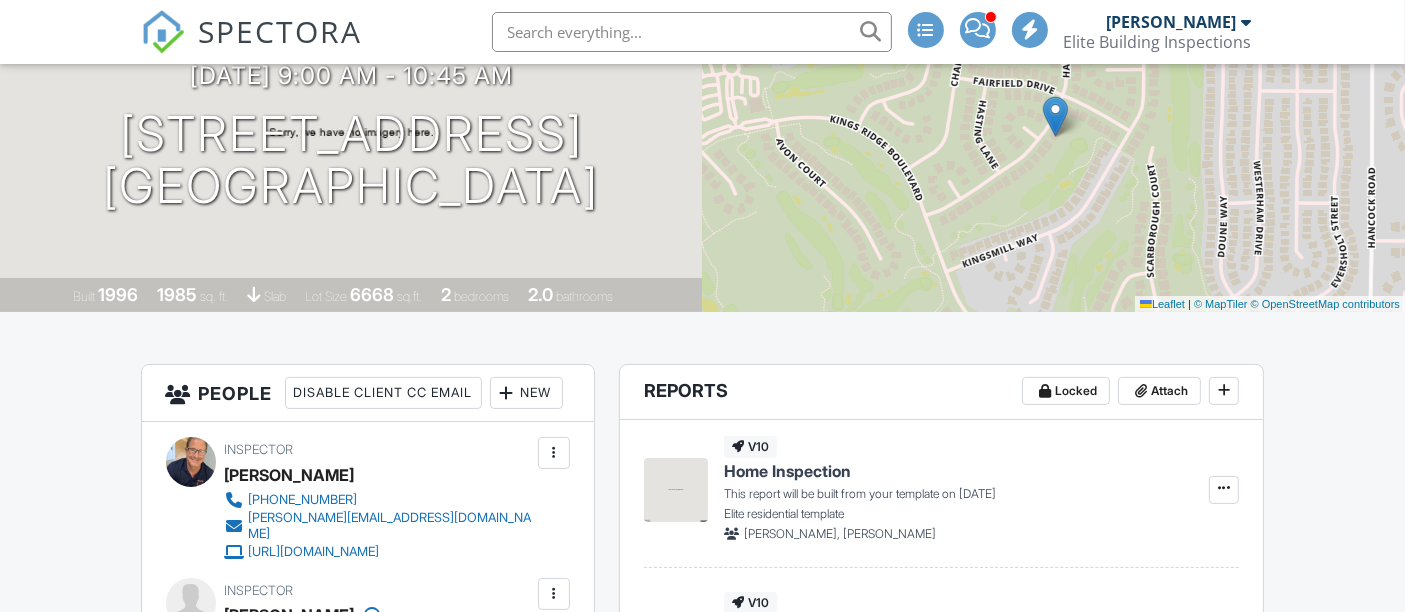
scroll to position [444, 0]
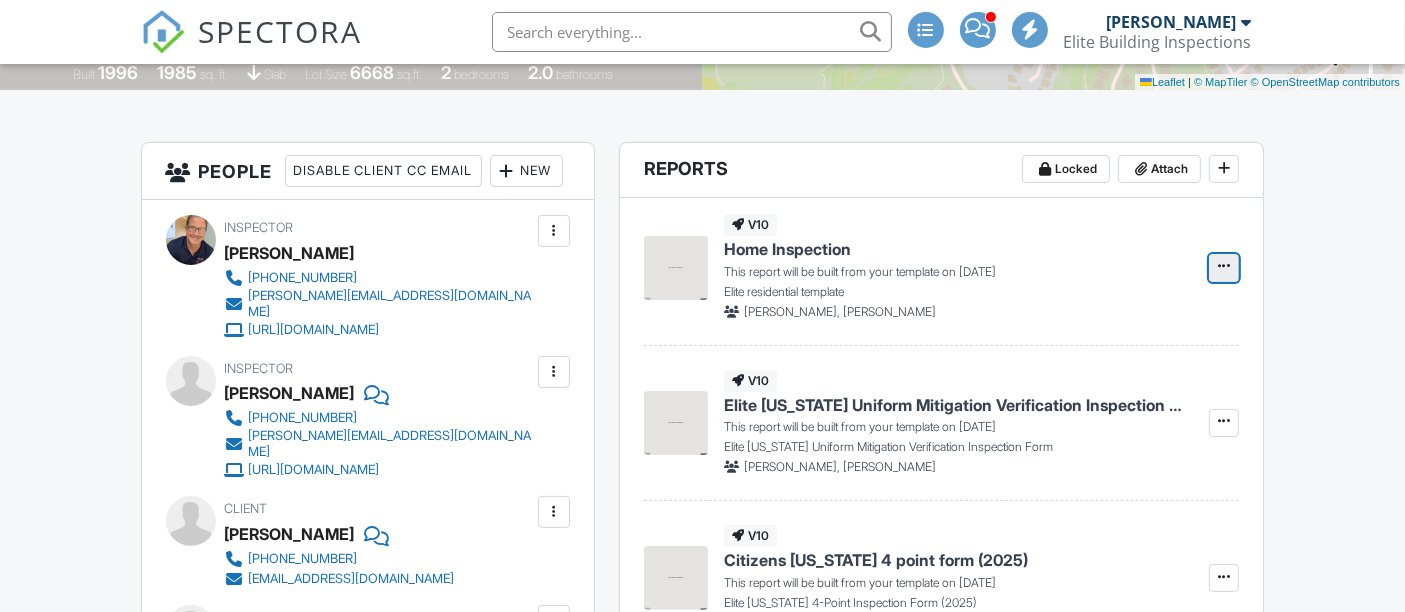
click at [1228, 272] on span at bounding box center [1224, 266] width 20 height 20
click at [1117, 326] on input "Build Now" at bounding box center [1125, 319] width 204 height 45
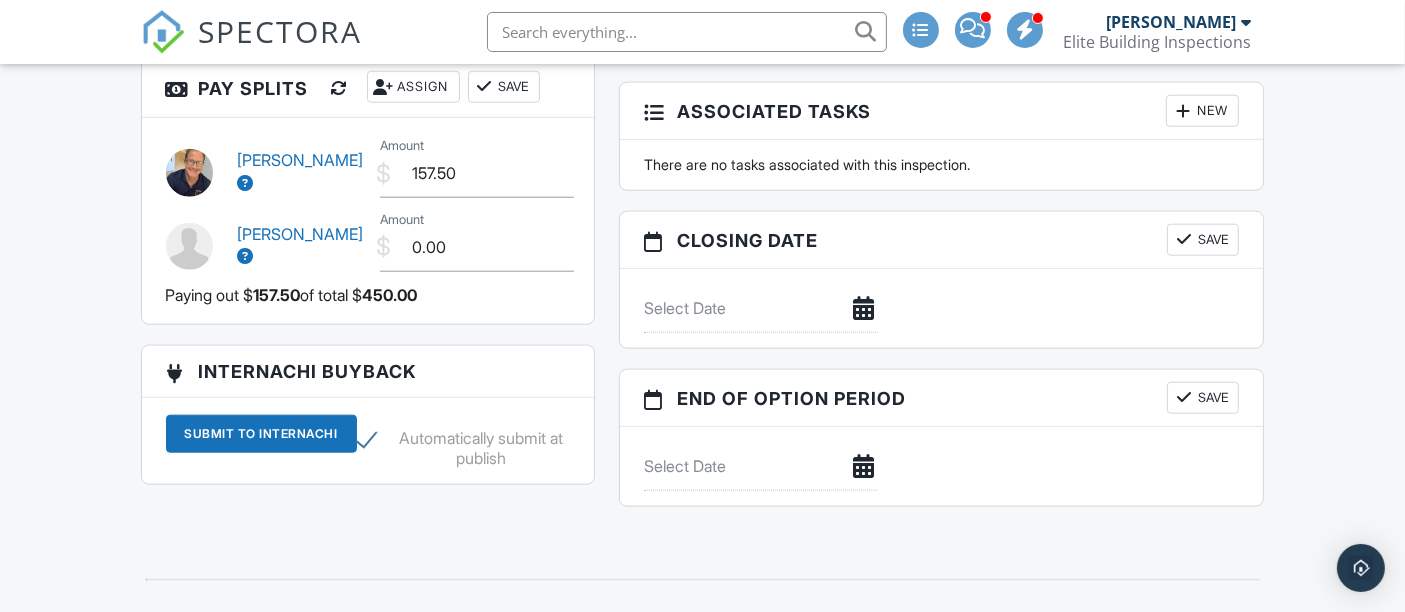
scroll to position [2111, 0]
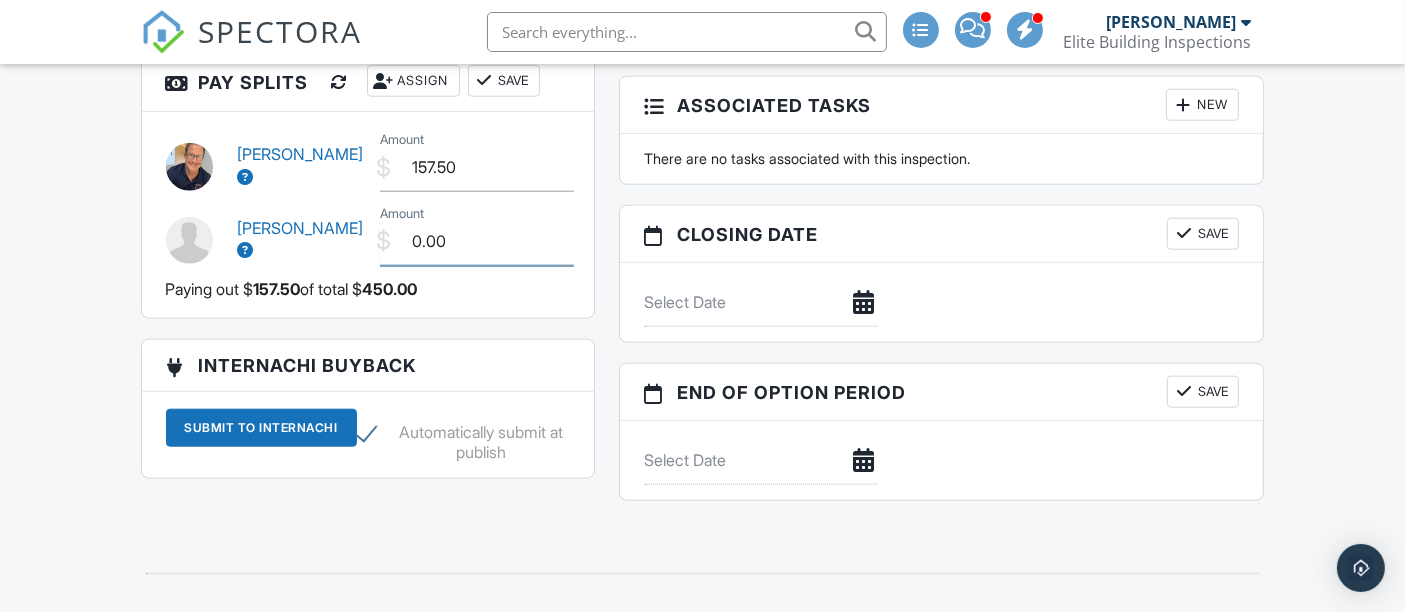
click at [412, 241] on input "0.00" at bounding box center [477, 241] width 194 height 49
type input "50.00"
drag, startPoint x: 404, startPoint y: 160, endPoint x: 518, endPoint y: 140, distance: 115.7
click at [518, 140] on div "Chad Bordner $ Amount 157.50" at bounding box center [368, 164] width 428 height 74
type input "400.00"
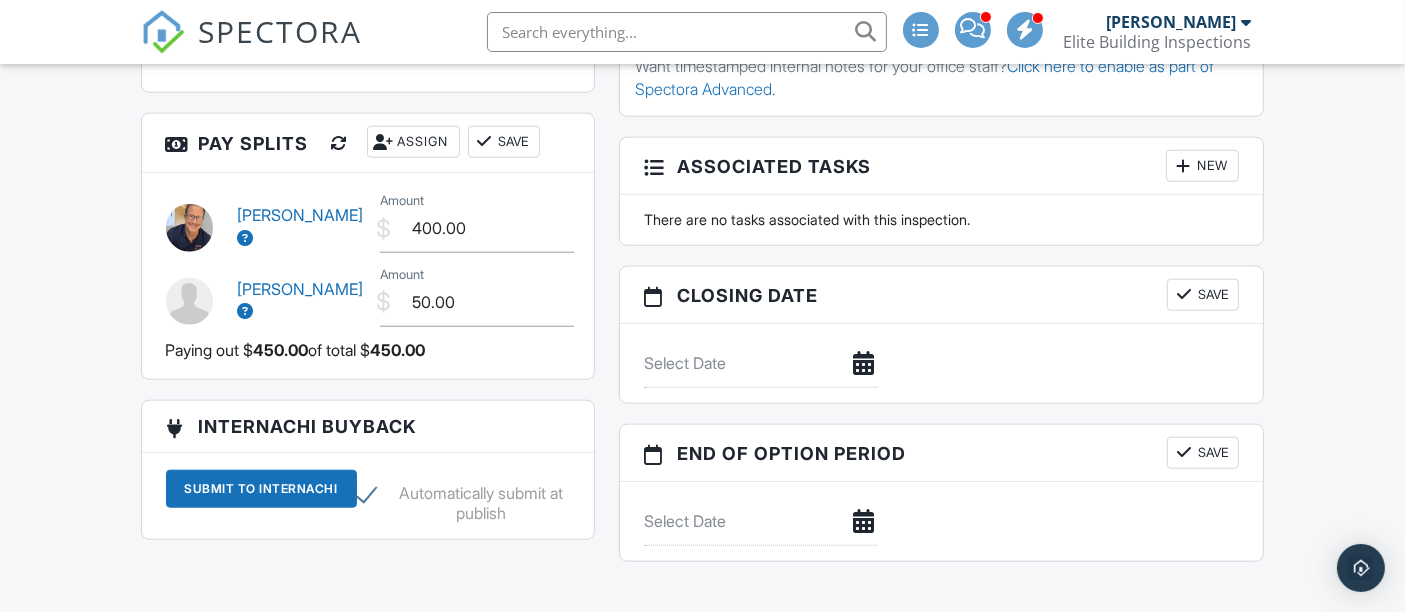
scroll to position [2000, 0]
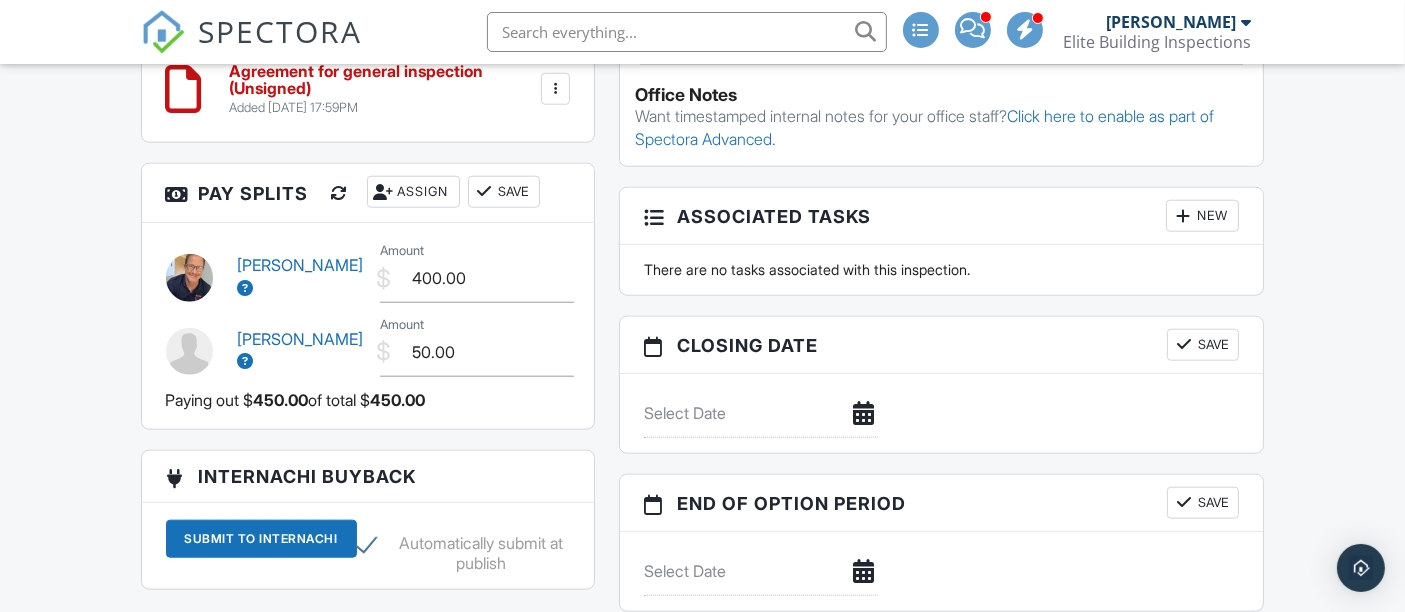
drag, startPoint x: 520, startPoint y: 193, endPoint x: 532, endPoint y: 192, distance: 12.0
click at [520, 192] on button "Save" at bounding box center [504, 192] width 72 height 32
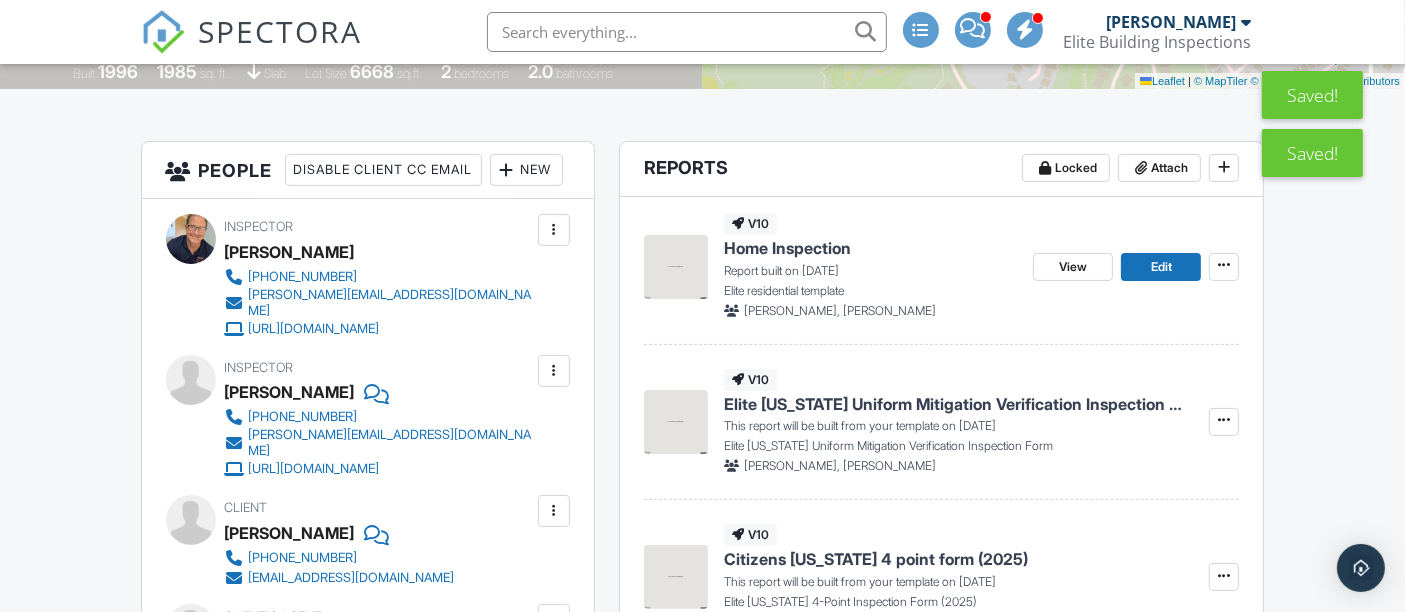
scroll to position [444, 0]
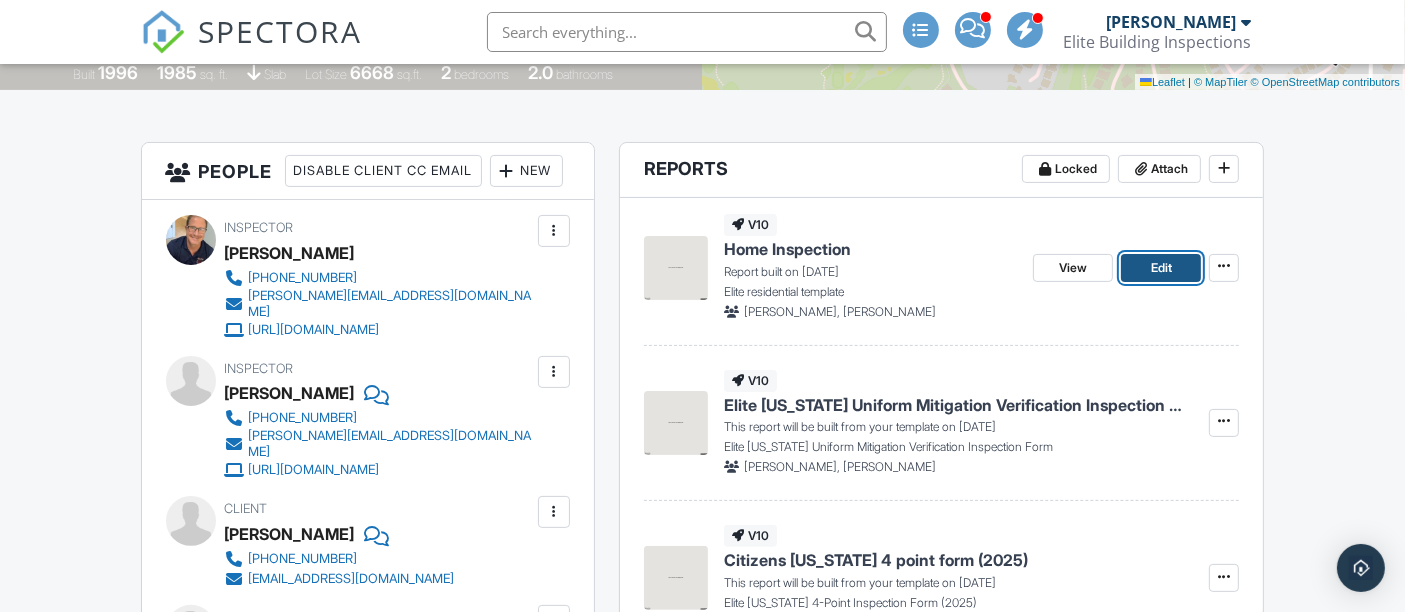
click at [1171, 265] on span "Edit" at bounding box center [1161, 268] width 21 height 20
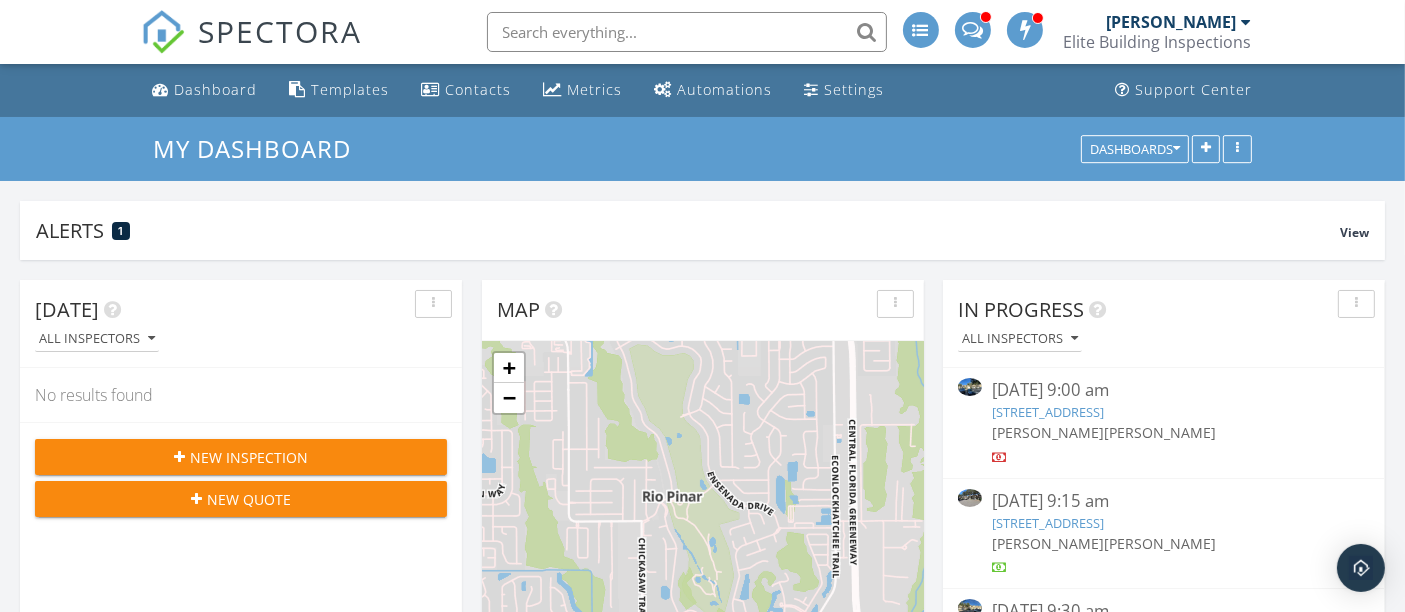
scroll to position [380, 441]
click at [969, 27] on span at bounding box center [972, 28] width 21 height 18
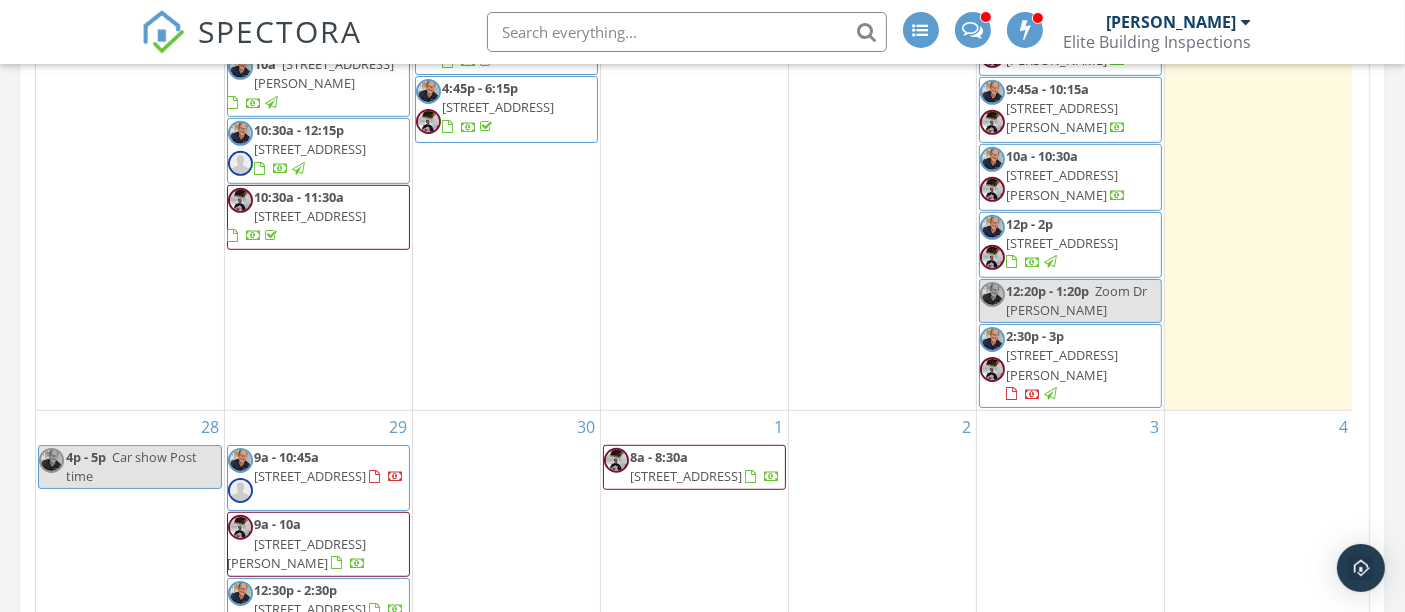
scroll to position [1333, 0]
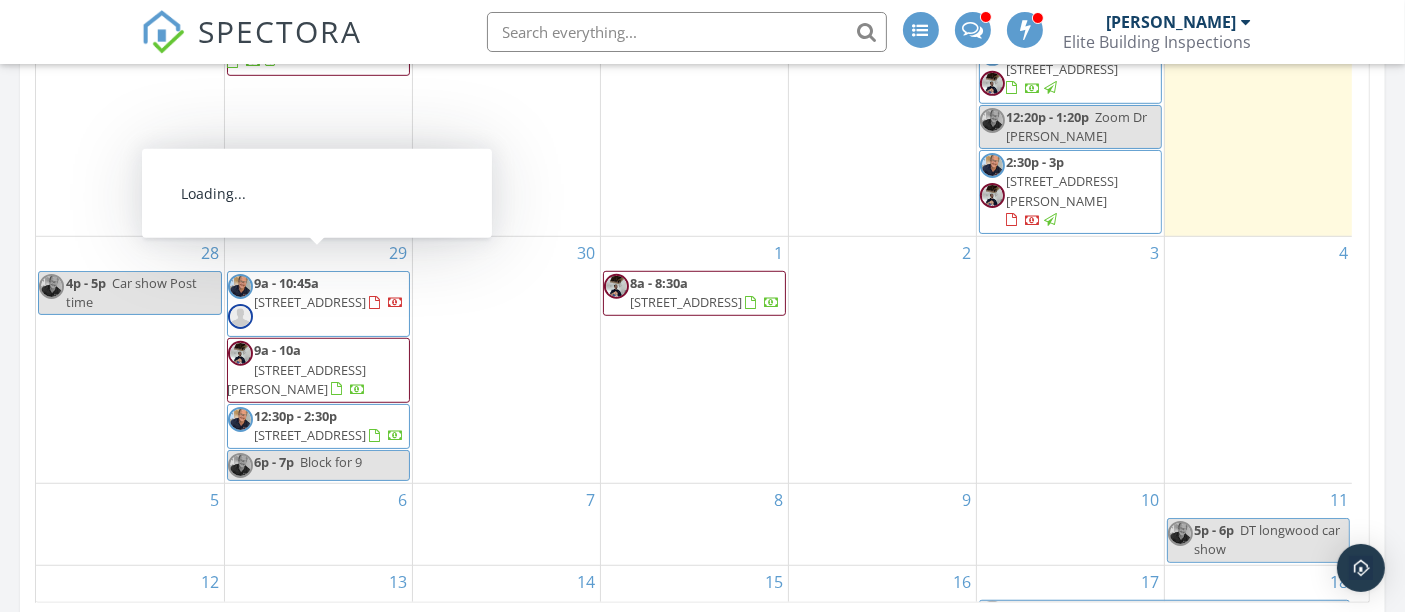
click at [282, 293] on span "[STREET_ADDRESS]" at bounding box center [311, 302] width 112 height 18
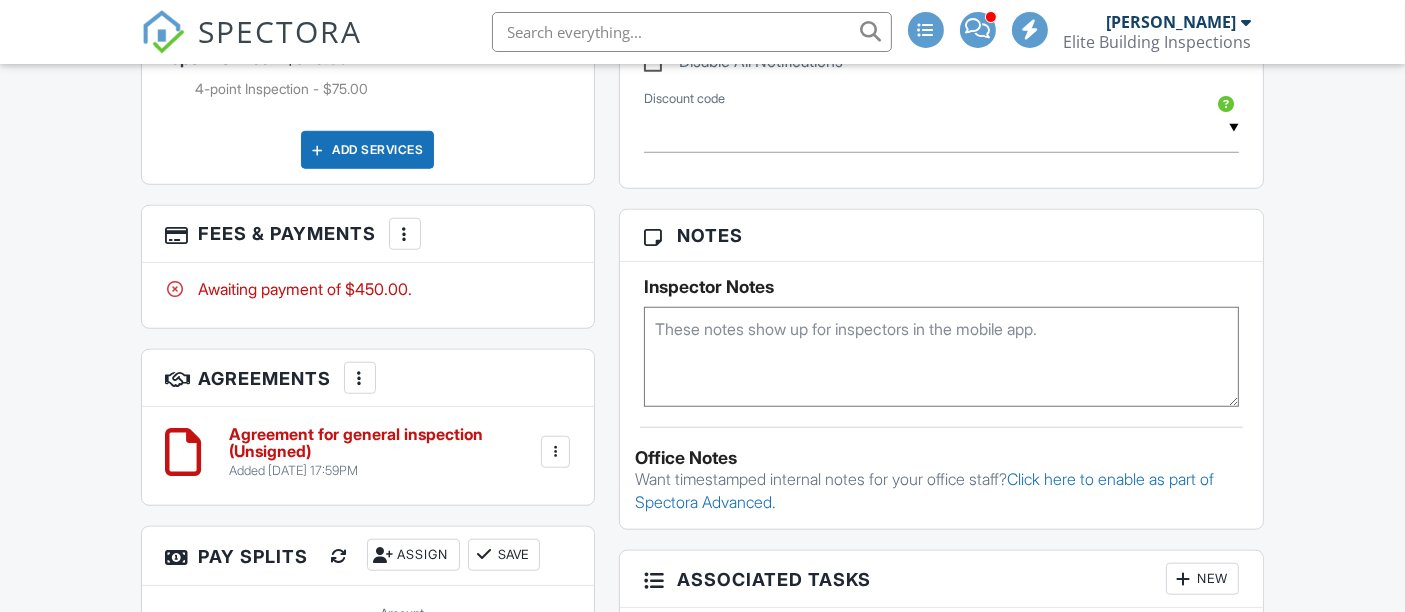
click at [769, 317] on textarea at bounding box center [942, 357] width 596 height 100
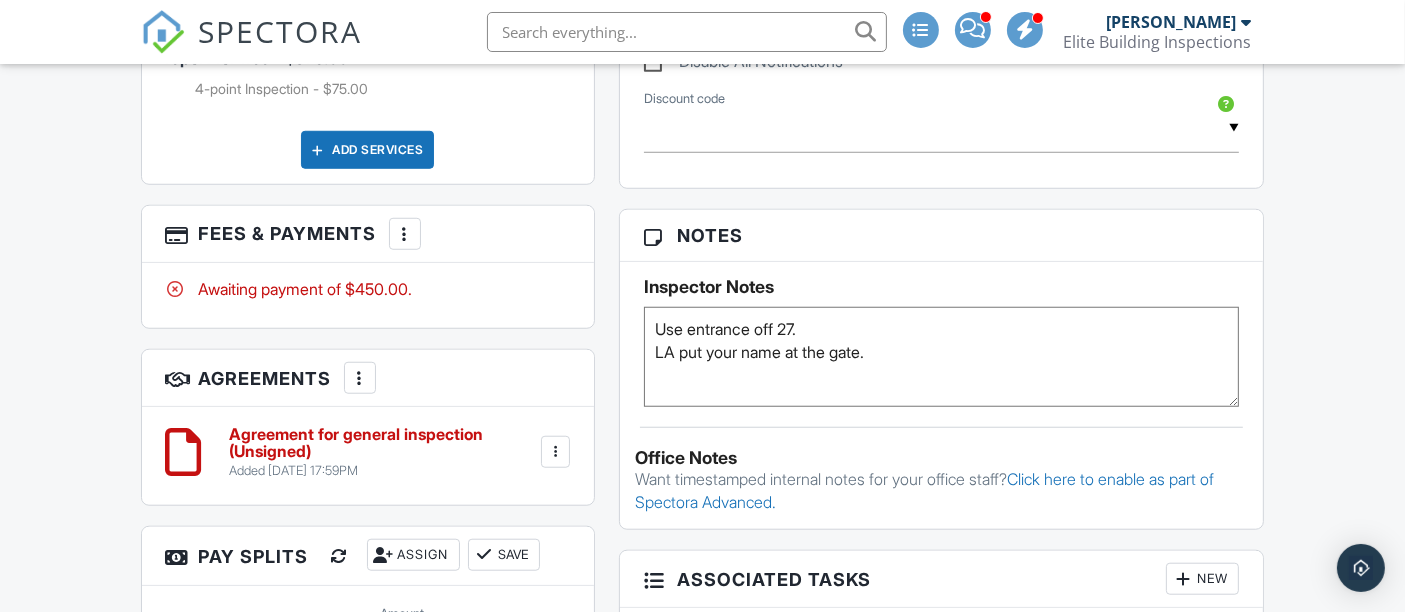
type textarea "Use entrance off 27. LA put your name at the gate."
click at [1311, 321] on div "Dashboard Templates Contacts Metrics Automations Settings Support Center Inspec…" at bounding box center [702, 161] width 1405 height 3469
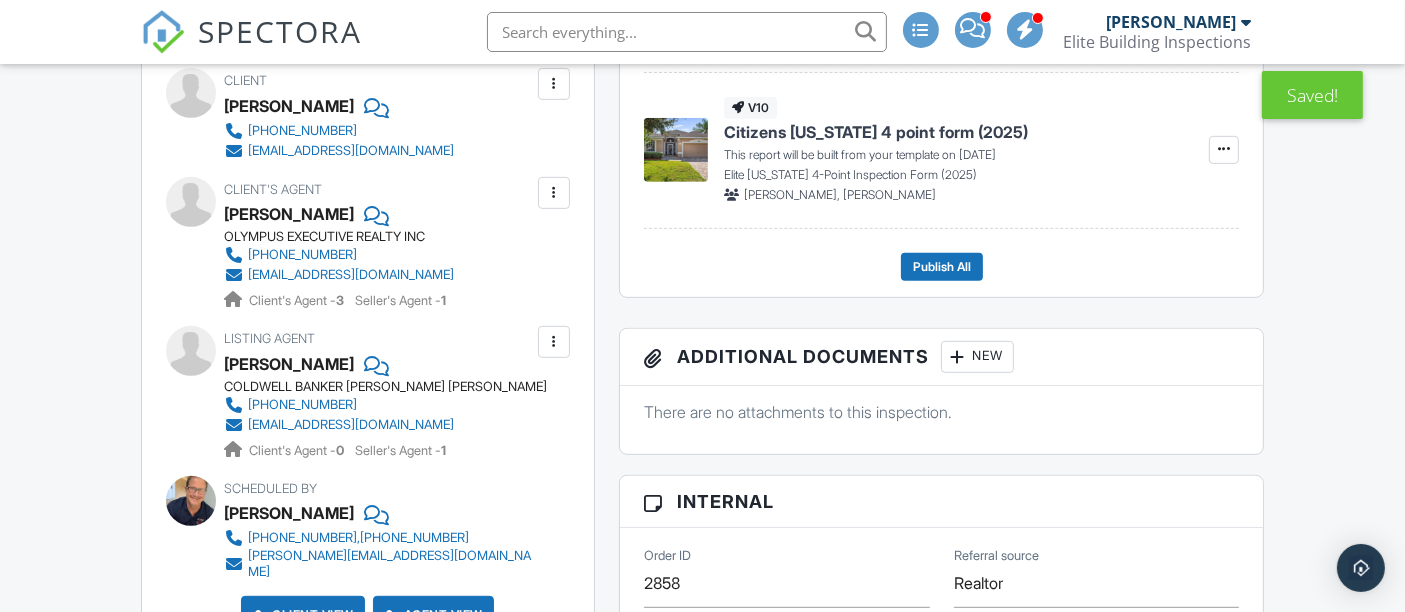
scroll to position [637, 0]
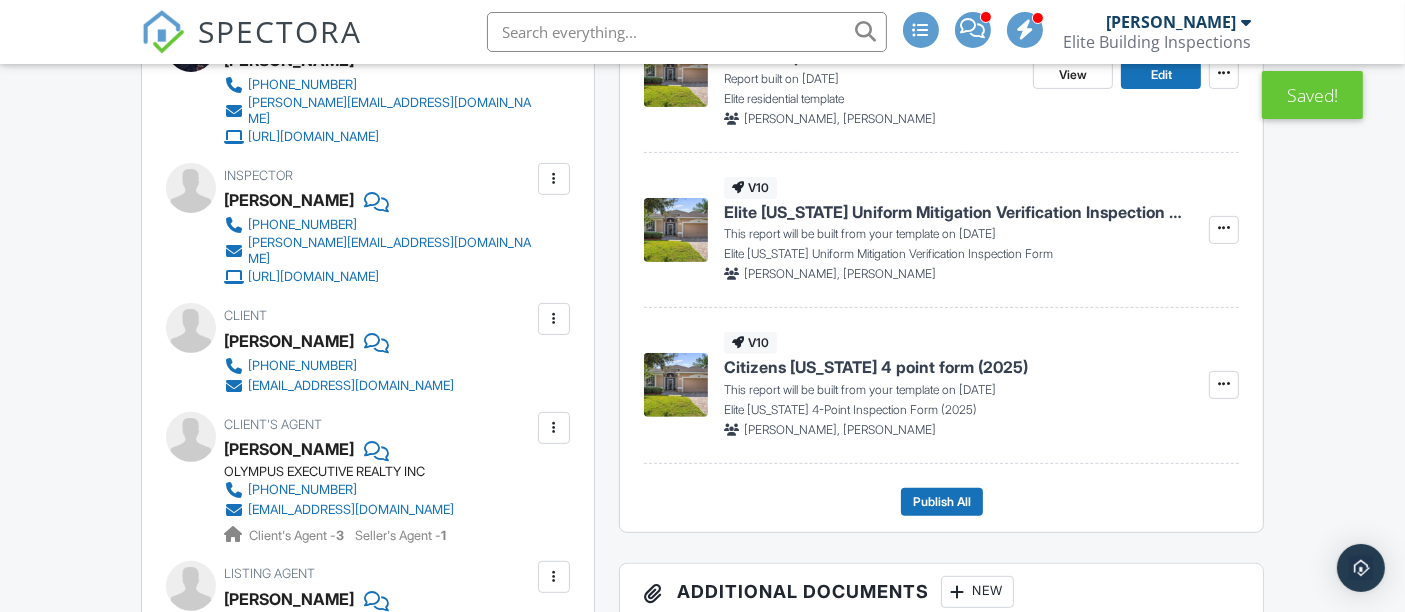
click at [973, 28] on span at bounding box center [972, 28] width 25 height 1
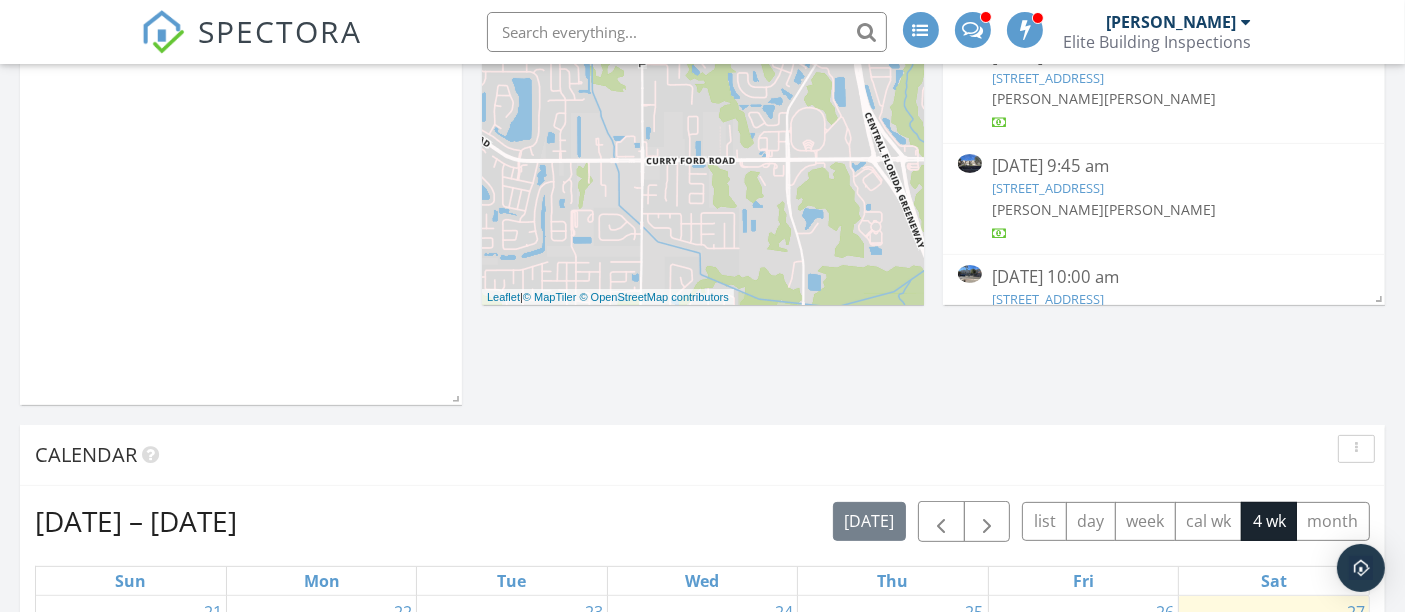
scroll to position [444, 0]
